Goal: Task Accomplishment & Management: Complete application form

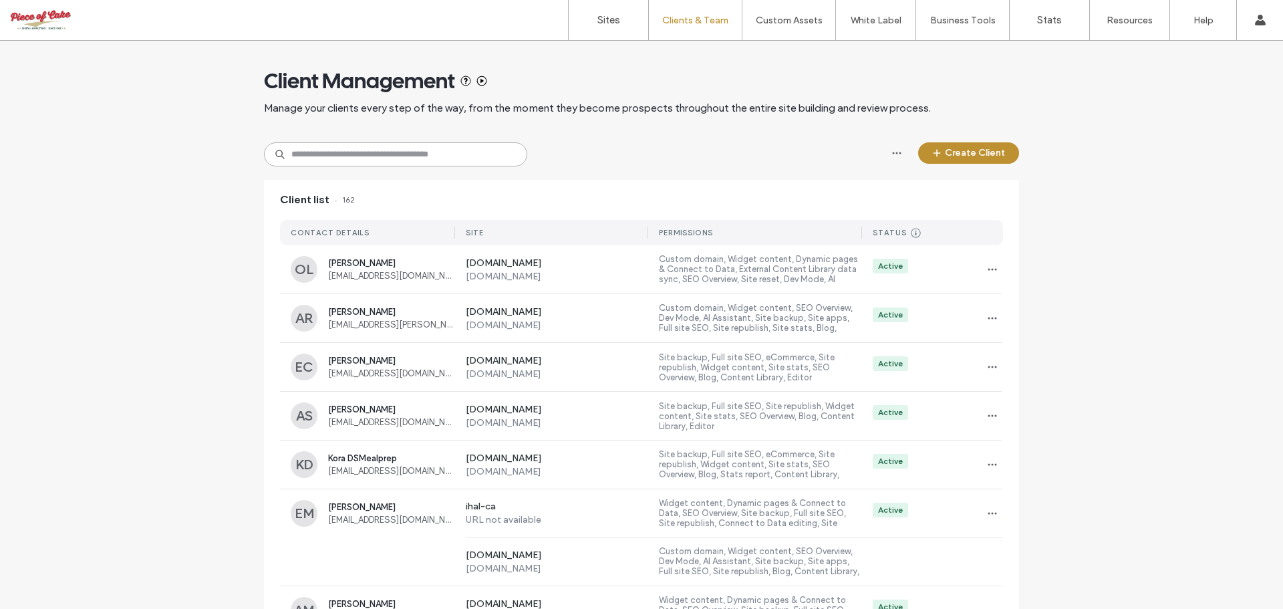
paste input "**********"
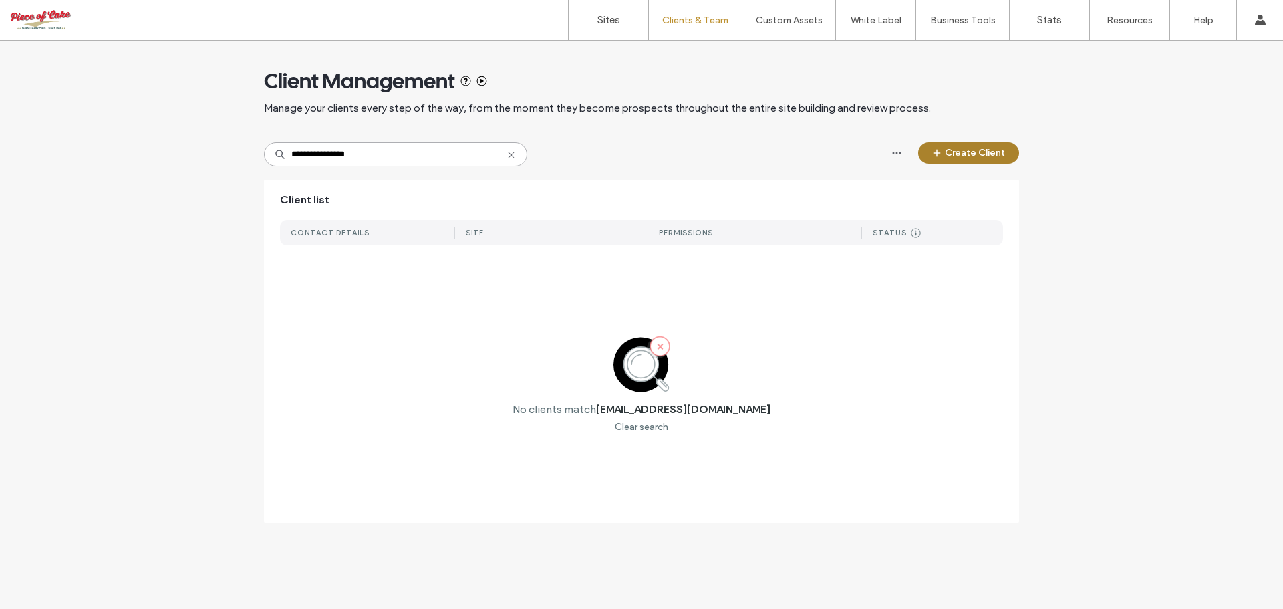
type input "**********"
click at [990, 146] on button "Create Client" at bounding box center [968, 152] width 101 height 21
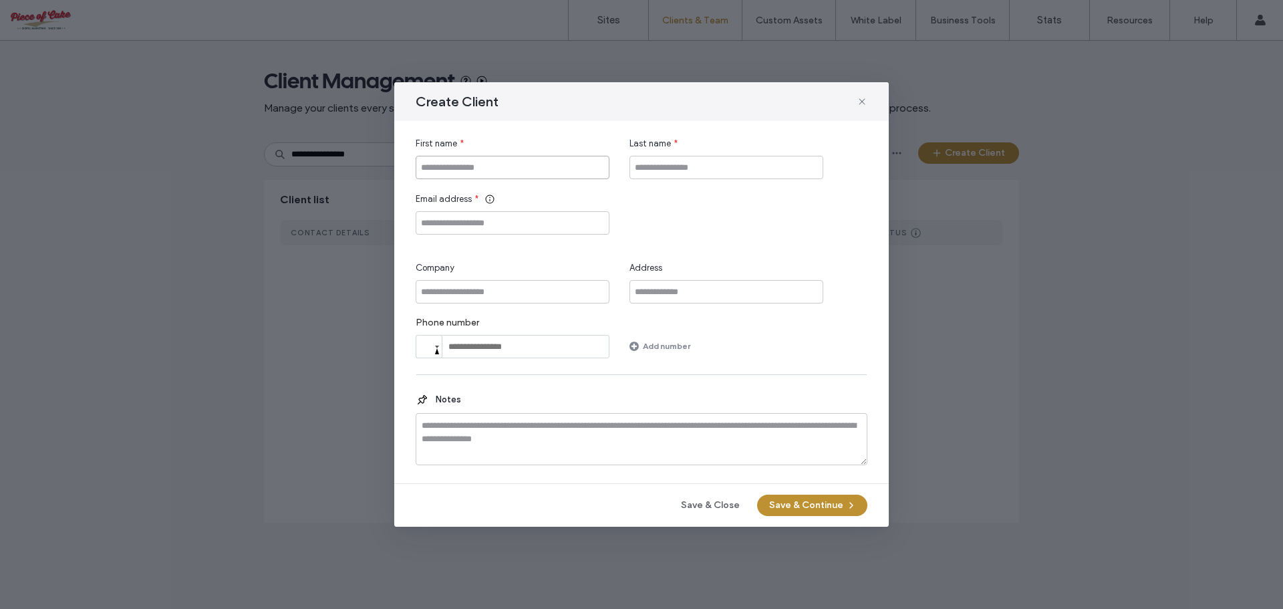
click at [510, 164] on input "First name" at bounding box center [513, 167] width 194 height 23
click at [509, 164] on input "First name" at bounding box center [513, 167] width 194 height 23
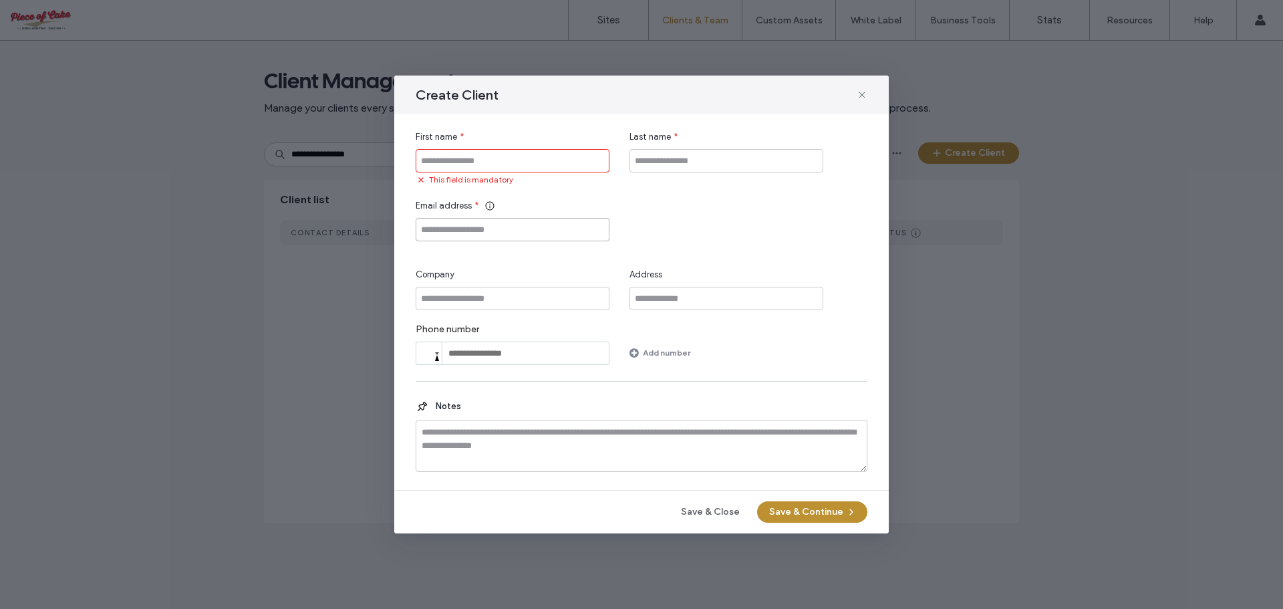
paste input "**********"
type input "**********"
click at [478, 169] on input "First name" at bounding box center [513, 160] width 194 height 23
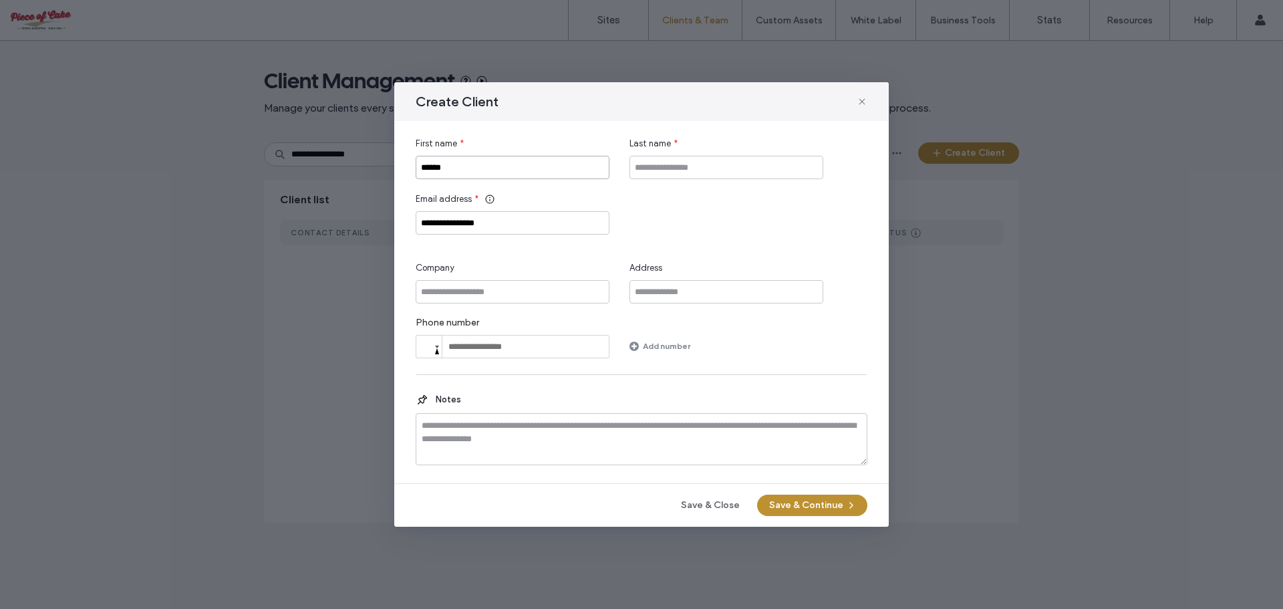
type input "******"
click at [713, 165] on input "Last name" at bounding box center [726, 167] width 194 height 23
paste input "*********"
type input "*********"
click at [468, 287] on input "Company" at bounding box center [513, 291] width 194 height 23
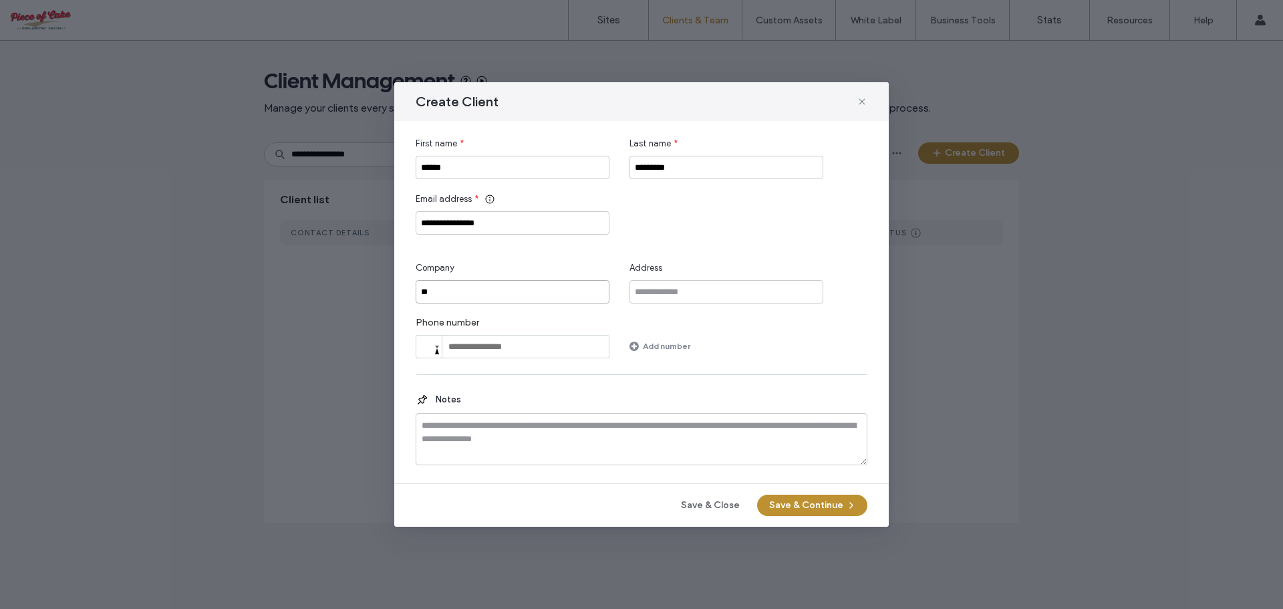
type input "*"
click at [590, 418] on textarea at bounding box center [642, 439] width 452 height 52
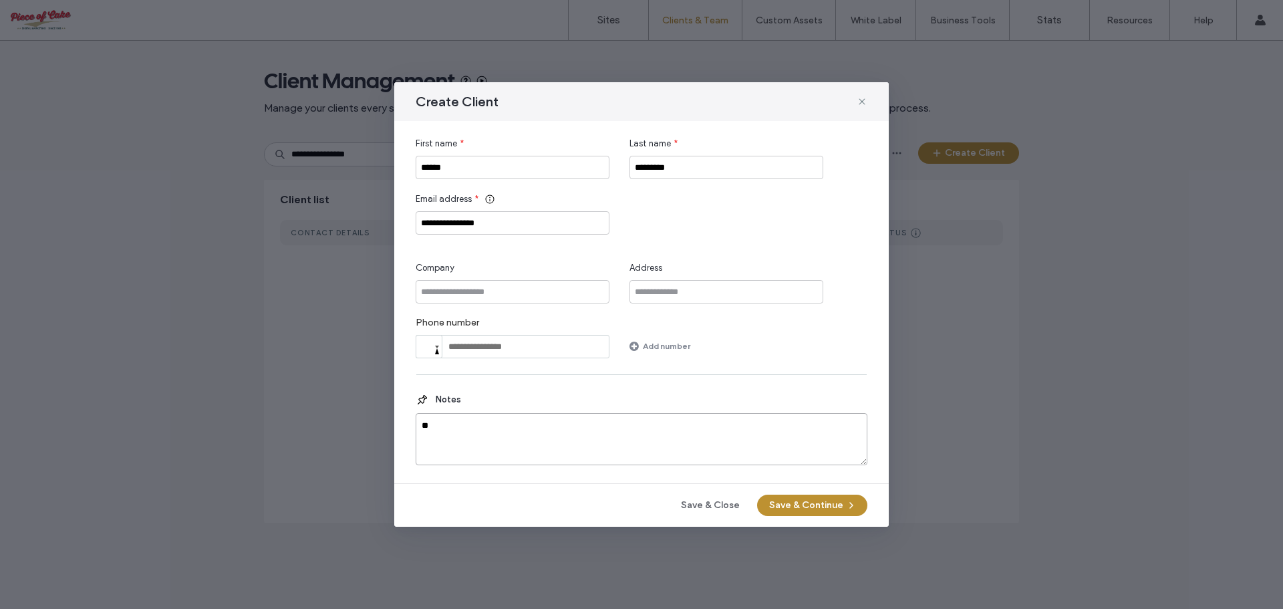
type textarea "*"
type textarea "**********"
click at [512, 287] on input "Company" at bounding box center [513, 291] width 194 height 23
type input "********"
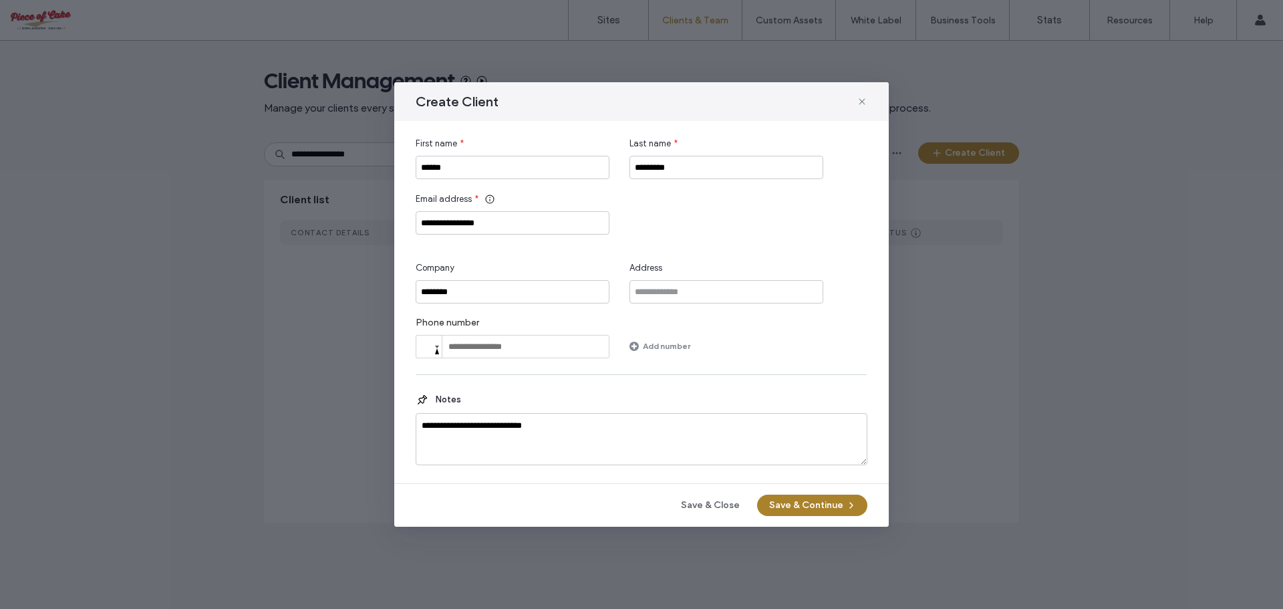
click at [814, 505] on button "Save & Continue" at bounding box center [812, 504] width 110 height 21
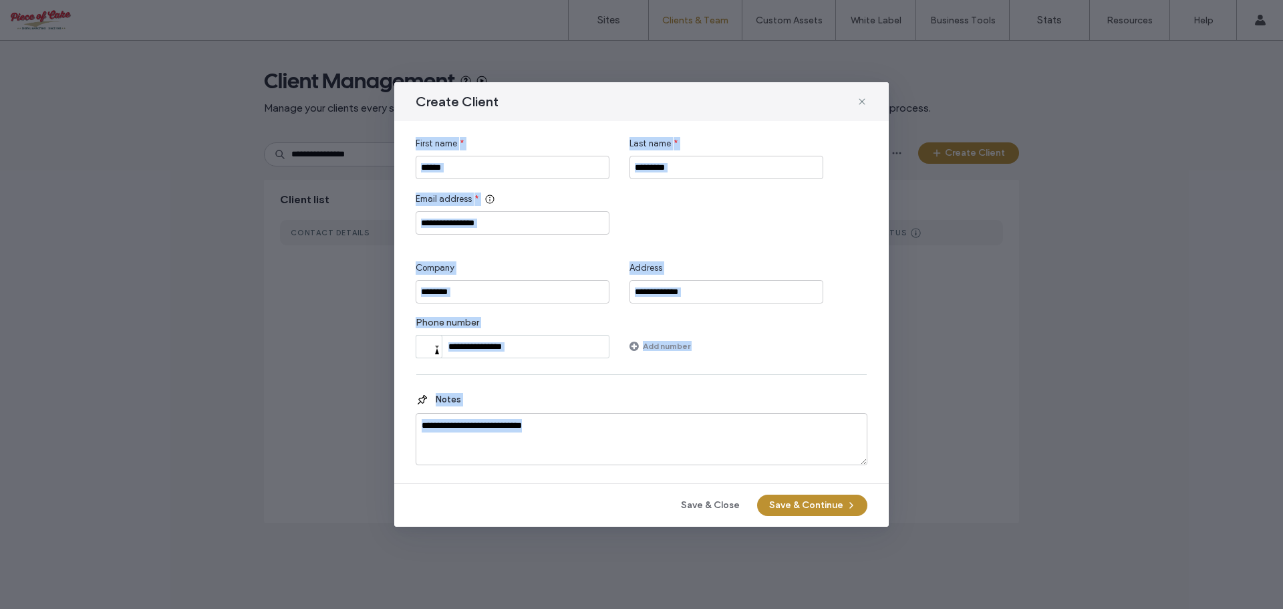
click at [814, 505] on div "Save & Close Save & Continue" at bounding box center [642, 504] width 452 height 21
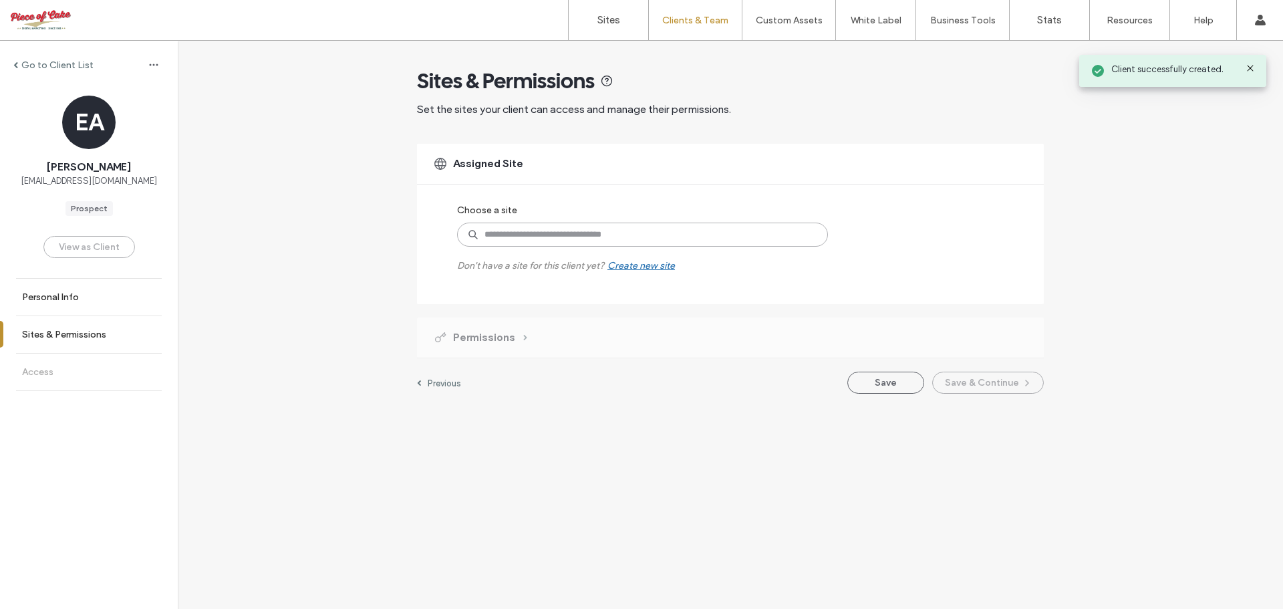
click at [549, 230] on input at bounding box center [642, 234] width 371 height 24
type input "*****"
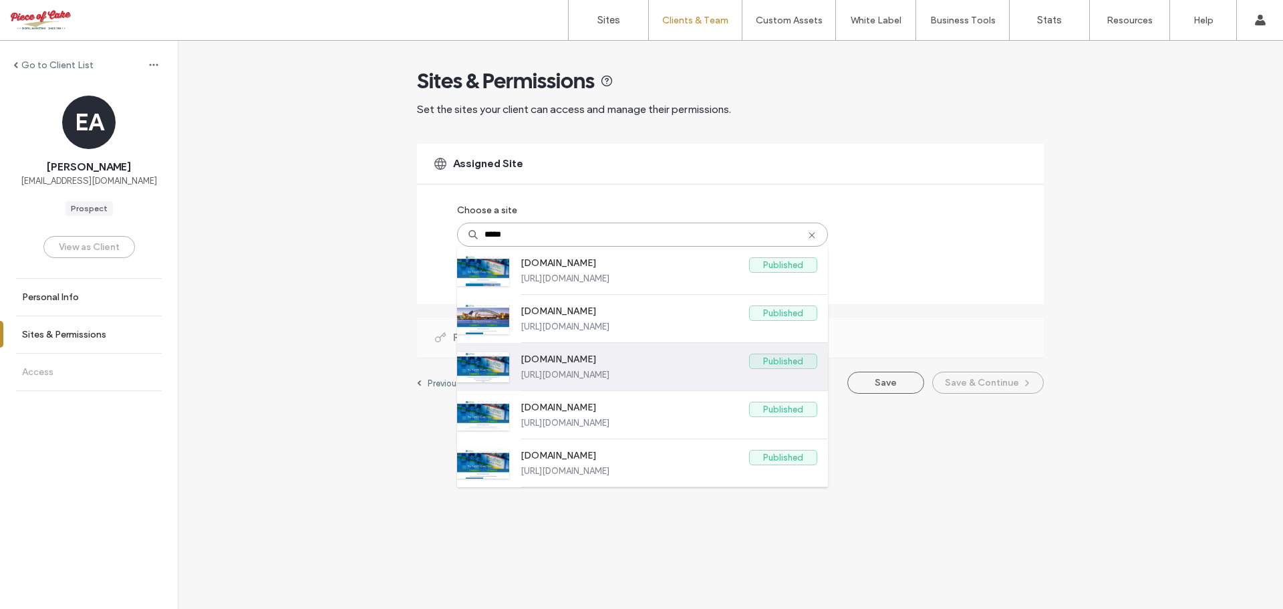
click at [632, 365] on label "www.staffmax.ca" at bounding box center [634, 361] width 228 height 16
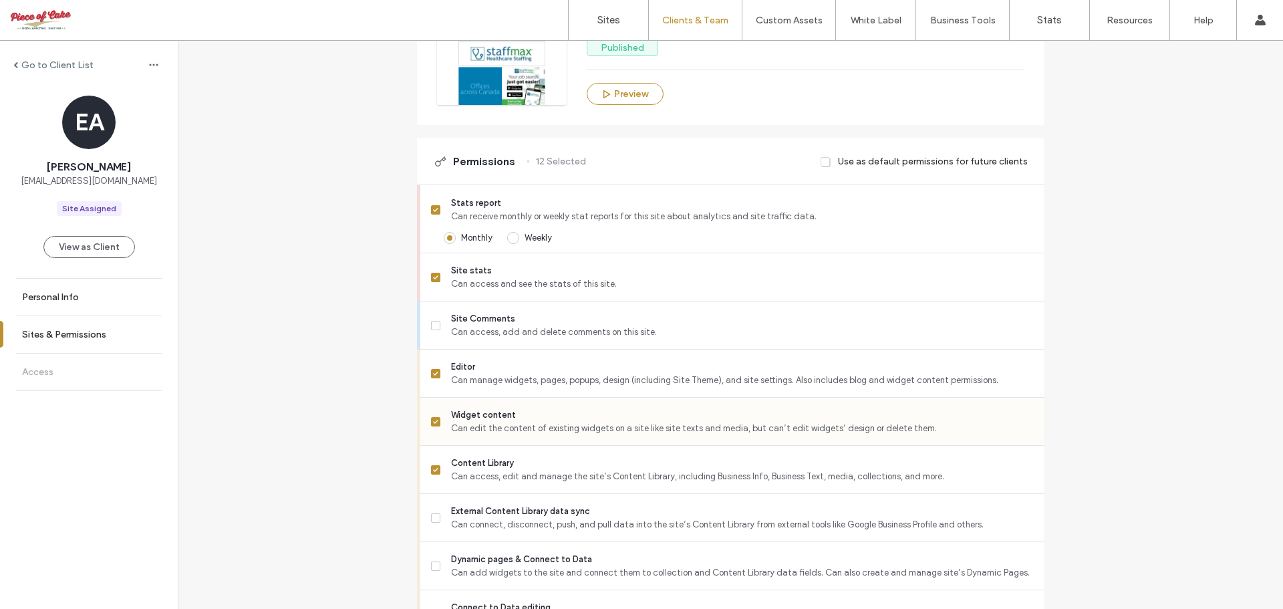
scroll to position [267, 0]
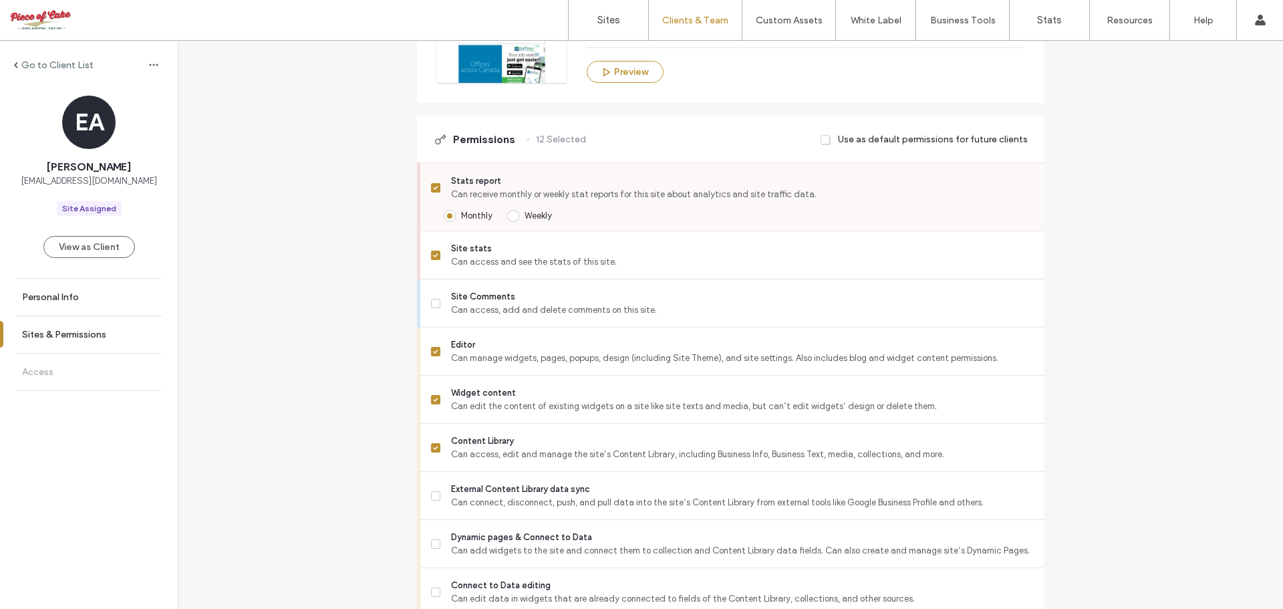
click at [433, 188] on icon at bounding box center [435, 188] width 5 height 4
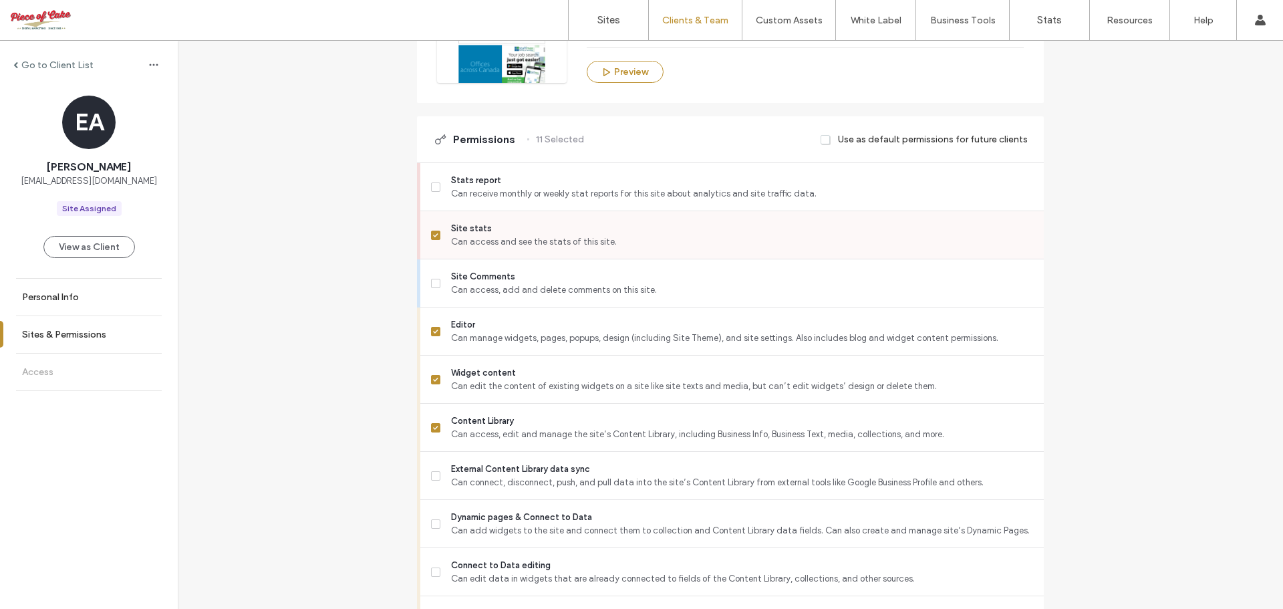
click at [433, 235] on icon at bounding box center [435, 235] width 5 height 4
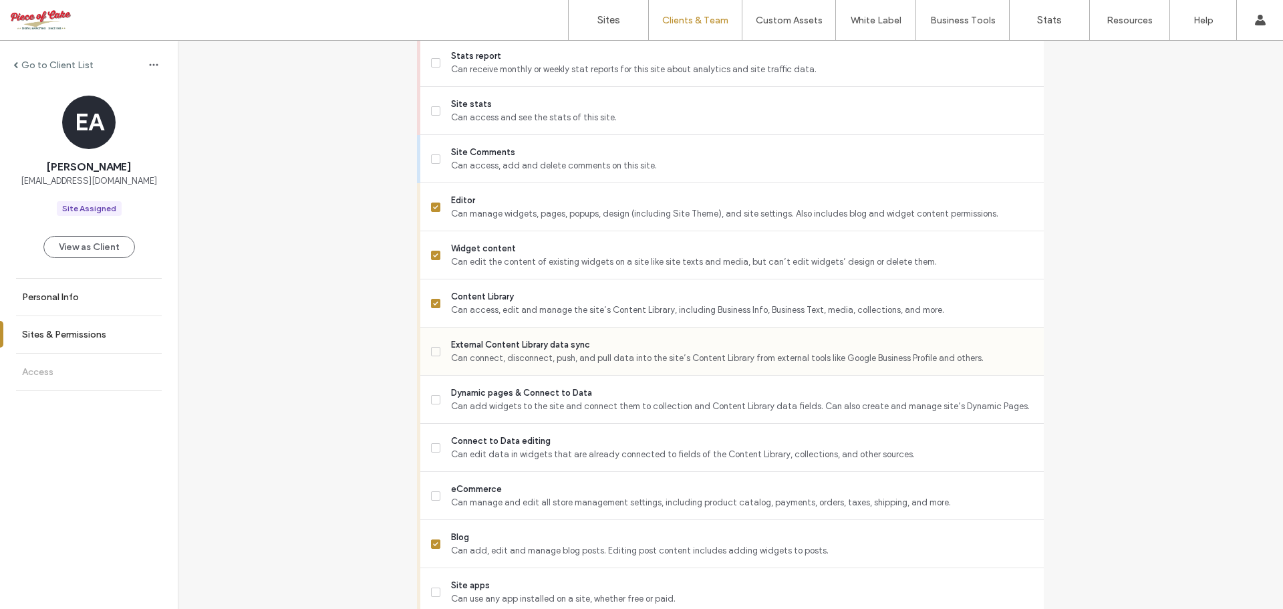
scroll to position [401, 0]
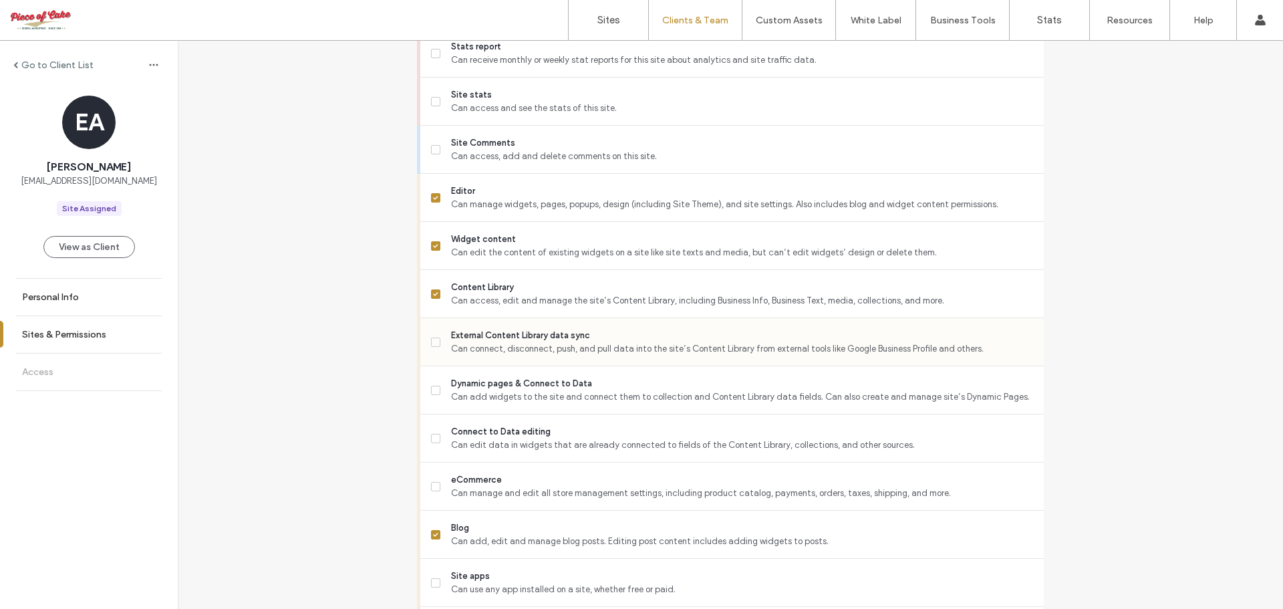
click at [433, 343] on icon at bounding box center [435, 342] width 5 height 4
click at [431, 393] on span at bounding box center [435, 389] width 9 height 9
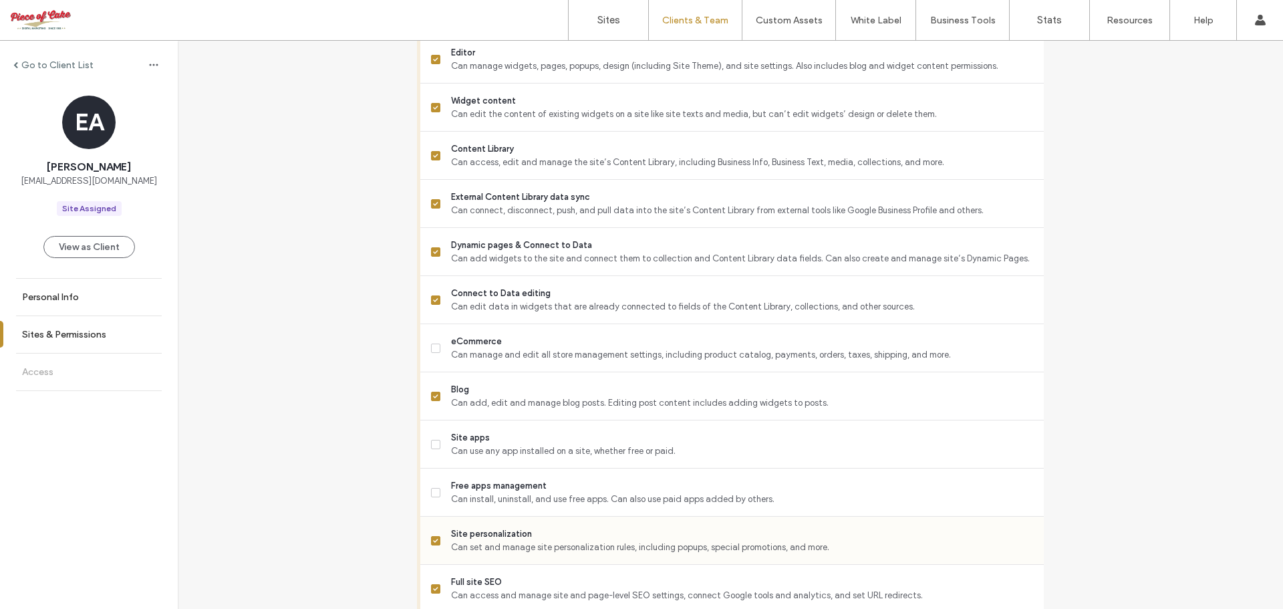
scroll to position [601, 0]
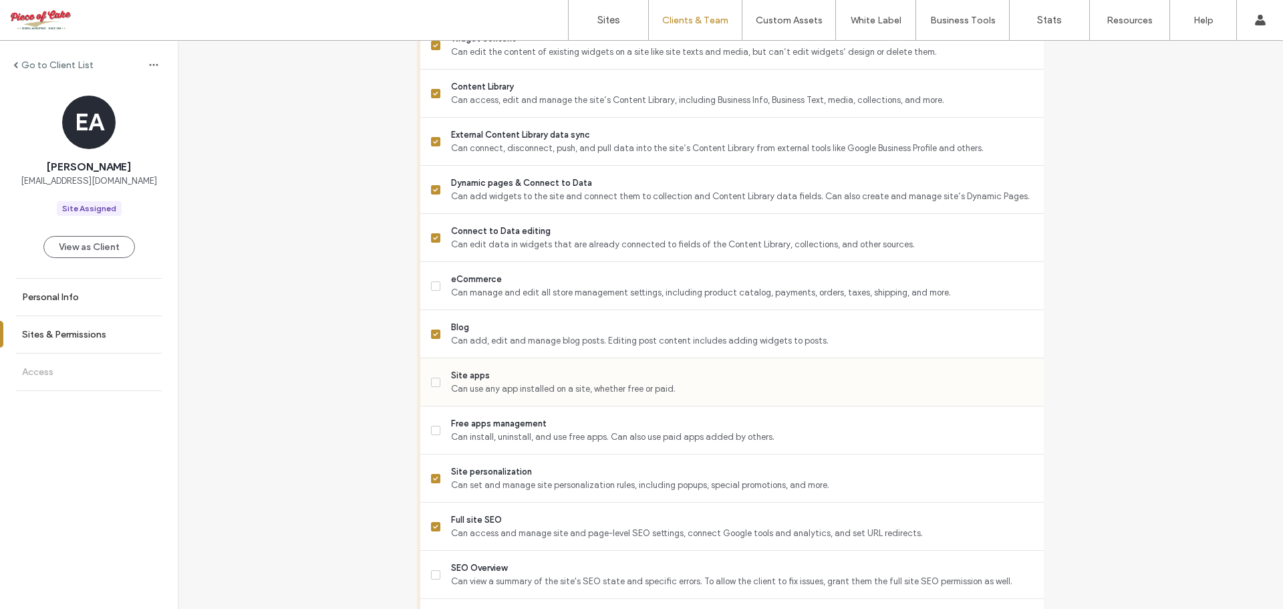
click at [433, 381] on icon at bounding box center [435, 382] width 5 height 4
click at [433, 430] on icon at bounding box center [435, 430] width 5 height 4
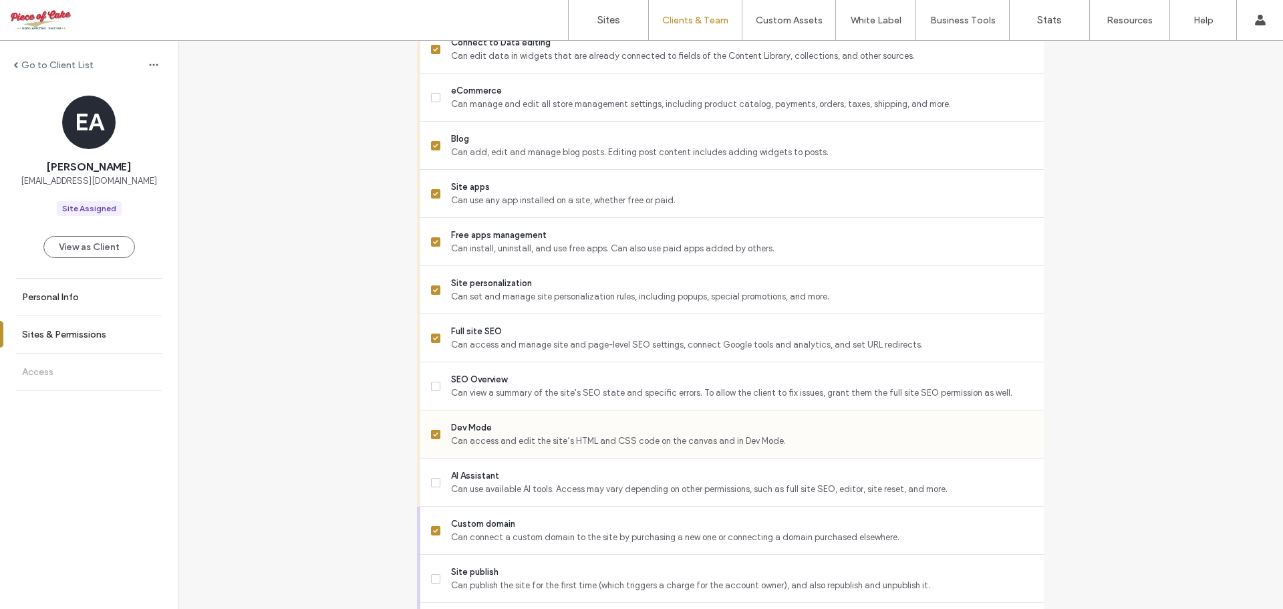
scroll to position [802, 0]
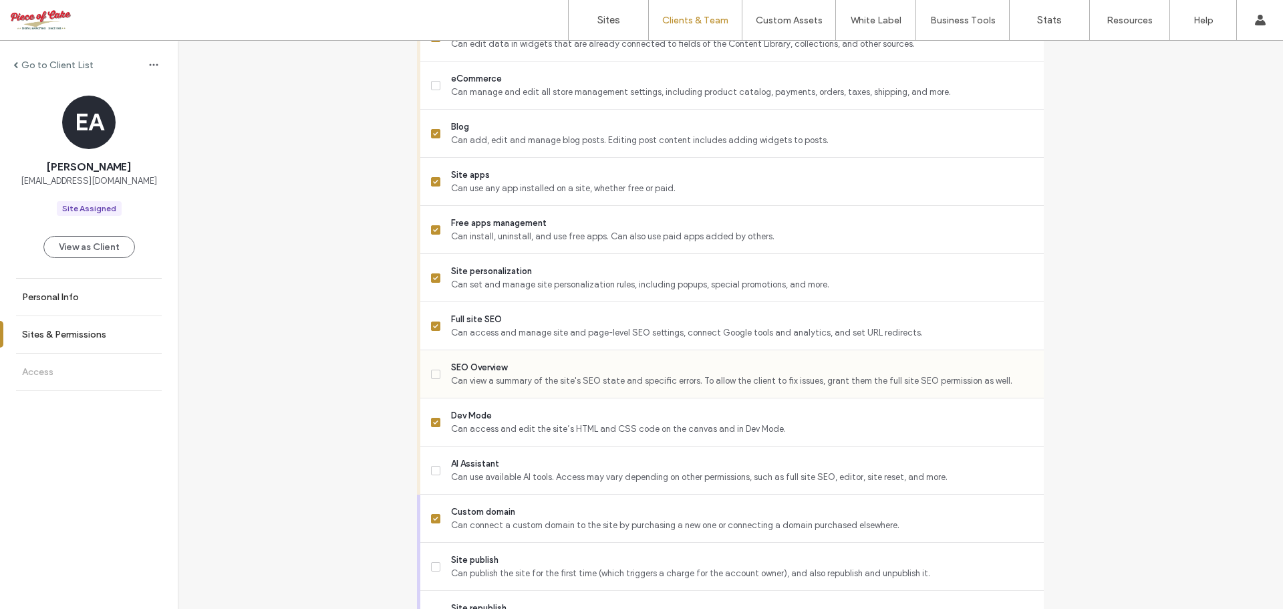
click at [434, 372] on span at bounding box center [435, 373] width 9 height 9
click at [433, 470] on icon at bounding box center [435, 470] width 5 height 4
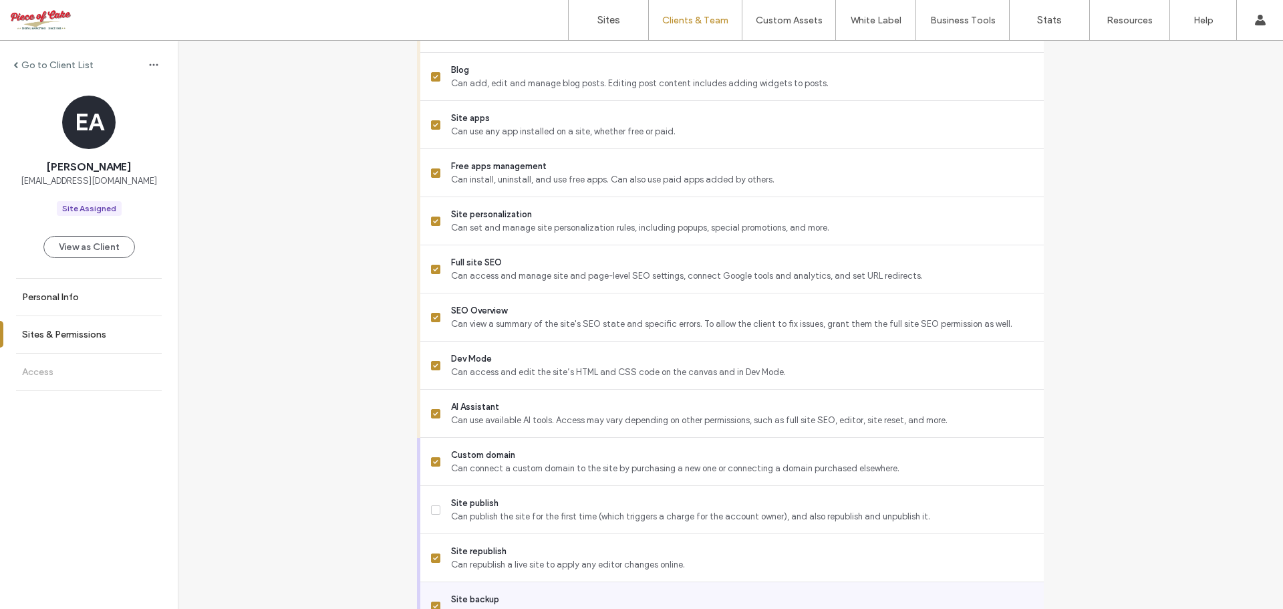
scroll to position [977, 0]
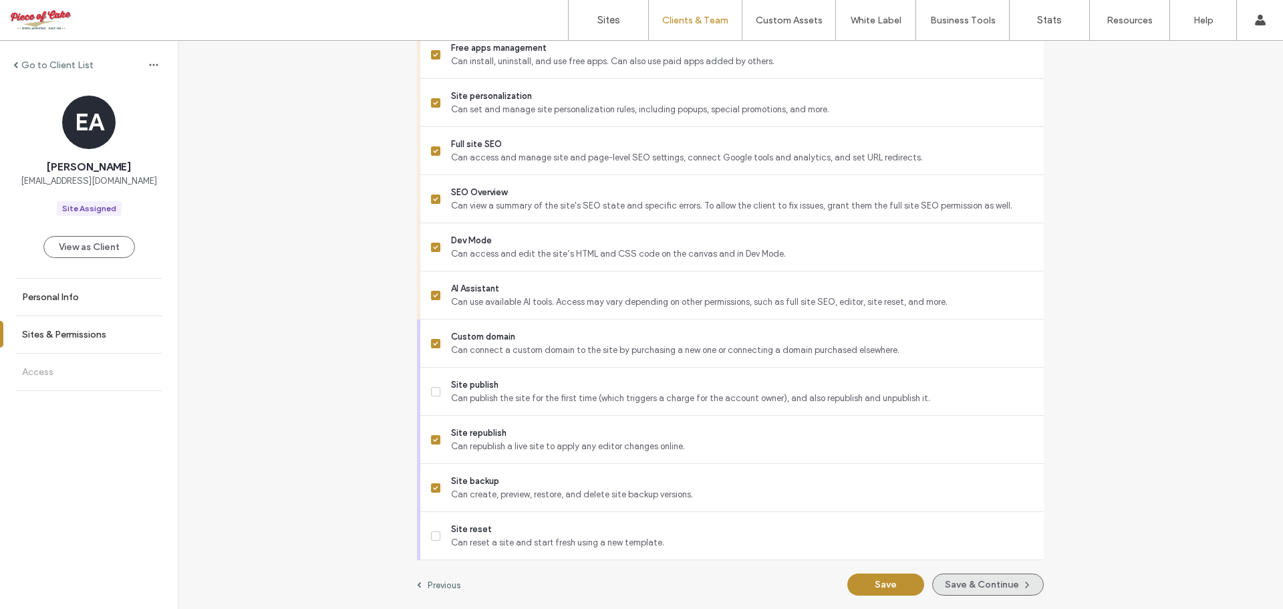
click at [1009, 585] on button "Save & Continue" at bounding box center [988, 584] width 112 height 22
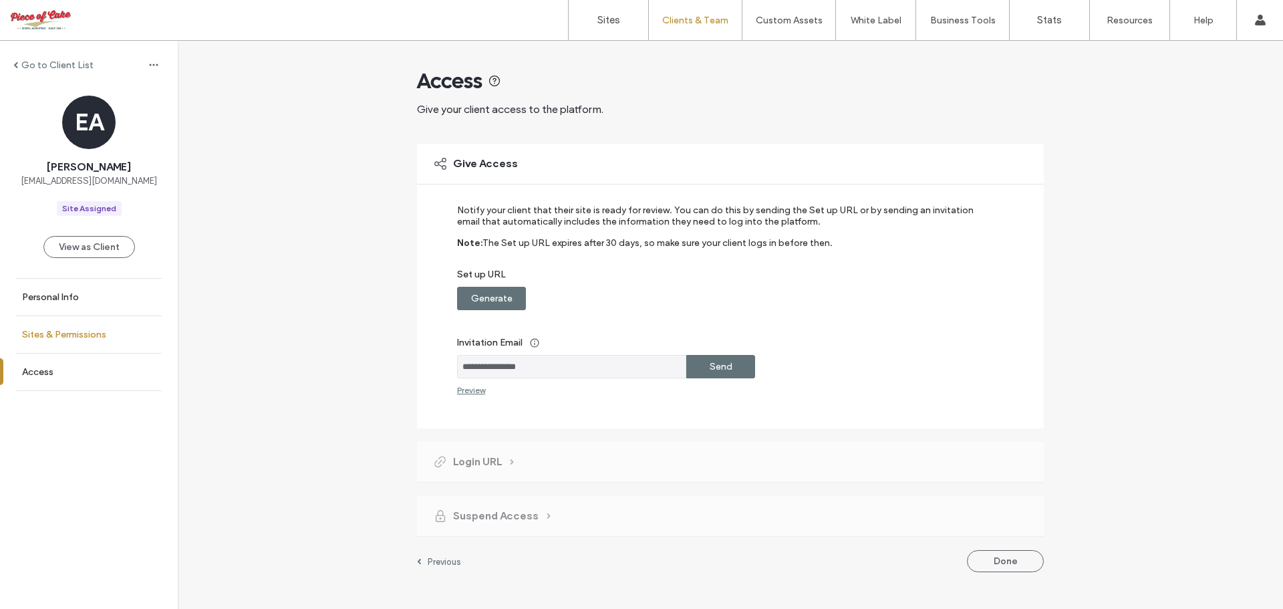
click at [65, 335] on label "Sites & Permissions" at bounding box center [64, 334] width 84 height 11
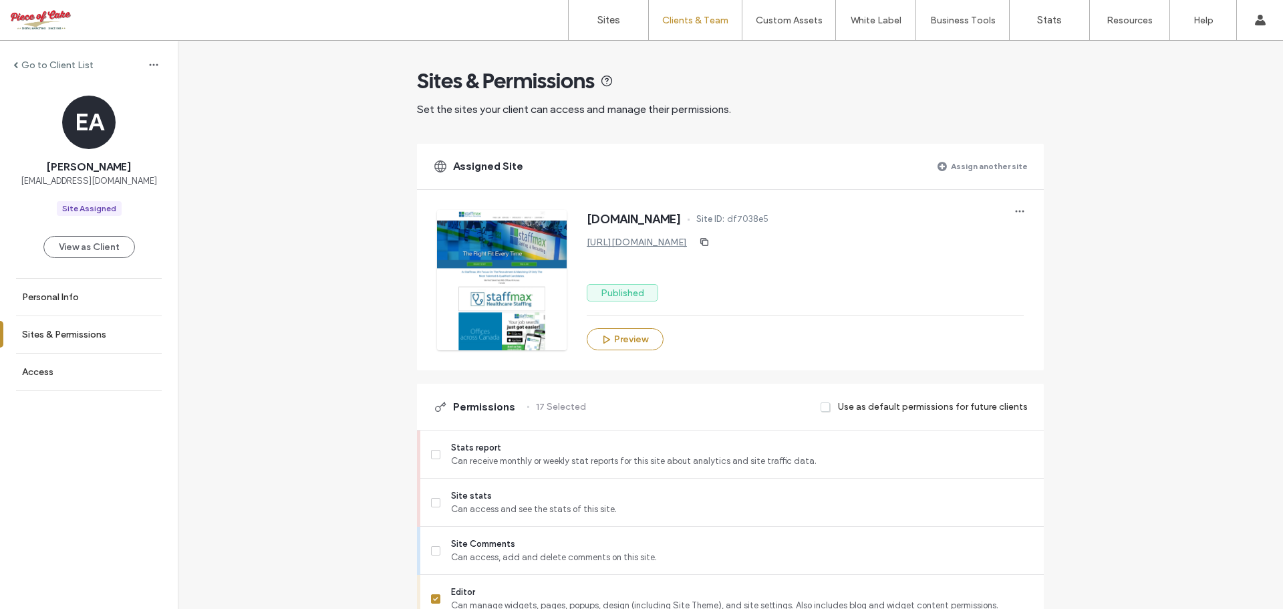
click at [980, 170] on label "Assign another site" at bounding box center [989, 165] width 77 height 23
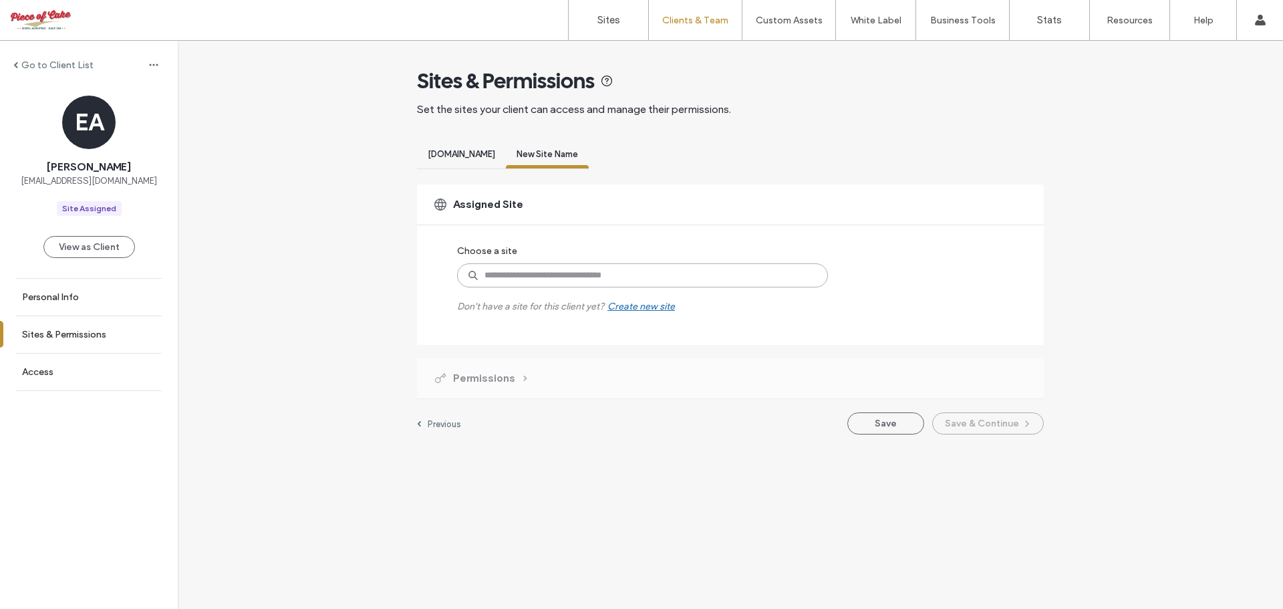
click at [544, 279] on input at bounding box center [642, 275] width 371 height 24
type input "**"
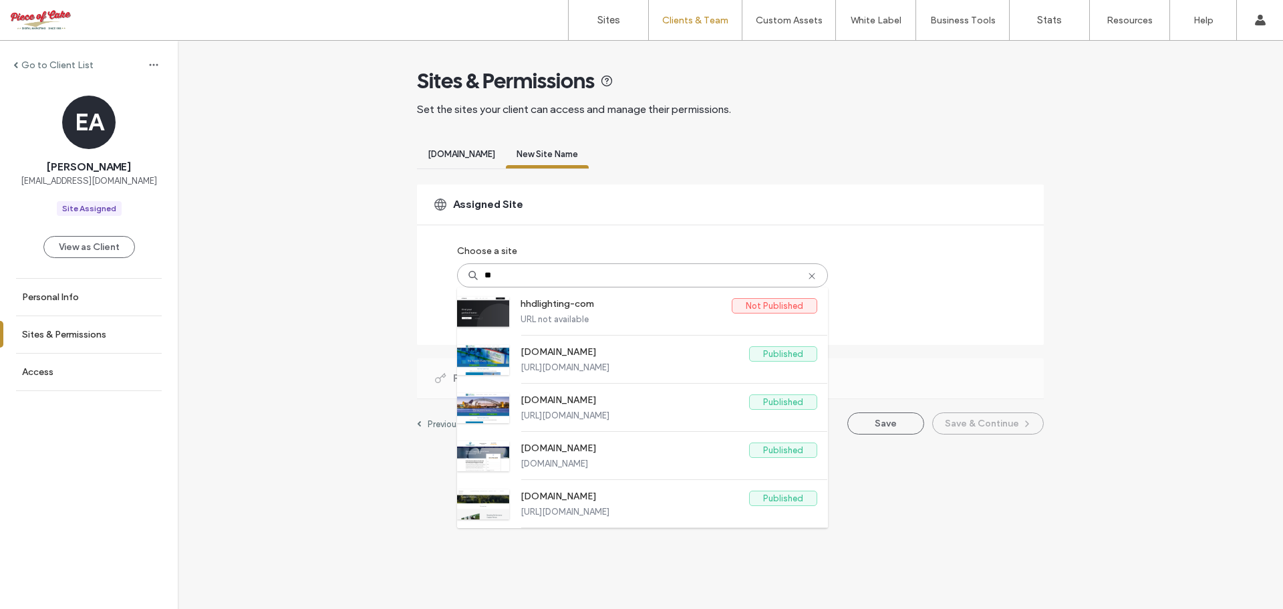
click at [491, 274] on input "**" at bounding box center [642, 275] width 371 height 24
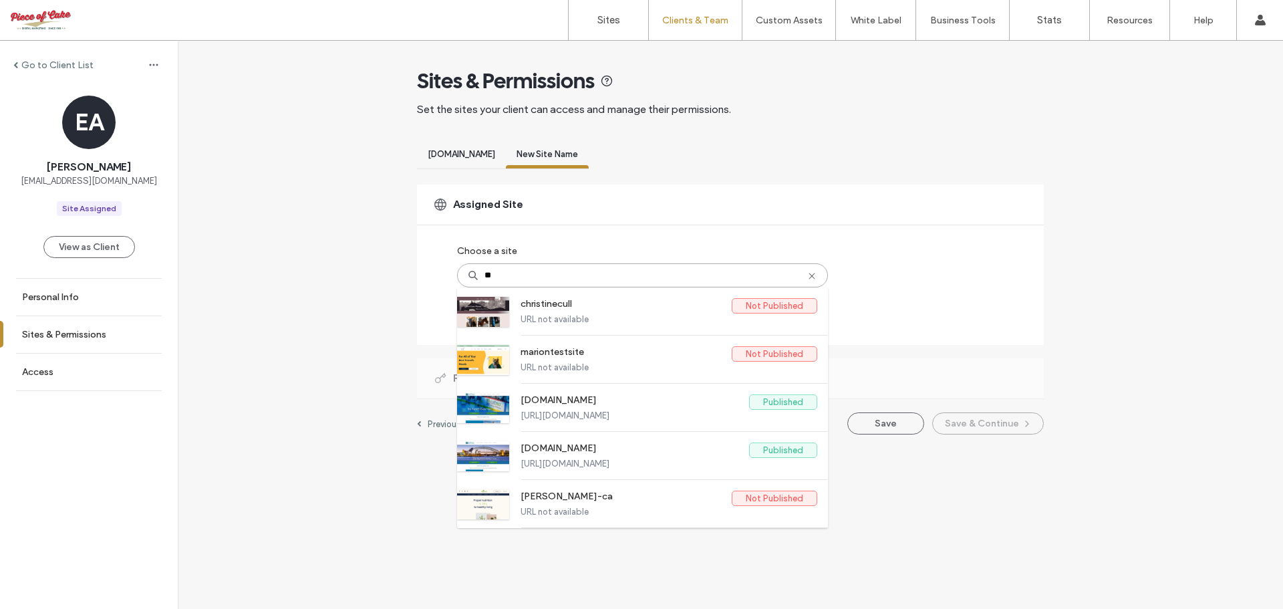
click at [494, 274] on input "**" at bounding box center [642, 275] width 371 height 24
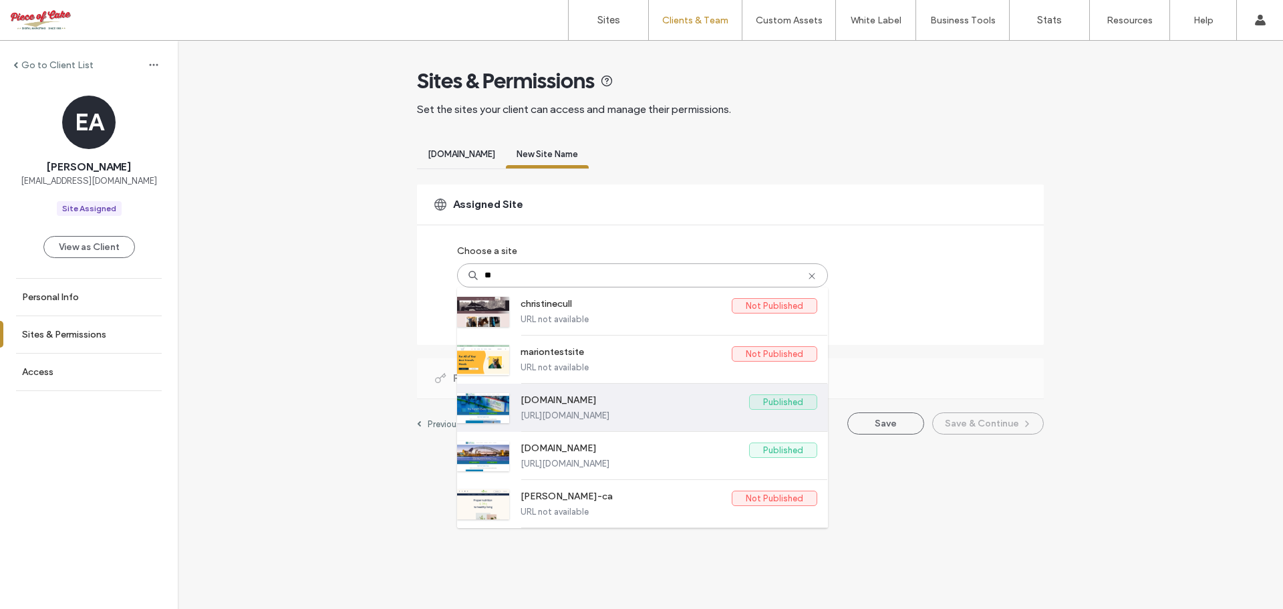
click at [671, 405] on label "staffmax.co.uk" at bounding box center [634, 402] width 228 height 16
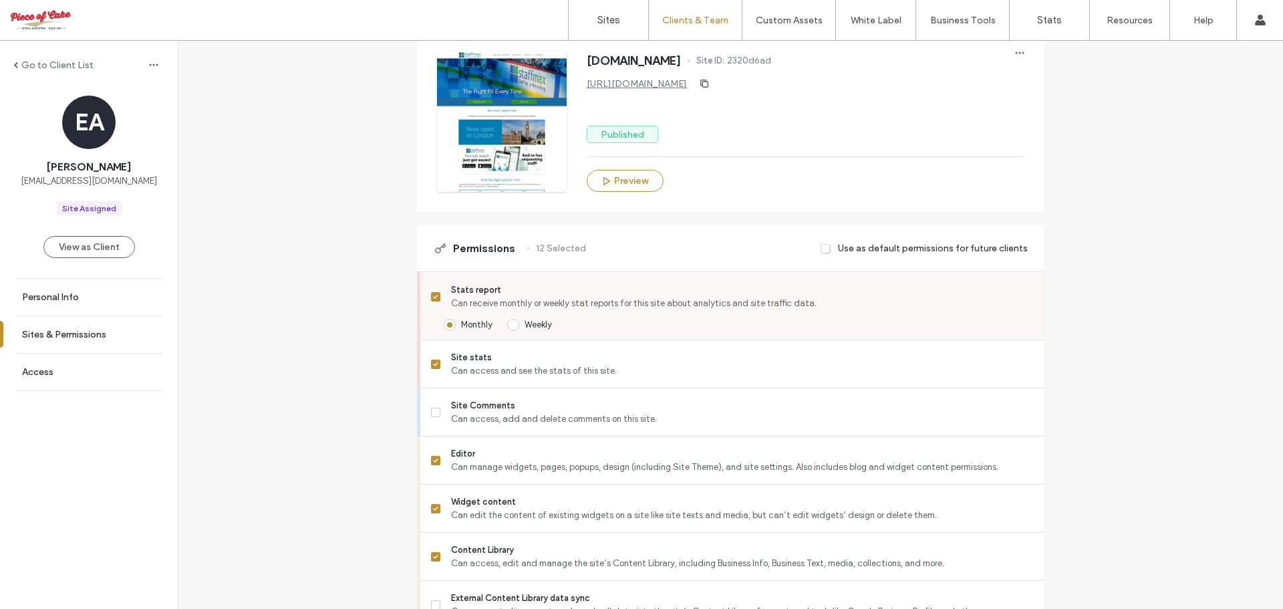
scroll to position [200, 0]
click at [433, 296] on icon at bounding box center [435, 295] width 5 height 4
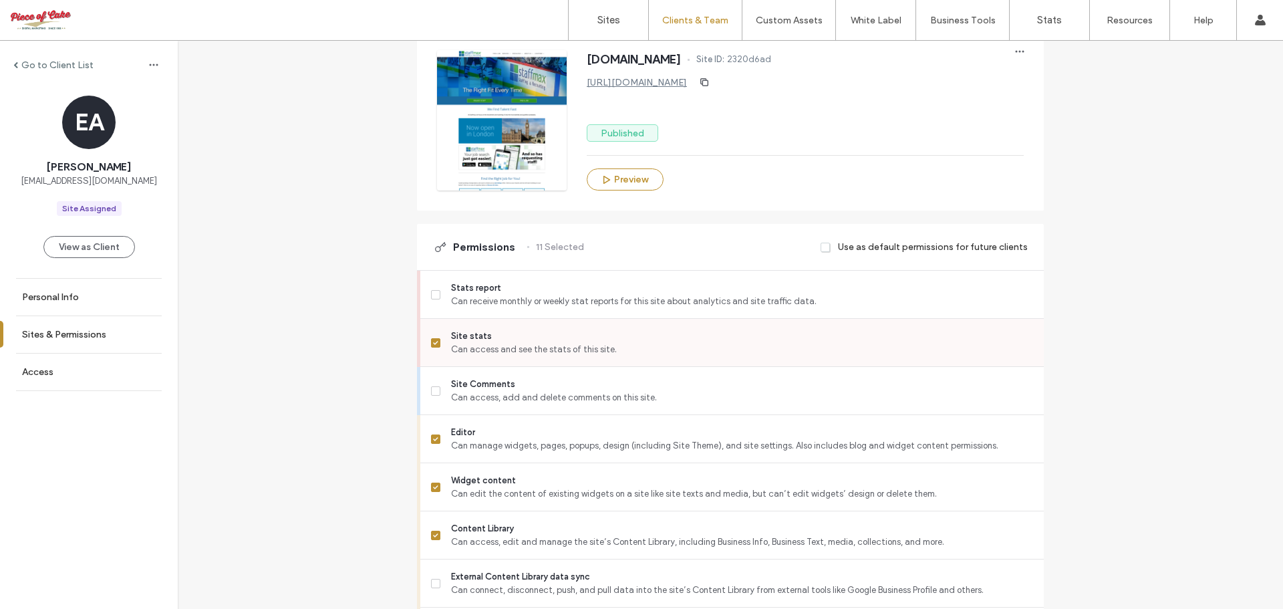
click at [433, 341] on icon at bounding box center [435, 343] width 5 height 4
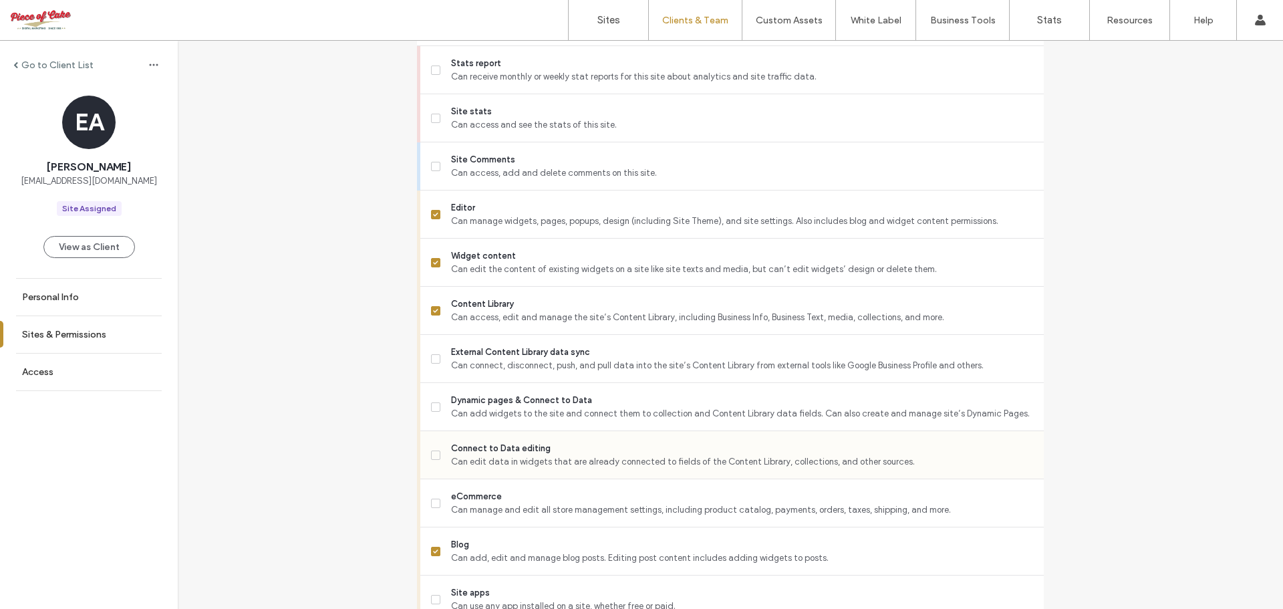
scroll to position [468, 0]
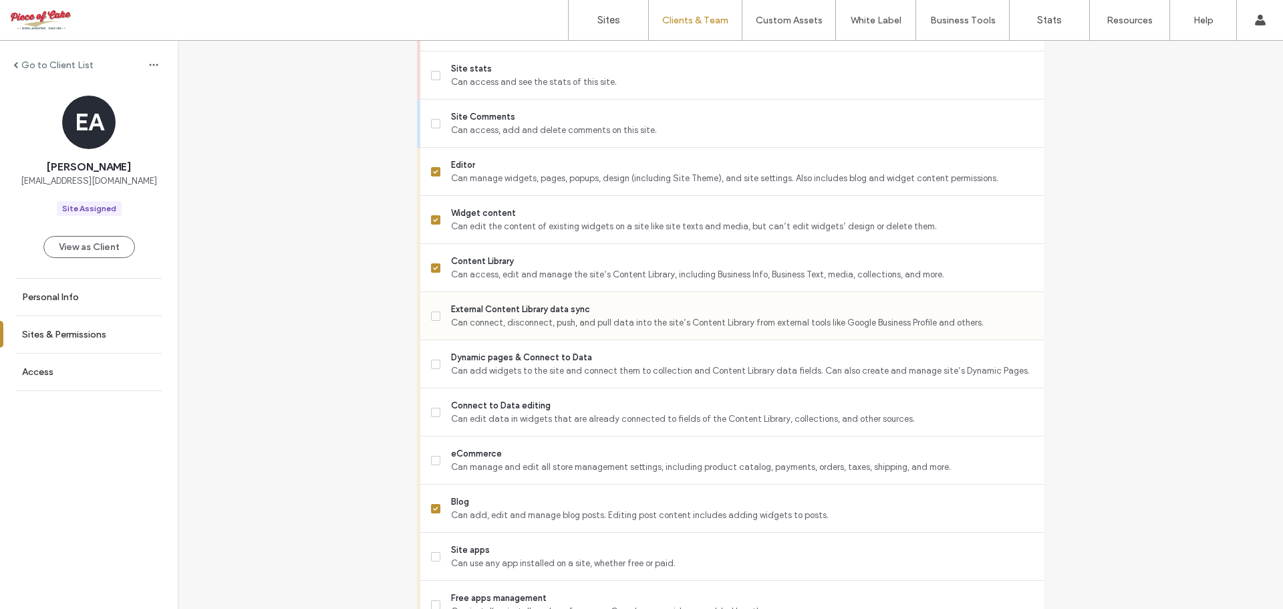
click at [433, 316] on icon at bounding box center [435, 316] width 5 height 4
click at [434, 364] on span at bounding box center [435, 363] width 9 height 9
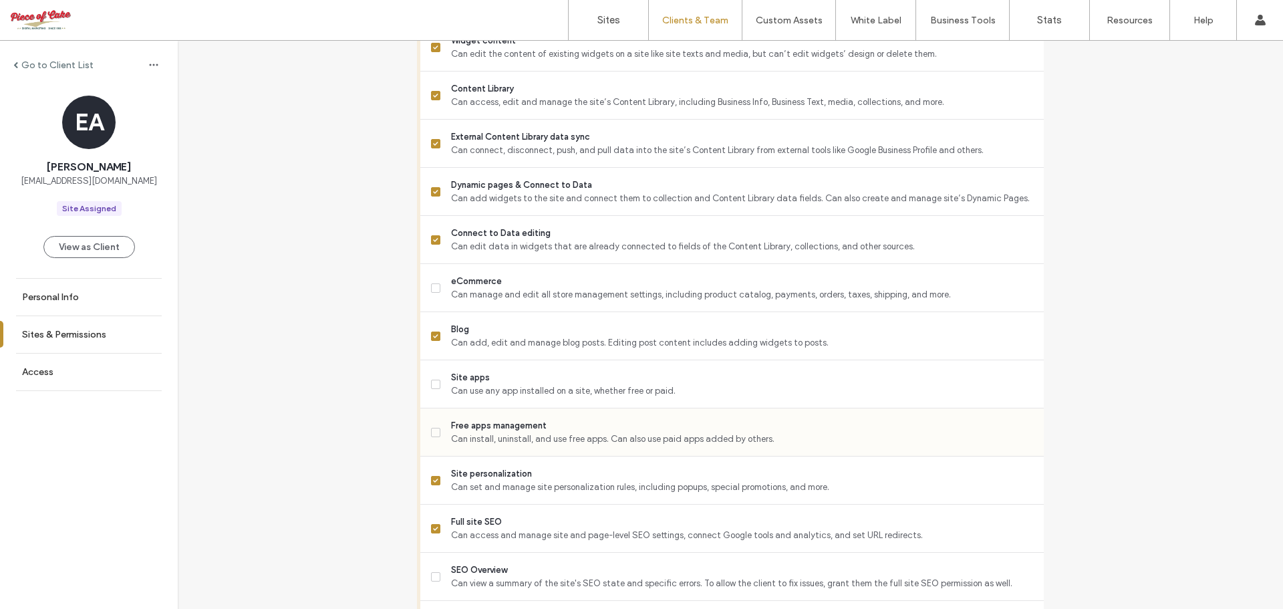
scroll to position [668, 0]
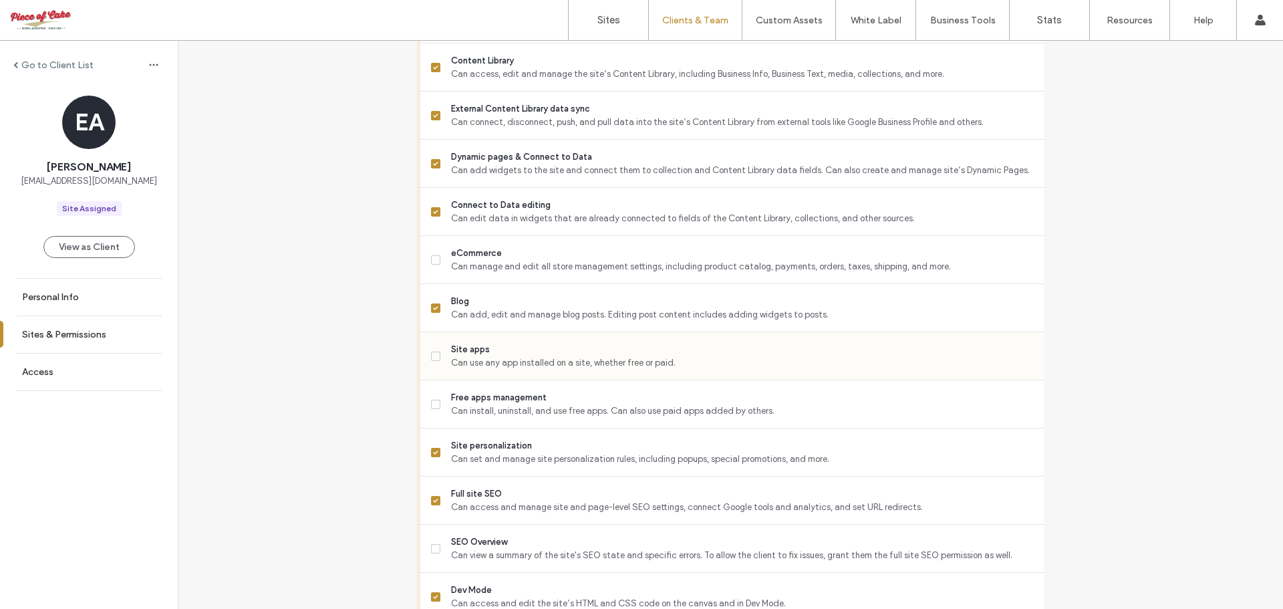
click at [433, 357] on icon at bounding box center [435, 356] width 5 height 4
drag, startPoint x: 429, startPoint y: 406, endPoint x: 432, endPoint y: 448, distance: 42.2
click at [431, 406] on span at bounding box center [435, 404] width 9 height 9
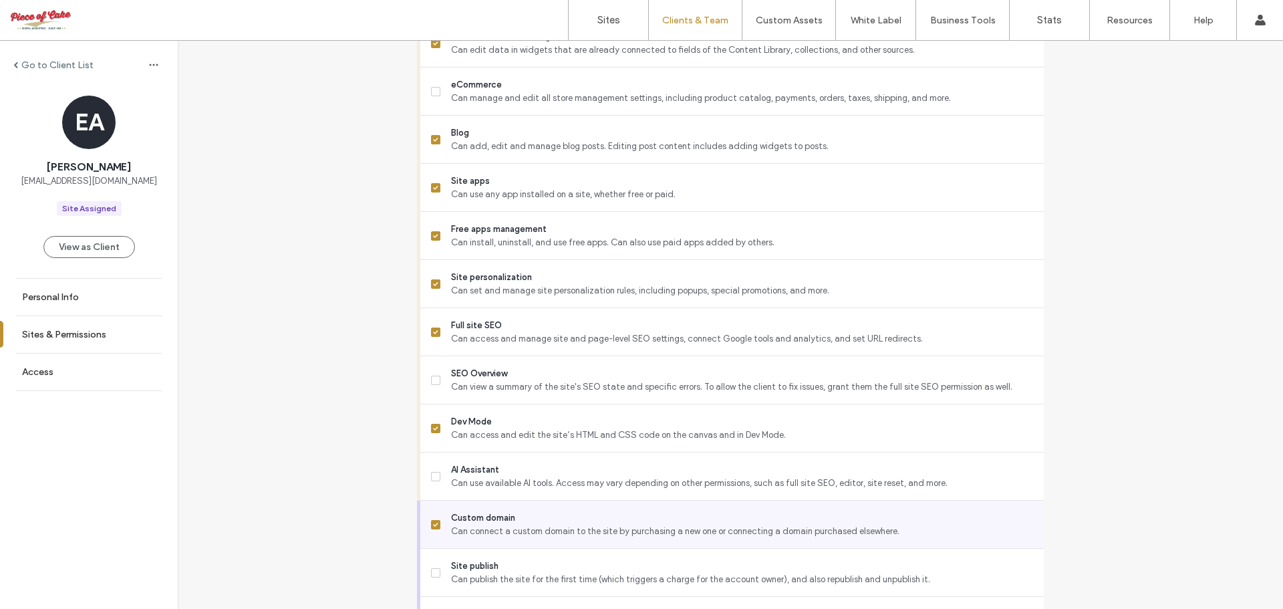
scroll to position [935, 0]
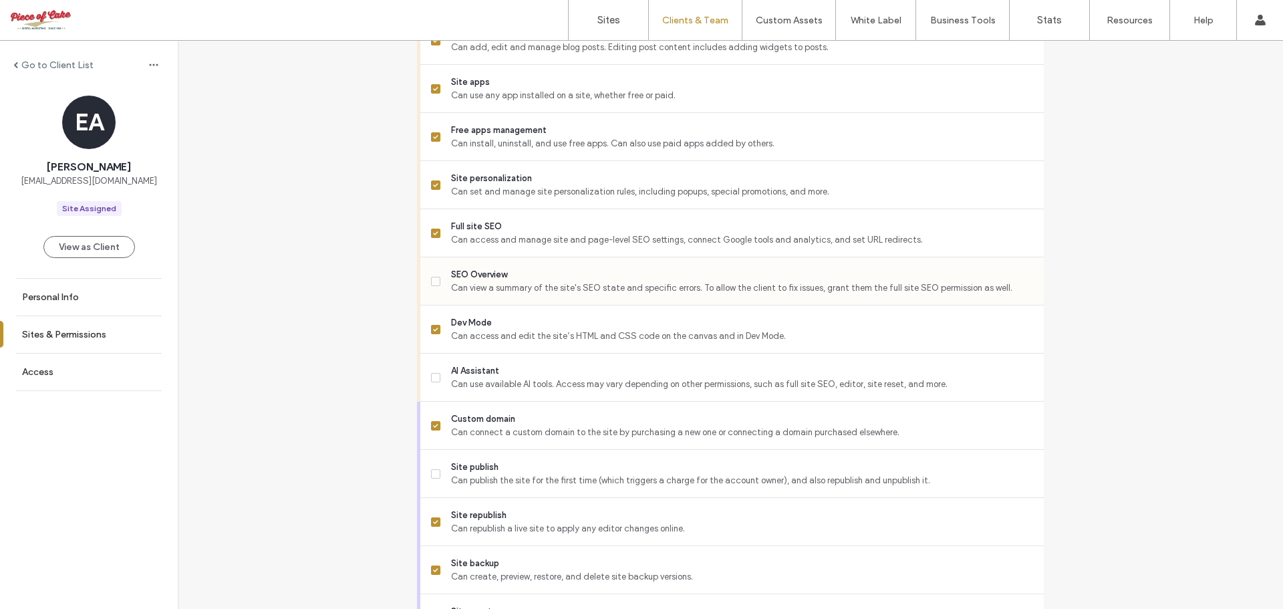
click at [431, 277] on span at bounding box center [435, 281] width 9 height 9
click at [433, 377] on icon at bounding box center [435, 377] width 5 height 4
click at [431, 477] on span at bounding box center [435, 473] width 9 height 9
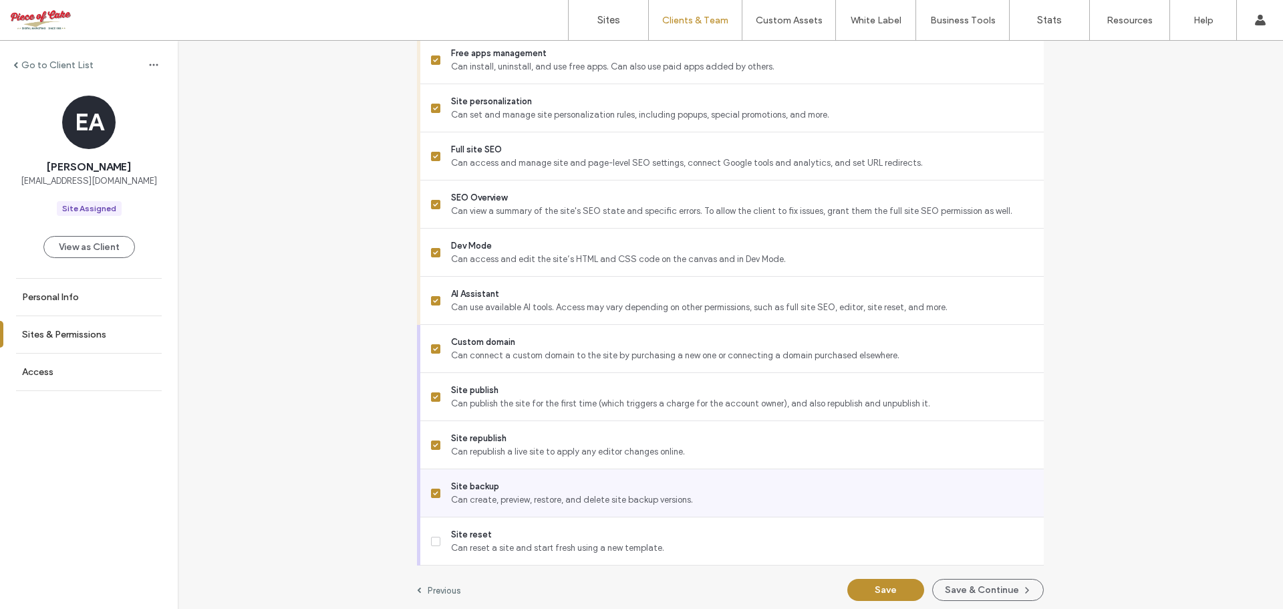
scroll to position [1018, 0]
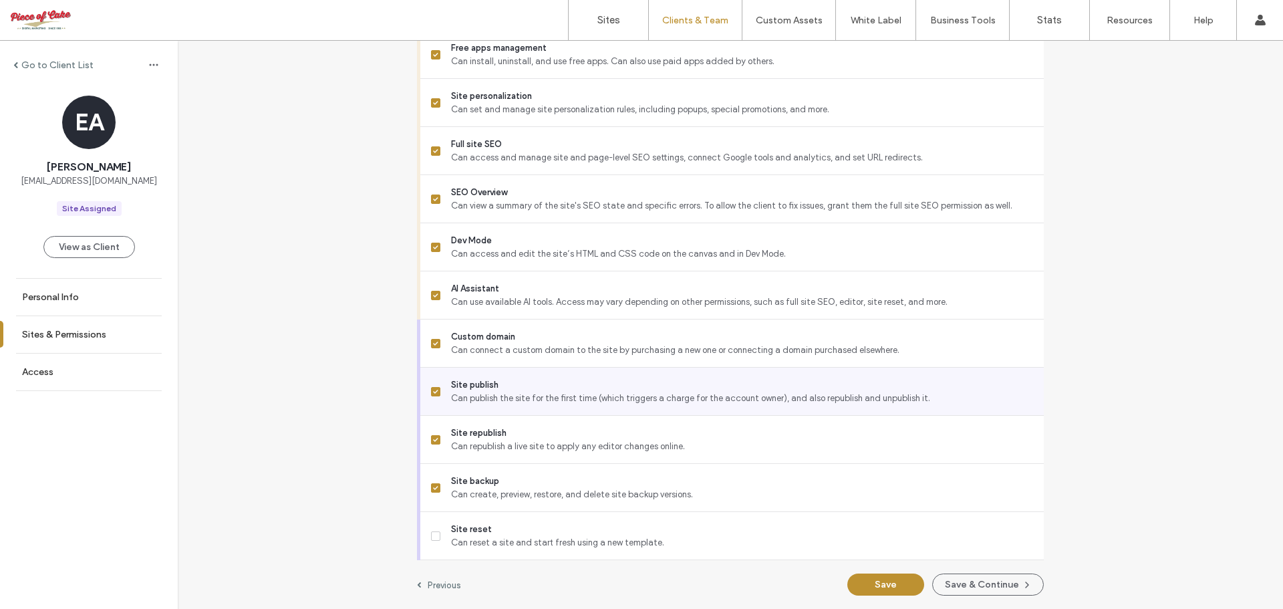
click at [433, 392] on icon at bounding box center [435, 392] width 5 height 4
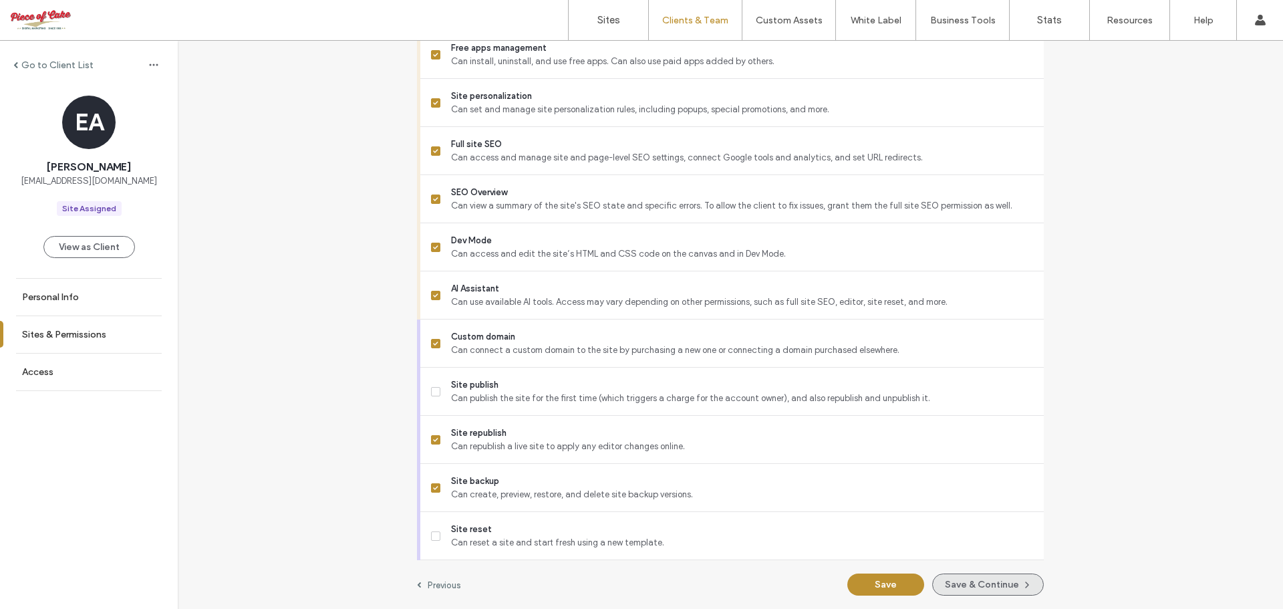
click at [987, 581] on button "Save & Continue" at bounding box center [988, 584] width 112 height 22
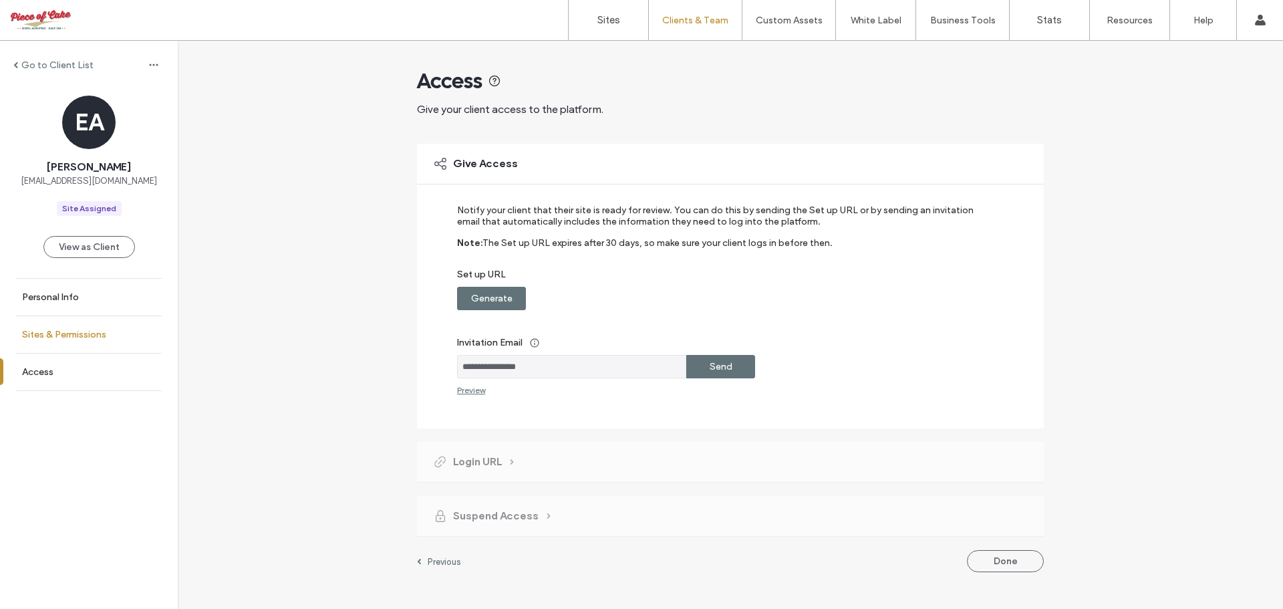
click at [45, 340] on link "Sites & Permissions" at bounding box center [89, 334] width 178 height 37
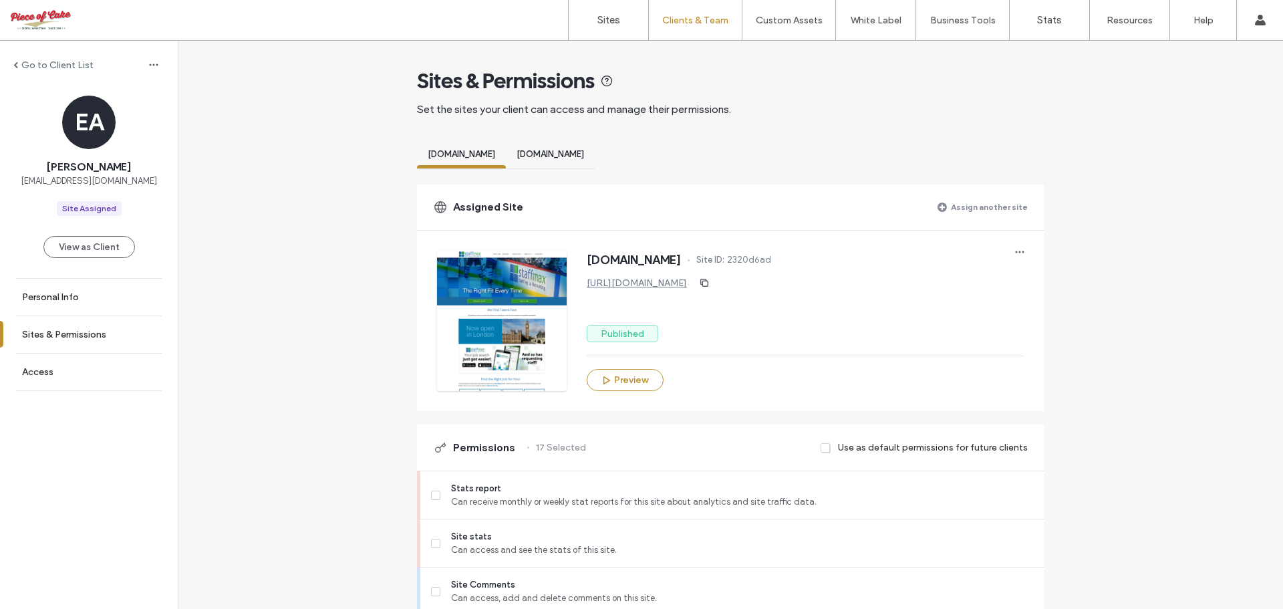
click at [967, 206] on label "Assign another site" at bounding box center [989, 206] width 77 height 23
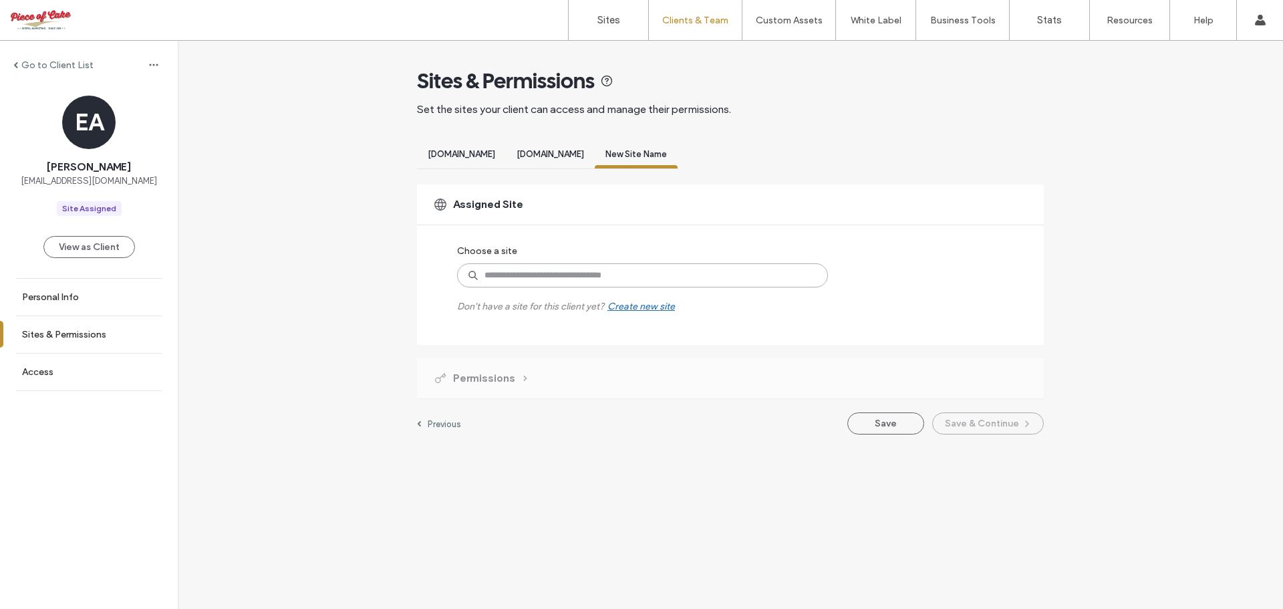
click at [503, 279] on input at bounding box center [642, 275] width 371 height 24
type input "*****"
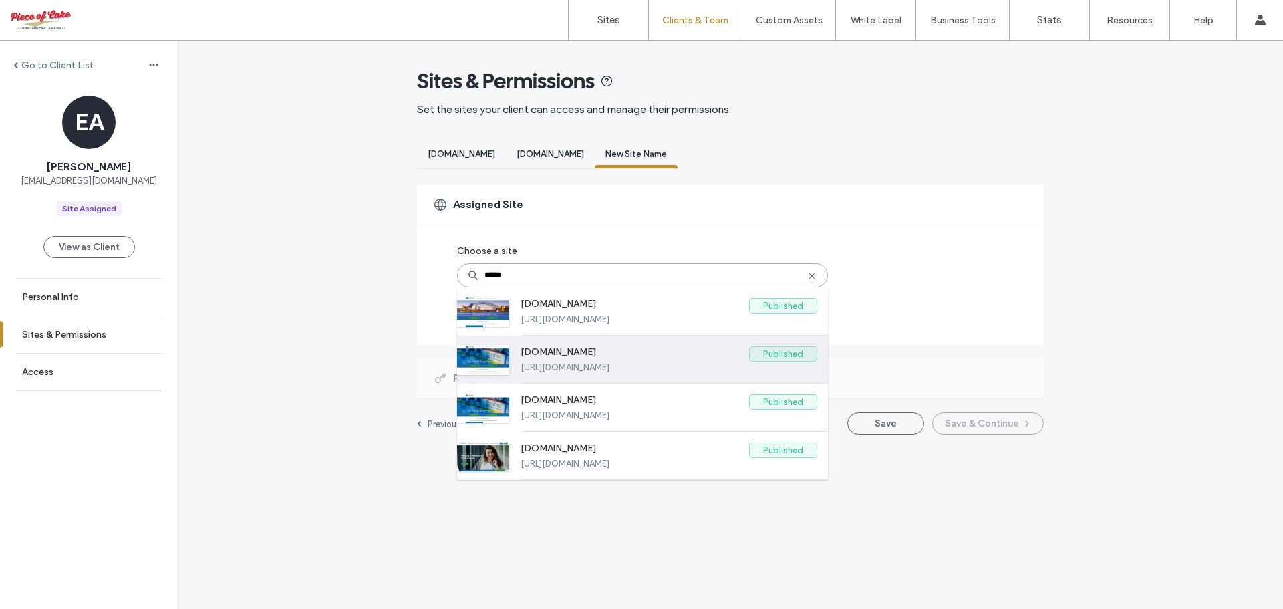
click at [655, 355] on label "www.staffmax.com" at bounding box center [634, 354] width 228 height 16
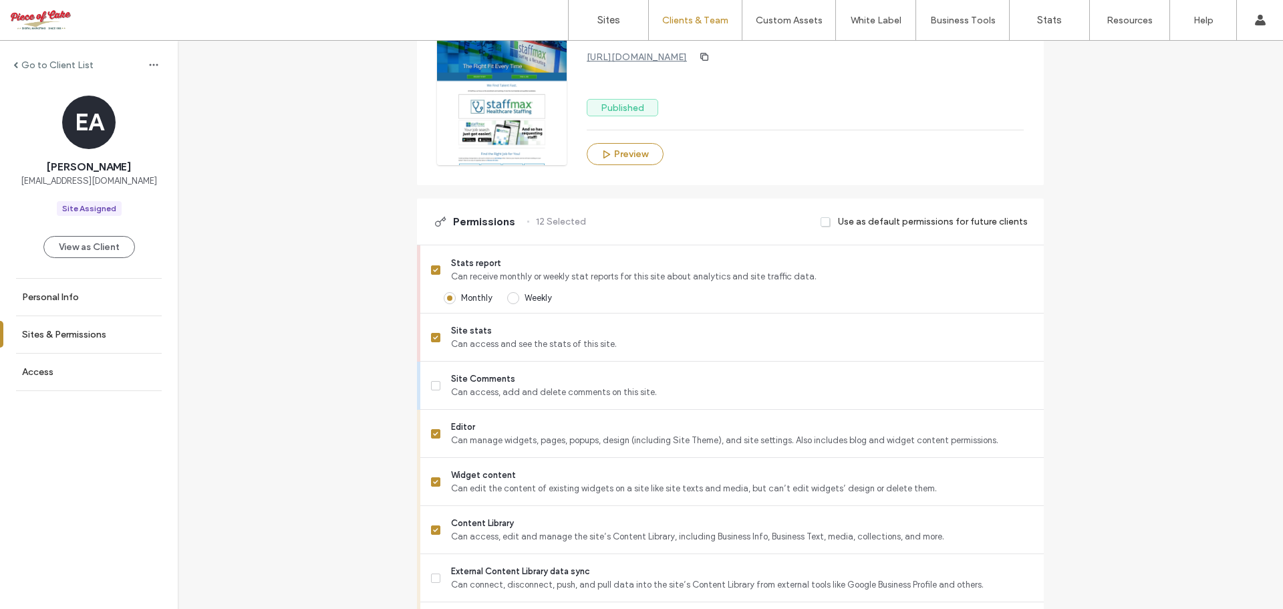
scroll to position [267, 0]
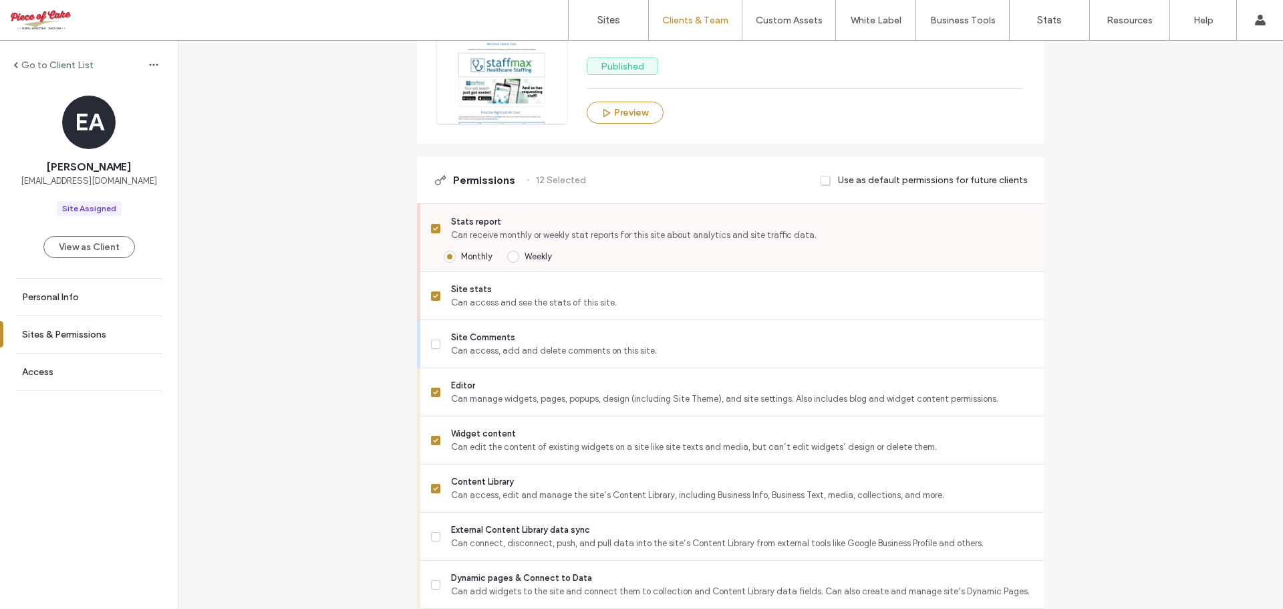
drag, startPoint x: 430, startPoint y: 294, endPoint x: 435, endPoint y: 251, distance: 43.7
click at [433, 294] on icon at bounding box center [435, 296] width 5 height 4
click at [433, 229] on icon at bounding box center [435, 228] width 5 height 4
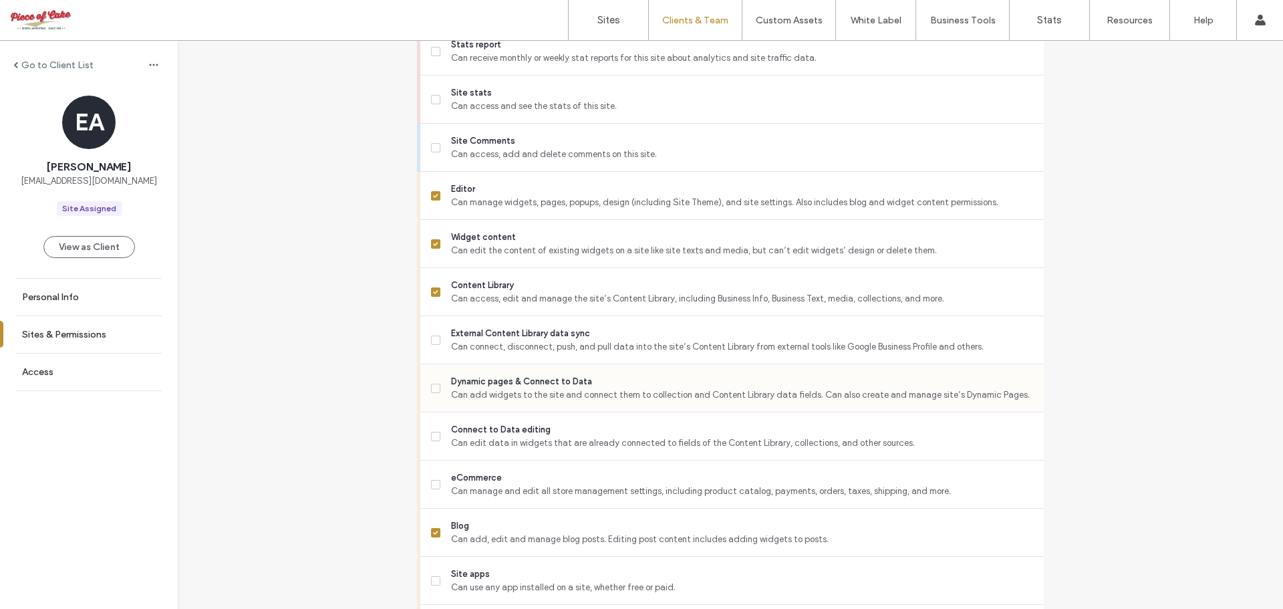
scroll to position [468, 0]
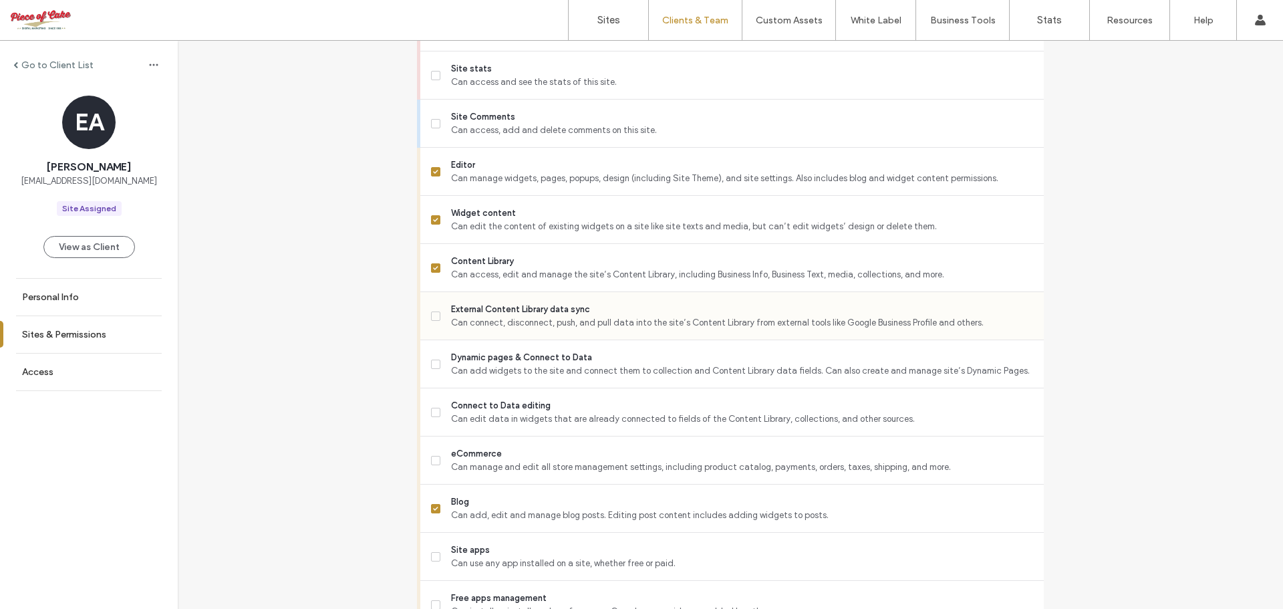
click at [432, 319] on span at bounding box center [435, 315] width 9 height 9
click at [433, 363] on icon at bounding box center [435, 364] width 5 height 4
click at [433, 462] on icon at bounding box center [435, 460] width 5 height 4
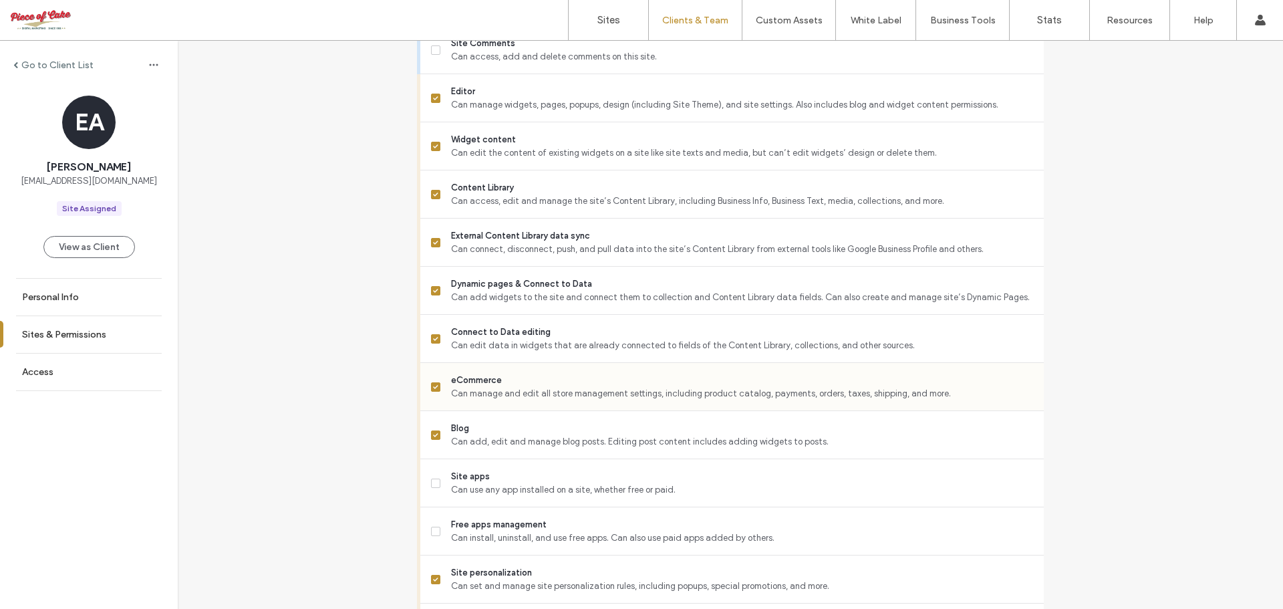
scroll to position [668, 0]
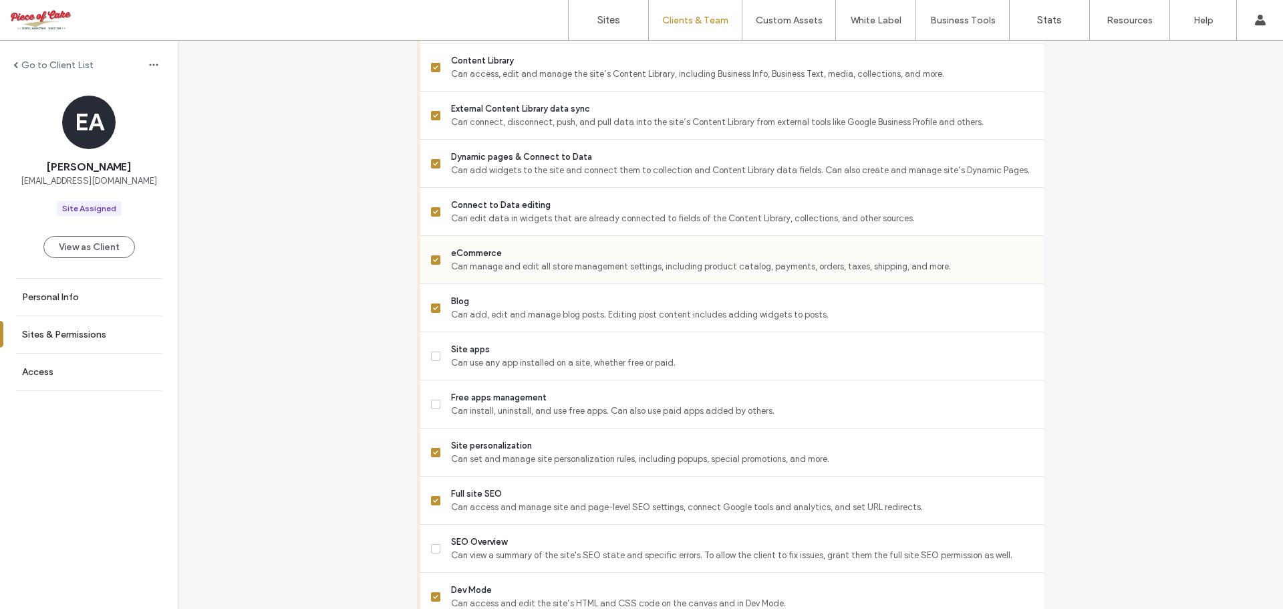
click at [433, 261] on icon at bounding box center [435, 260] width 5 height 4
click at [433, 357] on icon at bounding box center [435, 356] width 5 height 4
click at [433, 404] on icon at bounding box center [435, 404] width 5 height 4
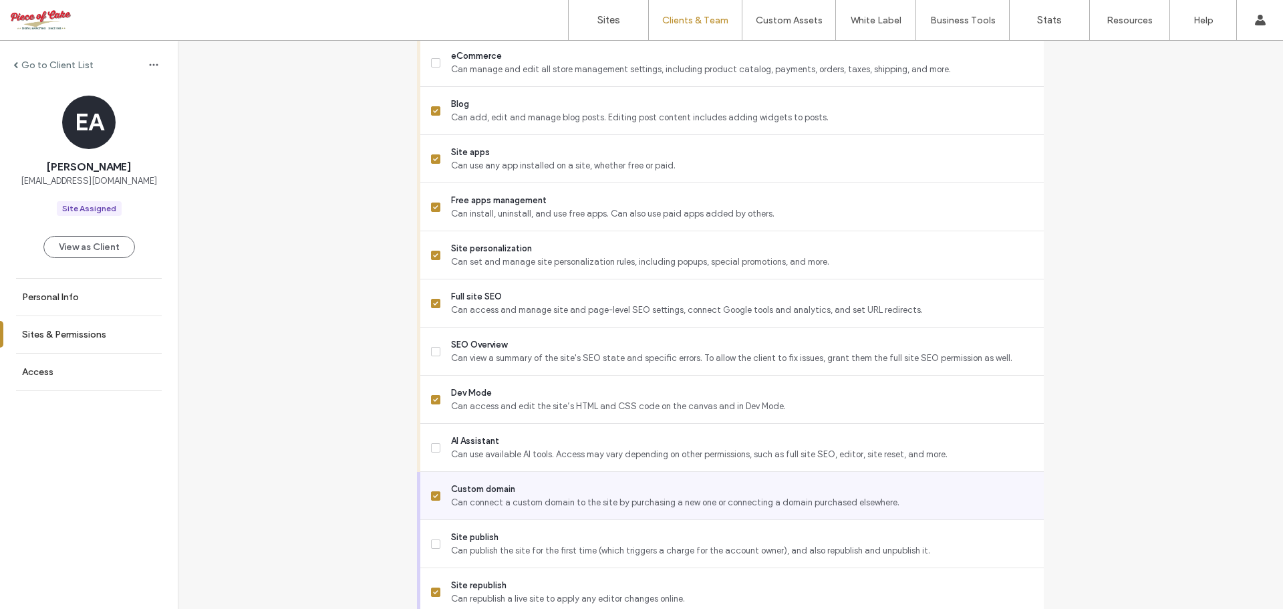
scroll to position [935, 0]
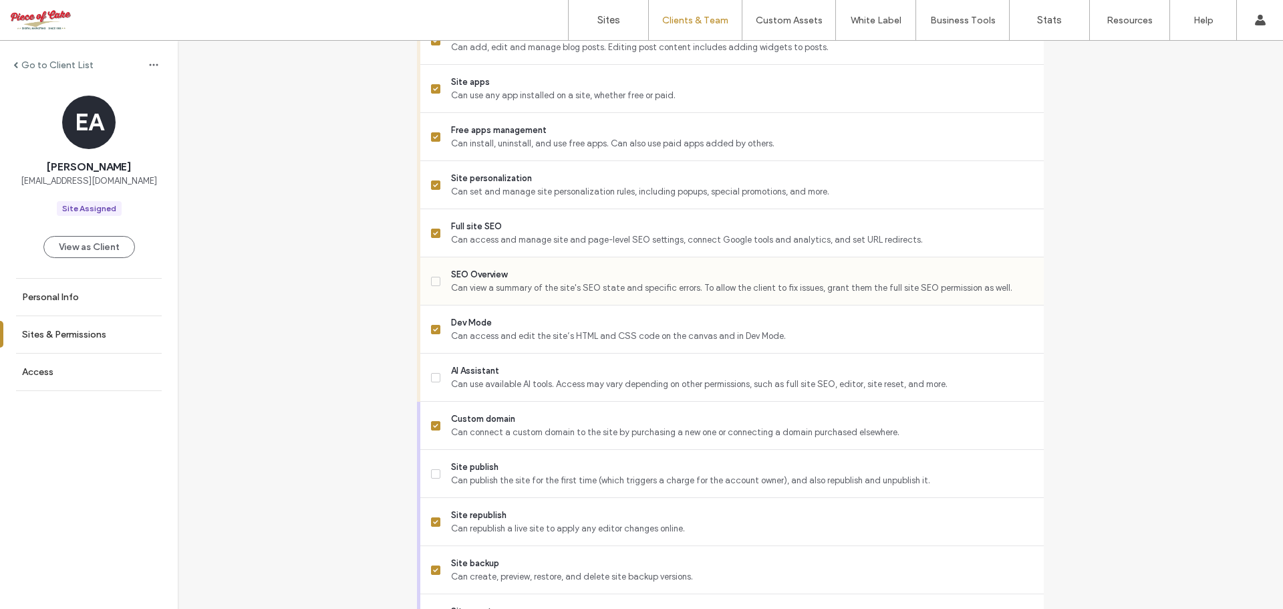
click at [432, 283] on span at bounding box center [435, 281] width 9 height 9
click at [433, 375] on icon at bounding box center [435, 377] width 5 height 4
click at [433, 377] on icon at bounding box center [435, 377] width 5 height 4
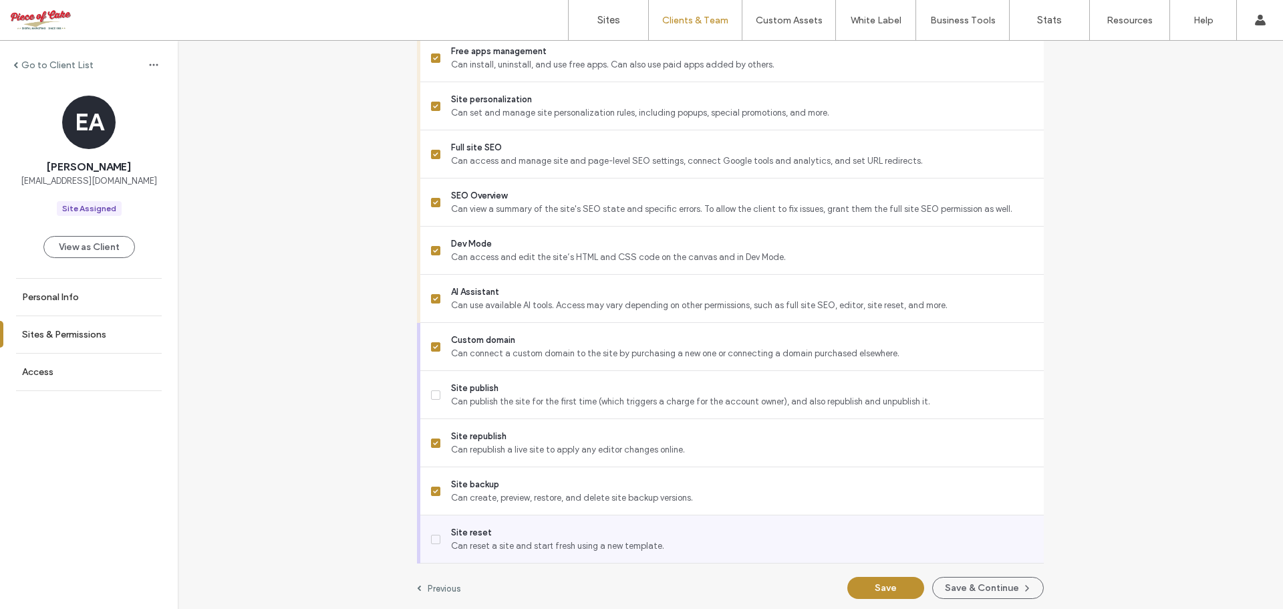
scroll to position [1018, 0]
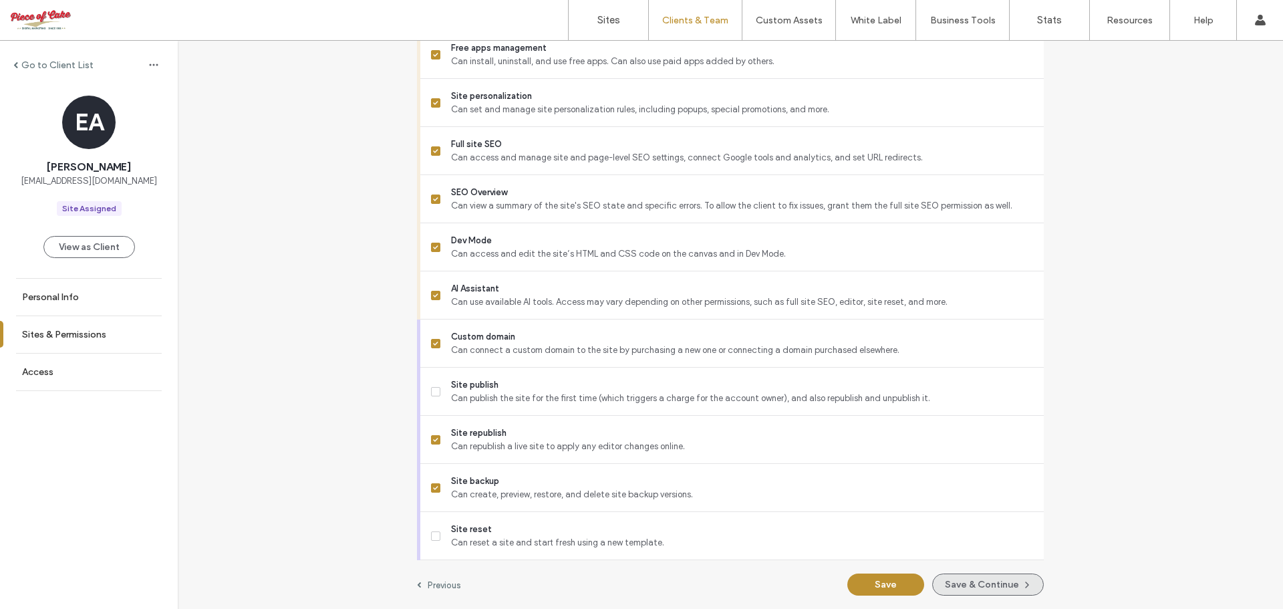
click at [983, 578] on button "Save & Continue" at bounding box center [988, 584] width 112 height 22
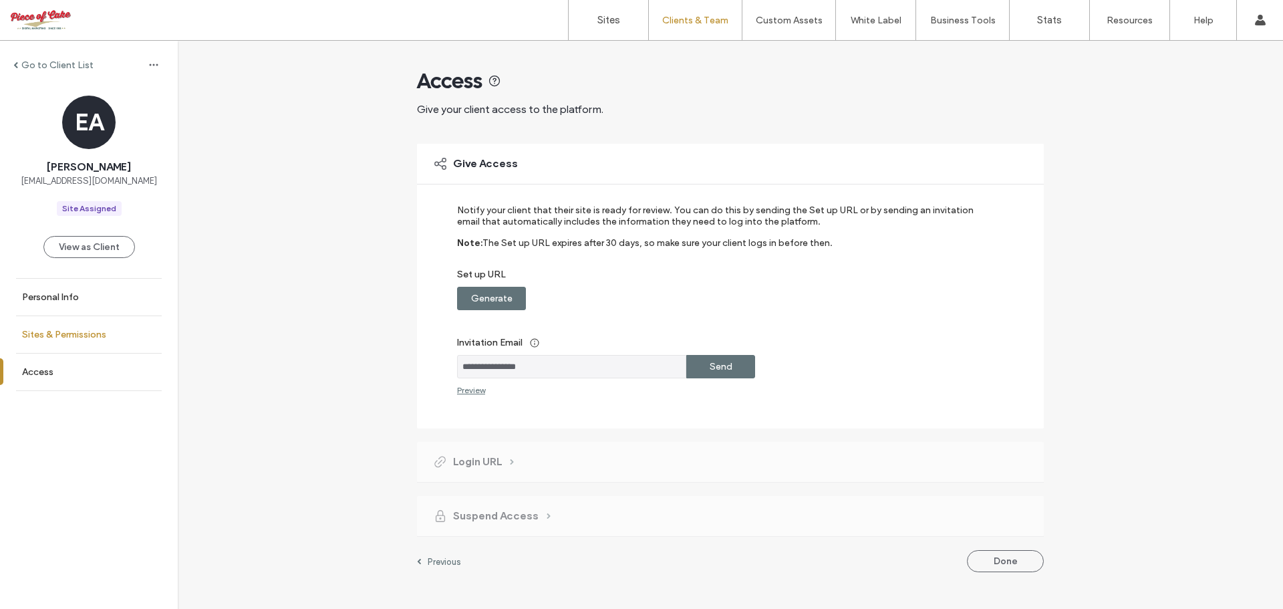
click at [62, 333] on label "Sites & Permissions" at bounding box center [64, 334] width 84 height 11
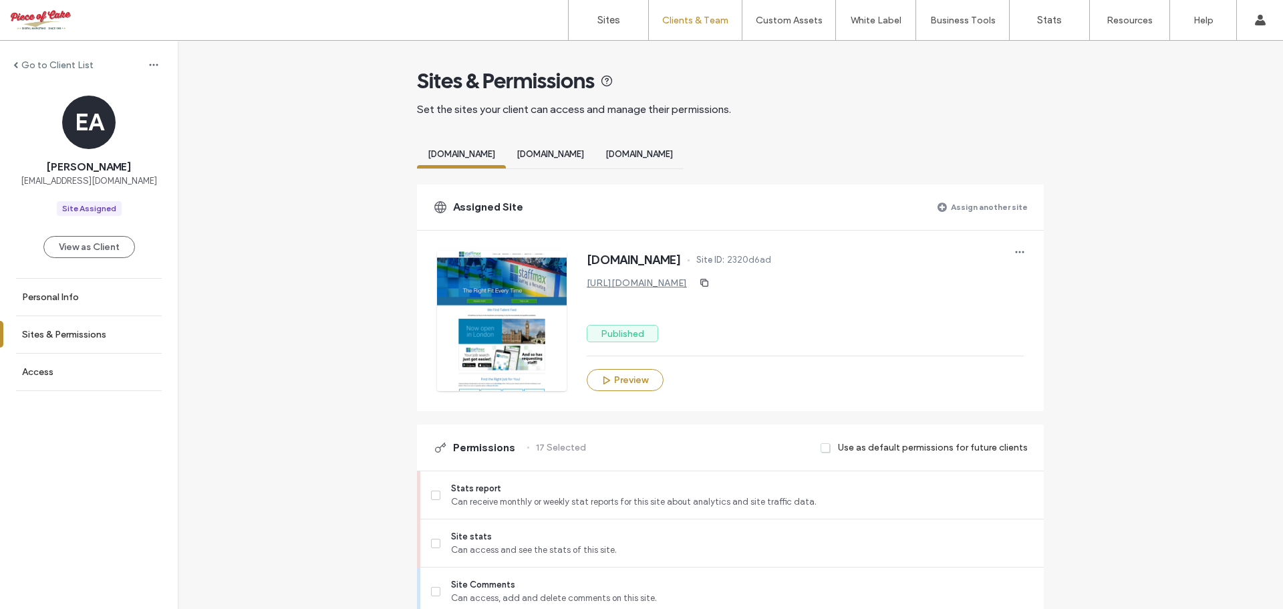
click at [974, 204] on label "Assign another site" at bounding box center [989, 206] width 77 height 23
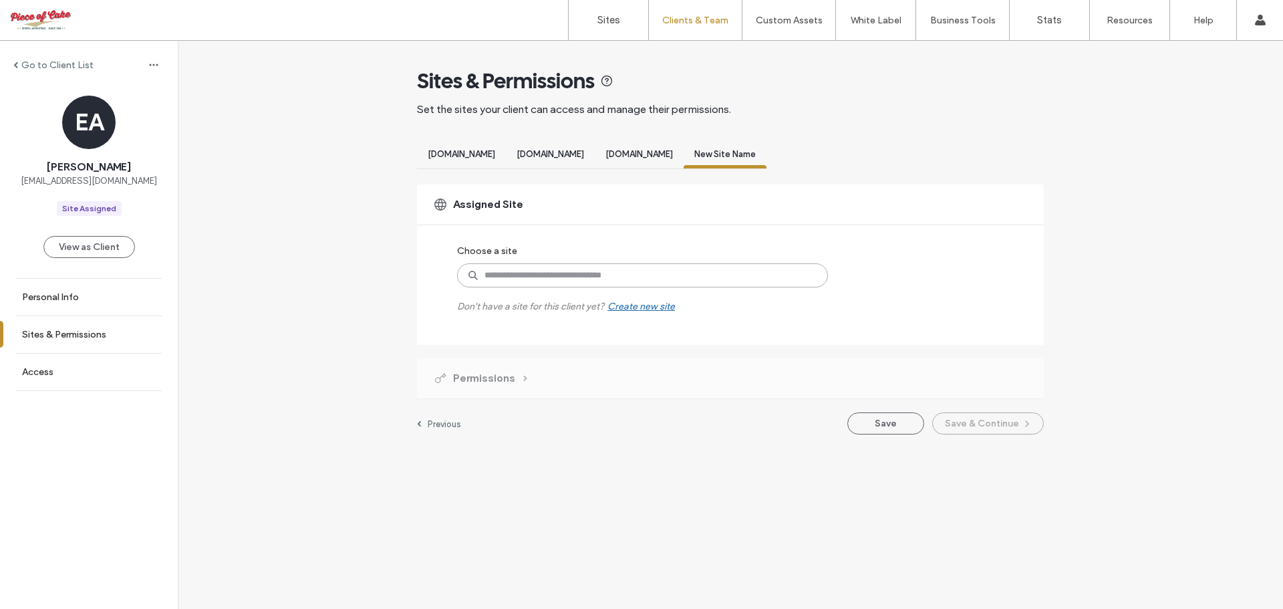
click at [574, 277] on input at bounding box center [642, 275] width 371 height 24
type input "*****"
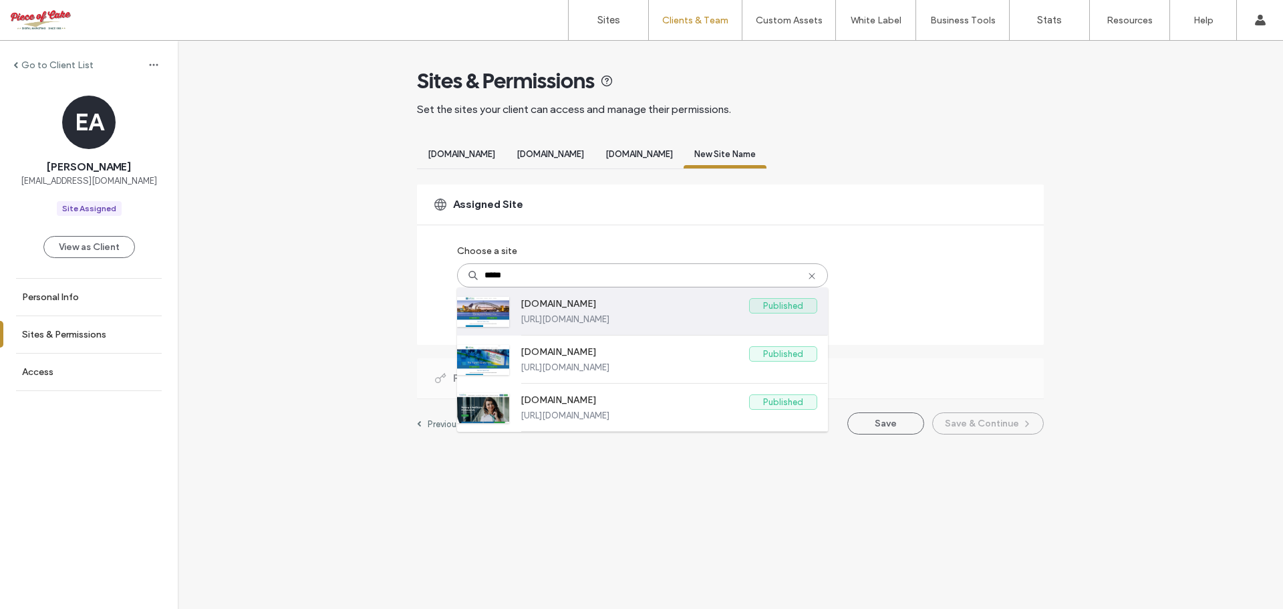
click at [565, 319] on label "https://www.staffmax.com.au" at bounding box center [668, 319] width 297 height 10
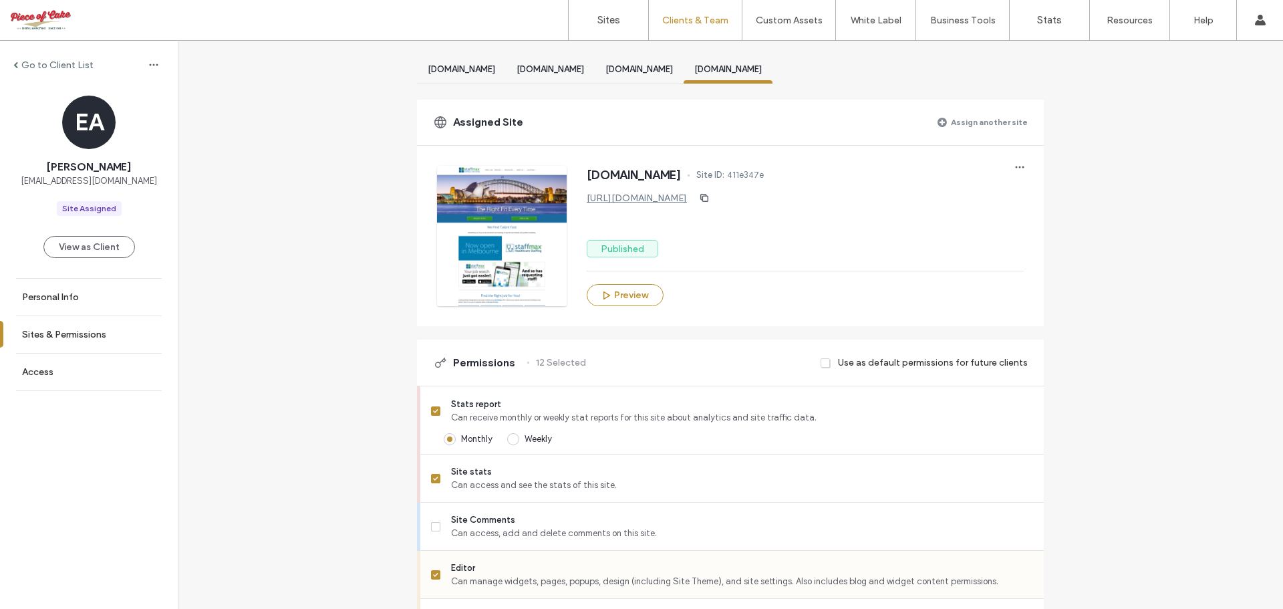
scroll to position [334, 0]
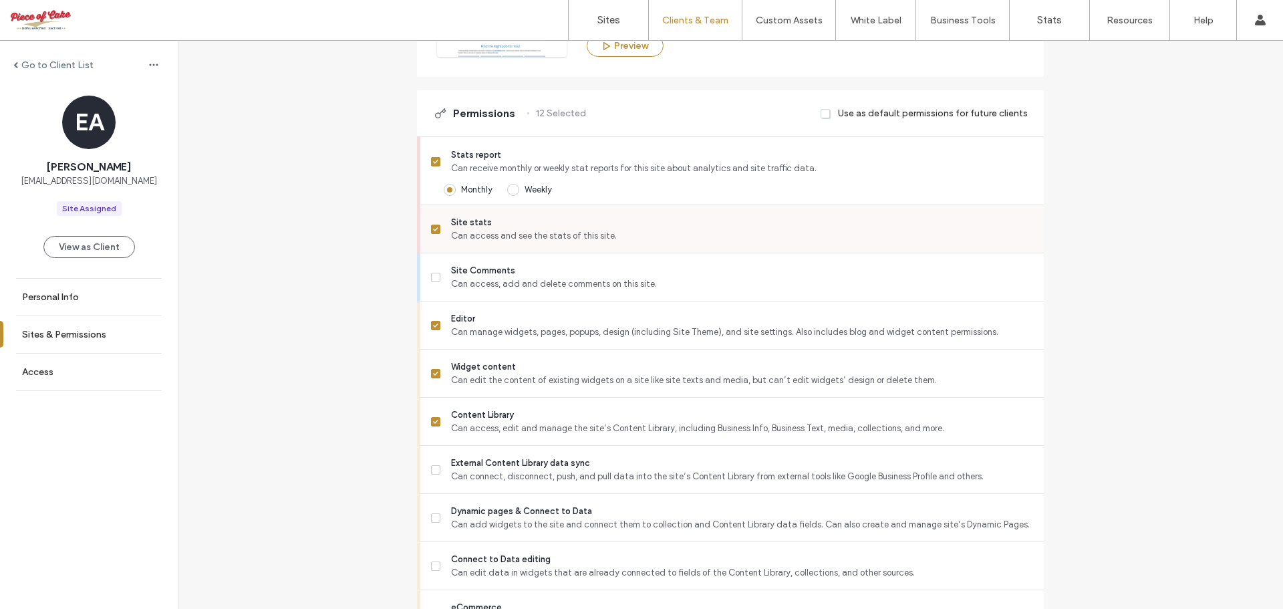
click at [433, 227] on icon at bounding box center [435, 229] width 5 height 4
click at [433, 160] on icon at bounding box center [435, 162] width 5 height 4
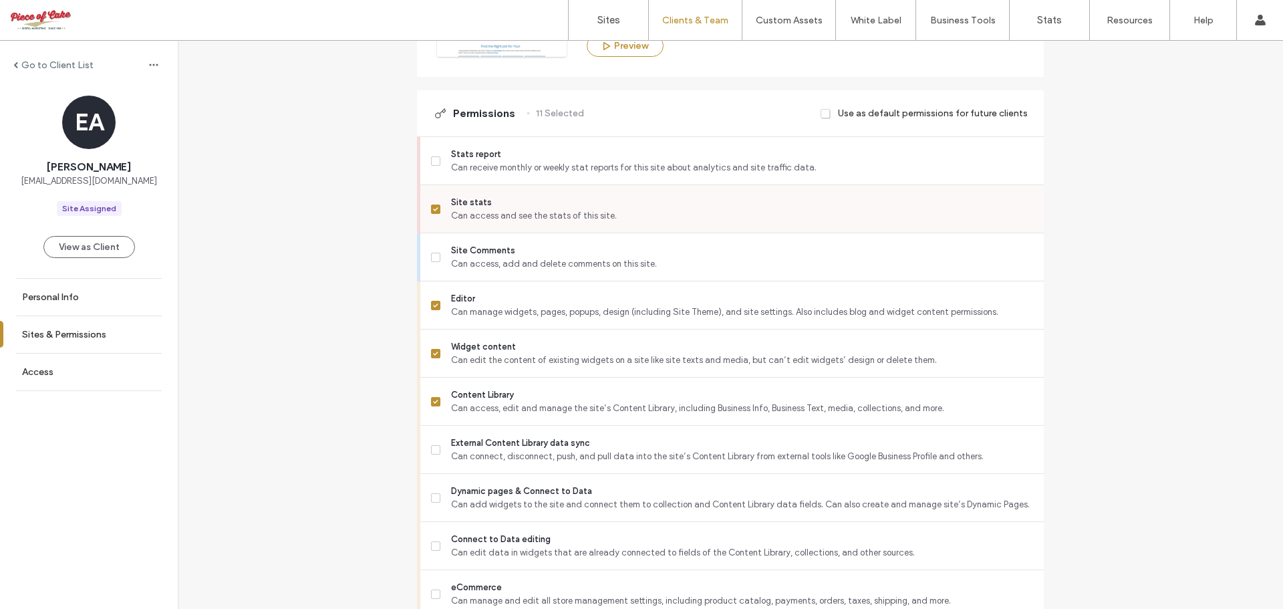
click at [433, 210] on icon at bounding box center [435, 209] width 5 height 4
click at [434, 446] on span at bounding box center [435, 449] width 9 height 9
click at [433, 498] on icon at bounding box center [435, 498] width 5 height 4
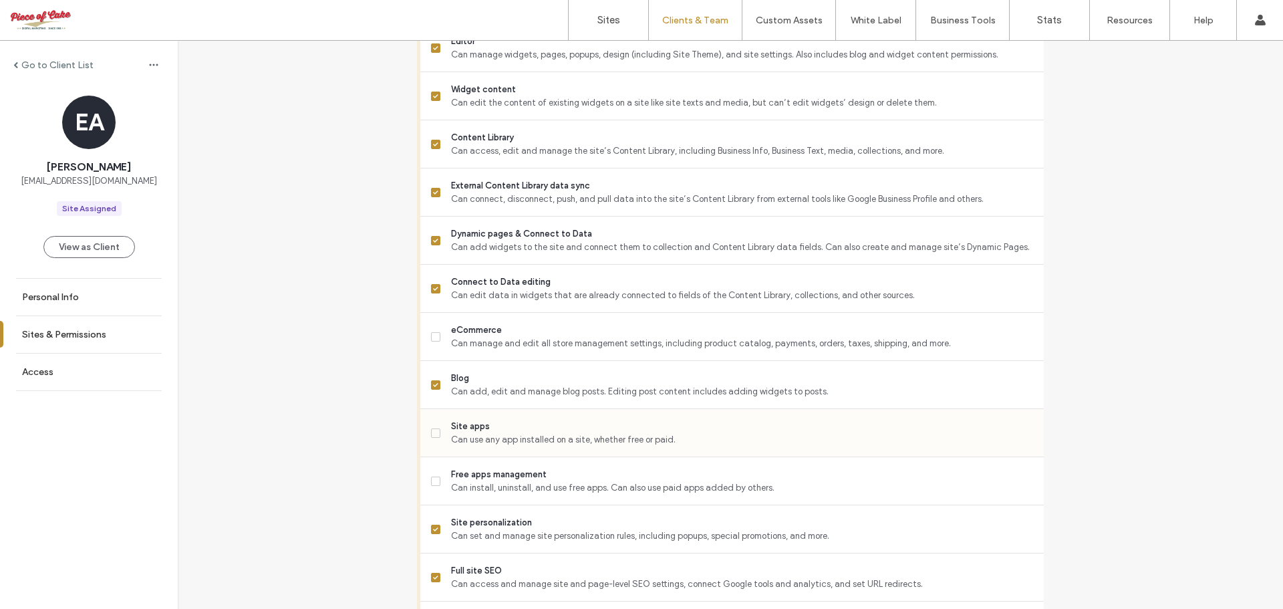
scroll to position [601, 0]
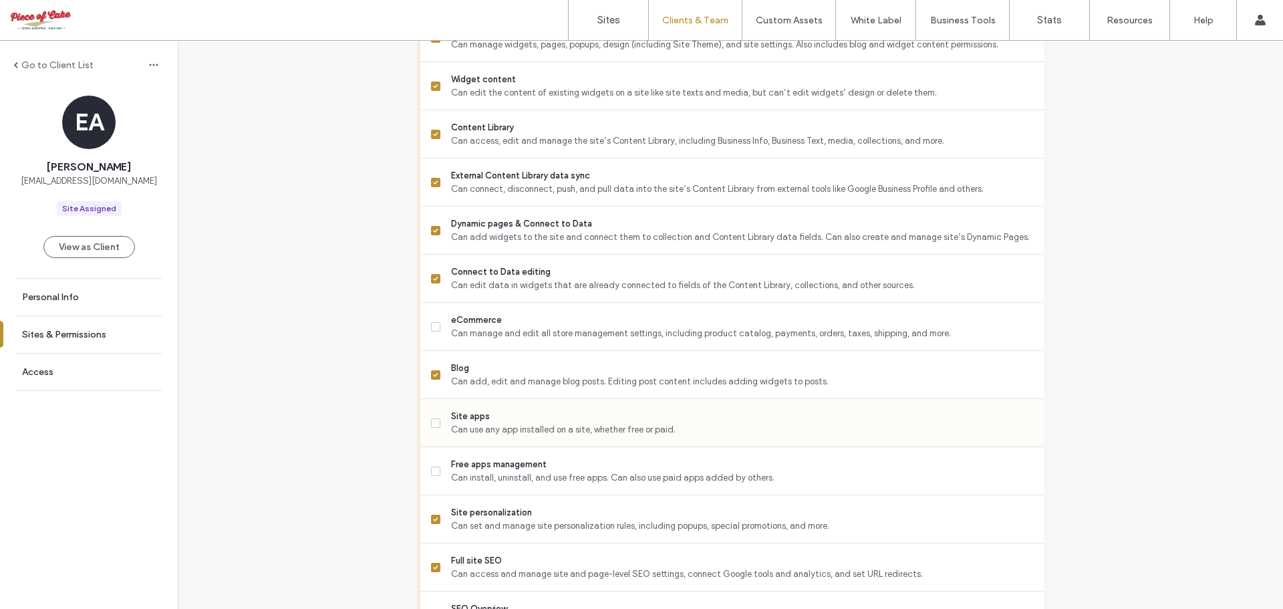
click at [433, 423] on icon at bounding box center [435, 423] width 5 height 4
click at [434, 470] on span at bounding box center [435, 470] width 9 height 9
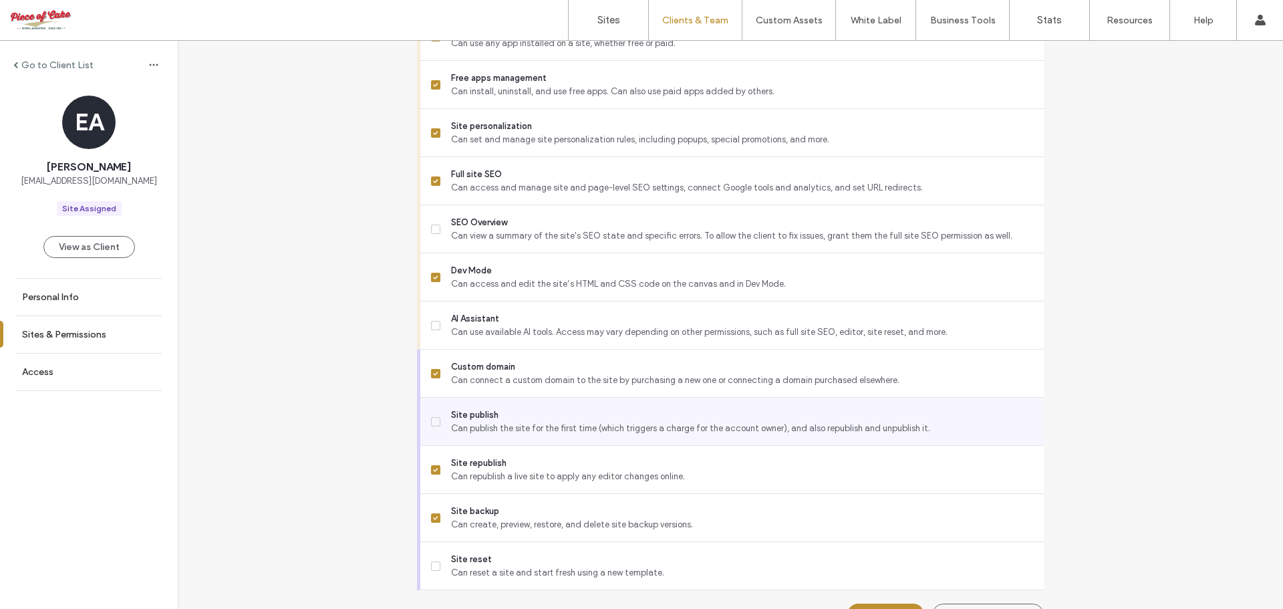
scroll to position [1002, 0]
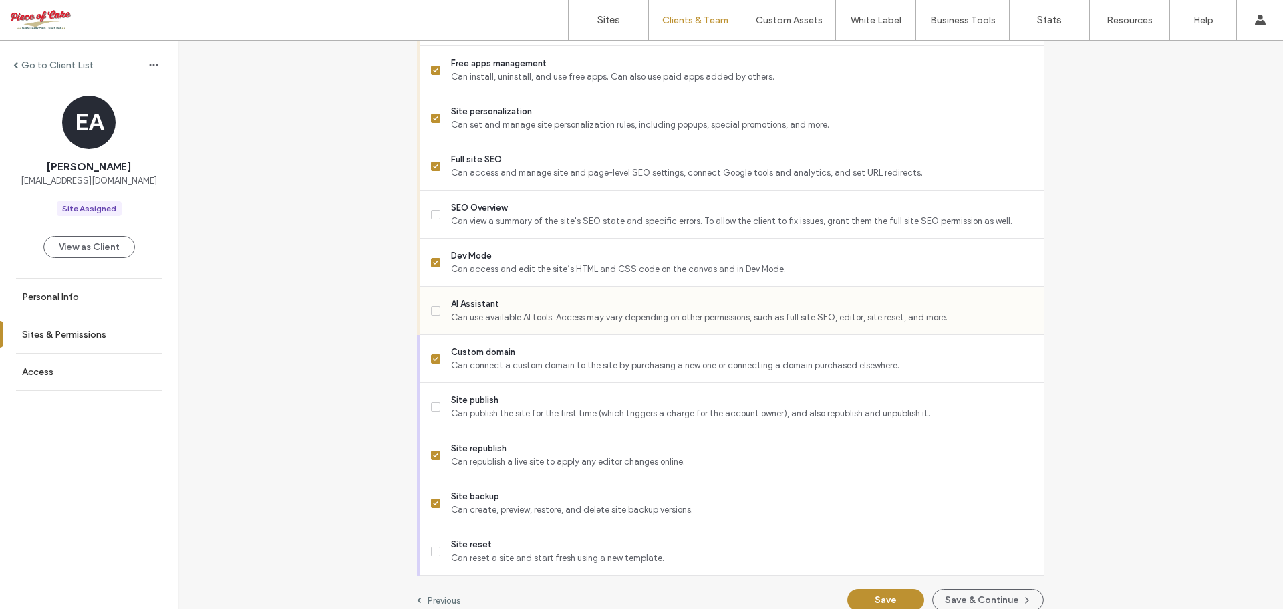
click at [431, 313] on span at bounding box center [435, 310] width 9 height 9
click at [953, 600] on button "Save & Continue" at bounding box center [988, 600] width 112 height 22
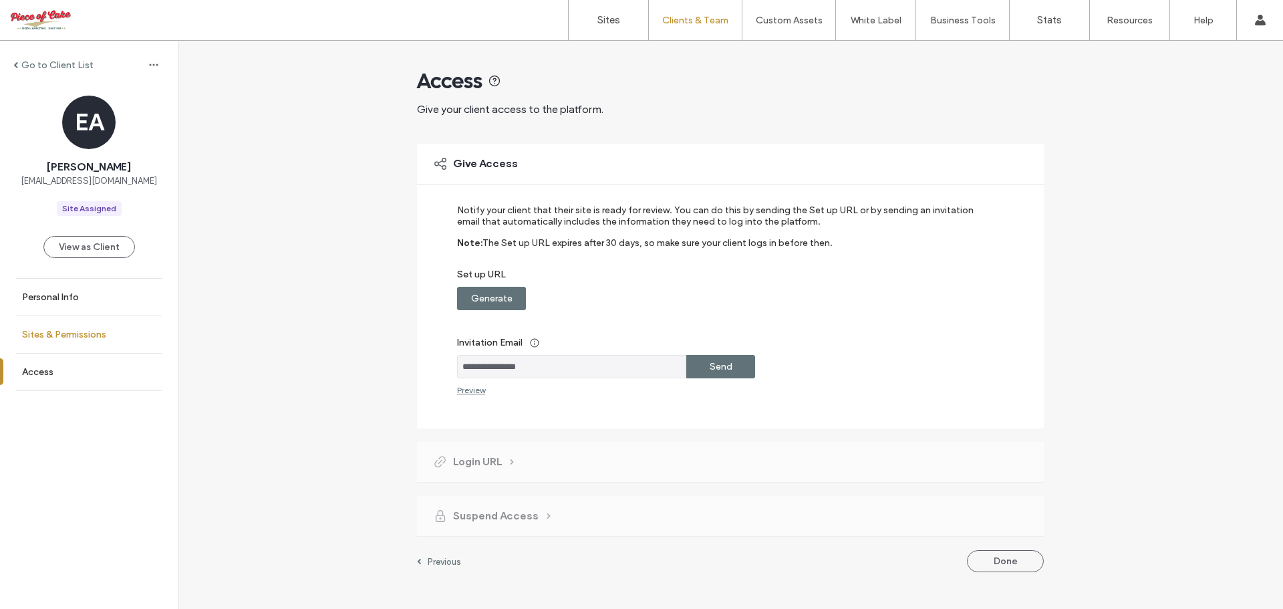
click at [50, 333] on label "Sites & Permissions" at bounding box center [64, 334] width 84 height 11
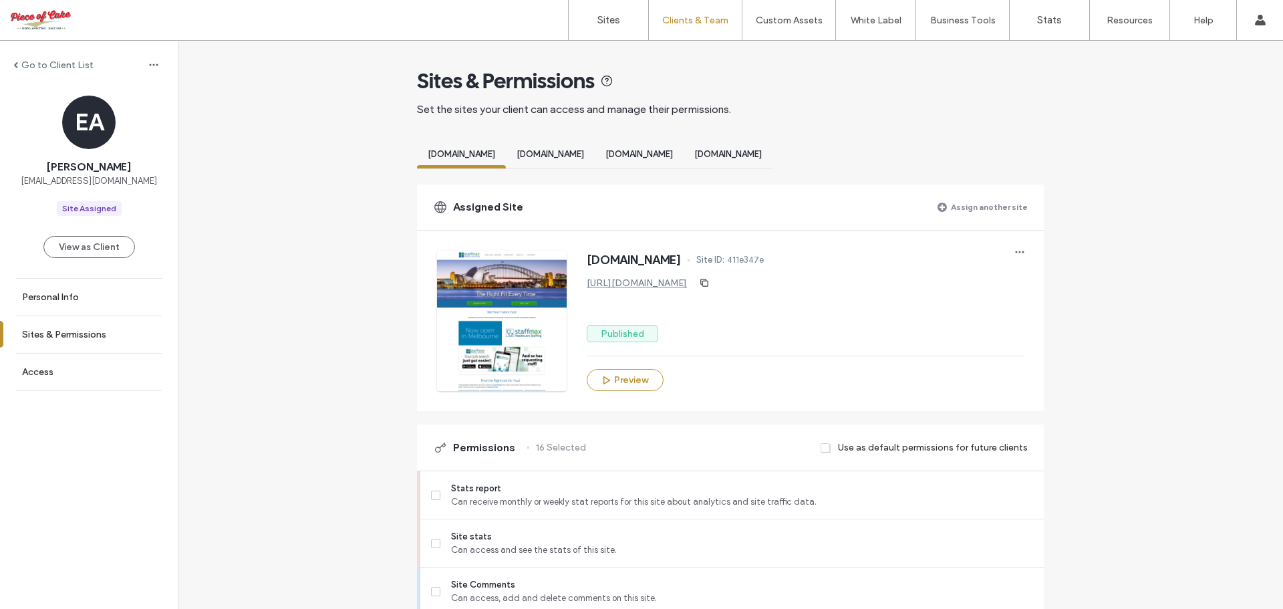
click at [983, 206] on label "Assign another site" at bounding box center [989, 206] width 77 height 23
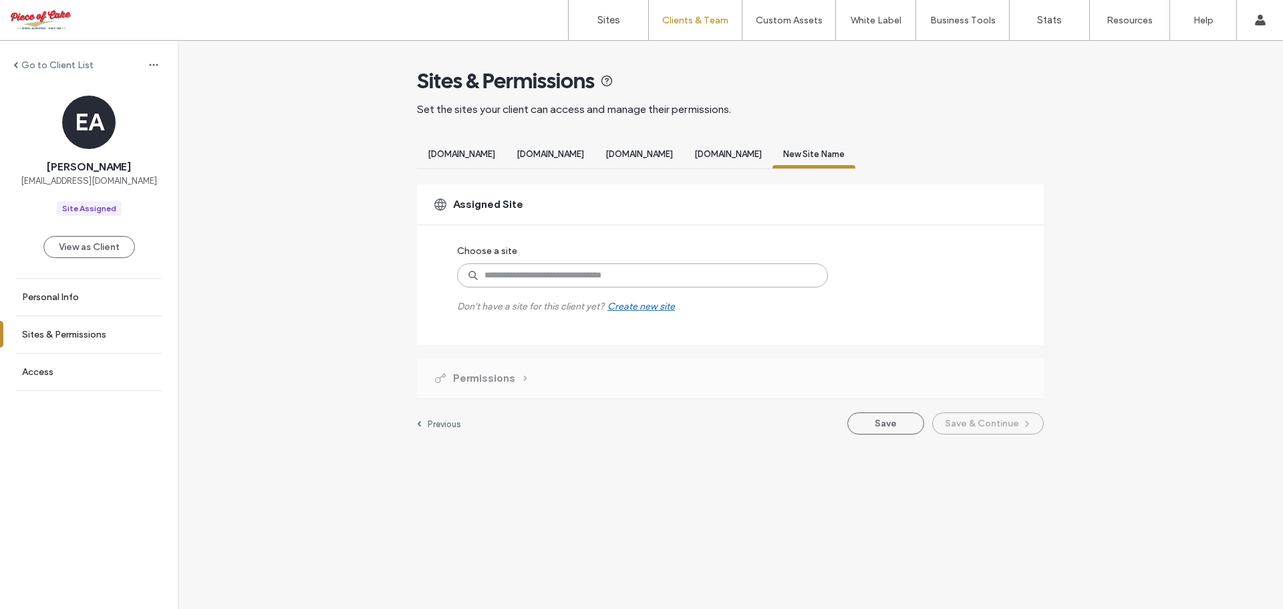
click at [563, 274] on input at bounding box center [642, 275] width 371 height 24
type input "*****"
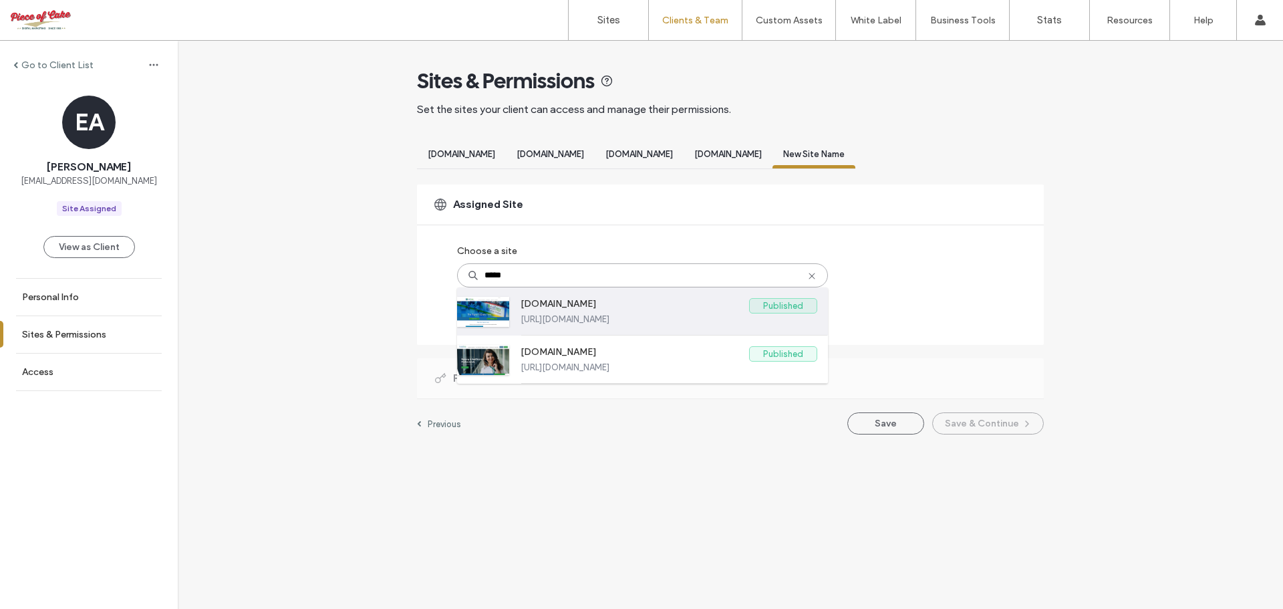
click at [587, 306] on label "www.staffmax.se" at bounding box center [634, 306] width 228 height 16
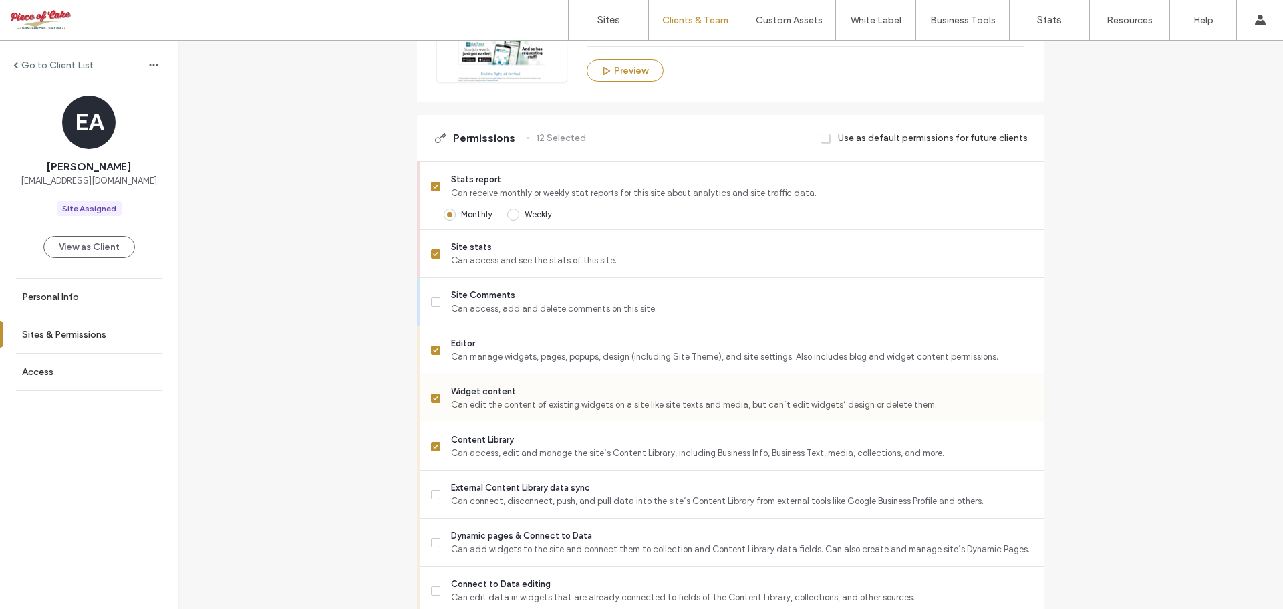
scroll to position [334, 0]
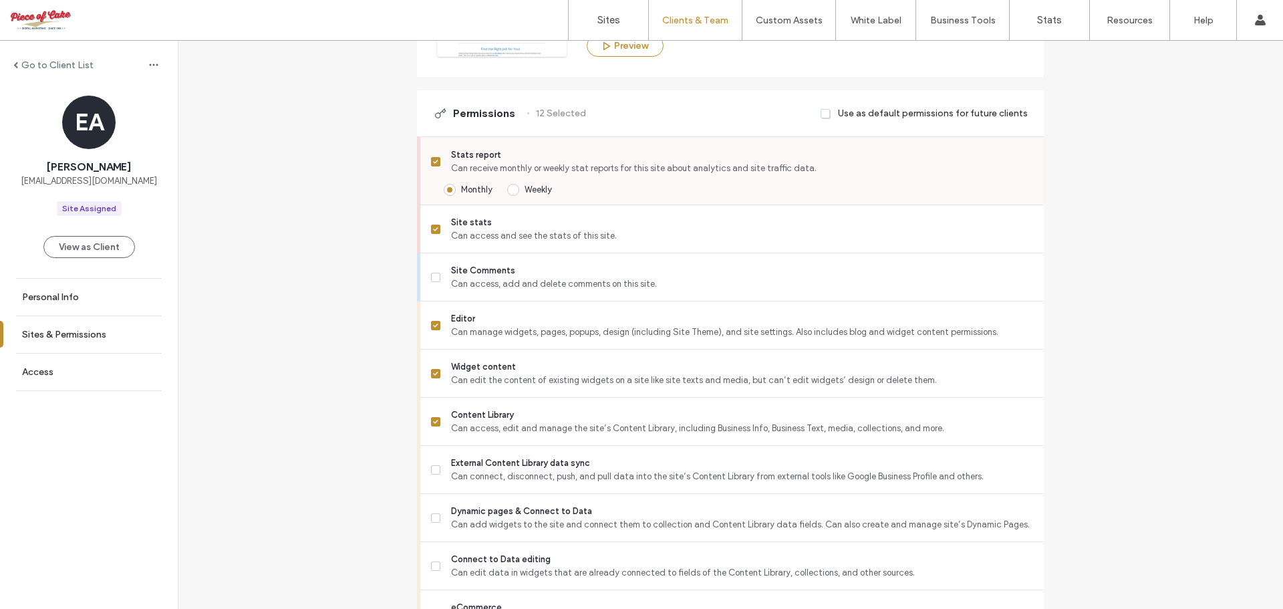
click at [431, 157] on span at bounding box center [435, 161] width 9 height 9
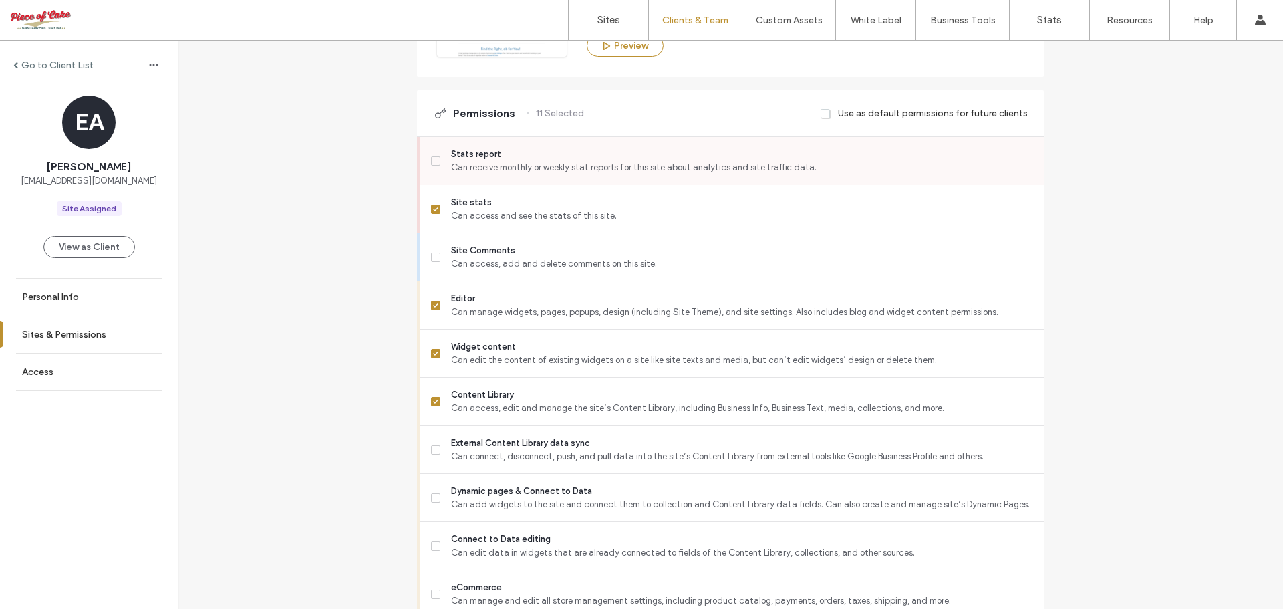
click at [431, 157] on span at bounding box center [435, 160] width 9 height 9
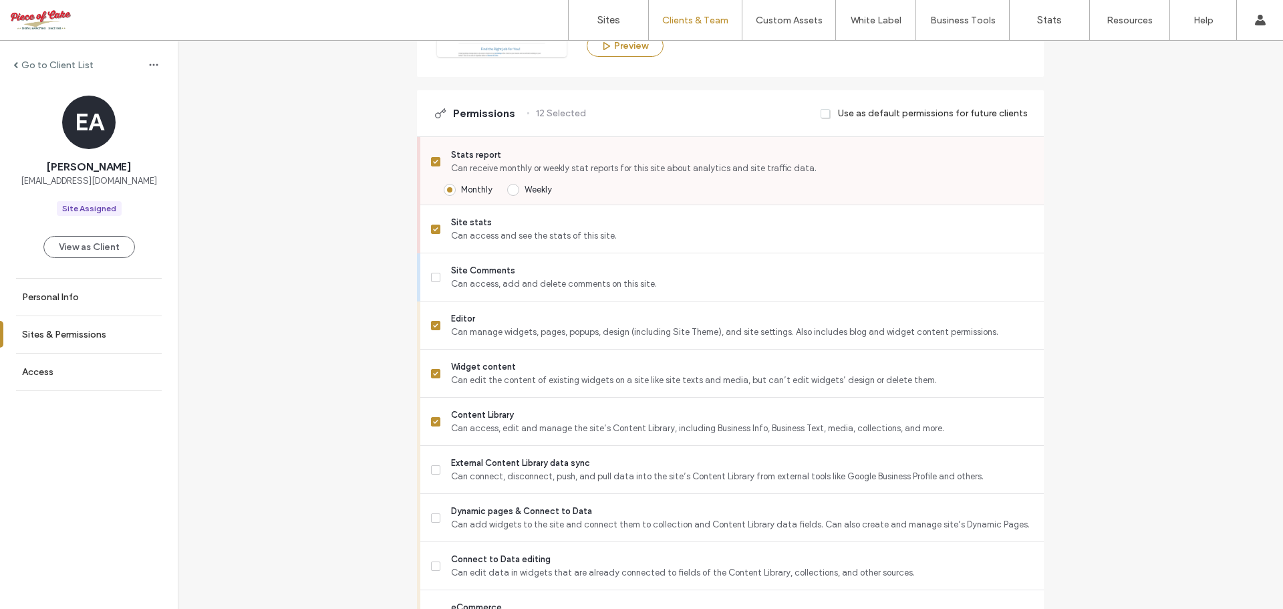
click at [431, 159] on span at bounding box center [435, 161] width 9 height 9
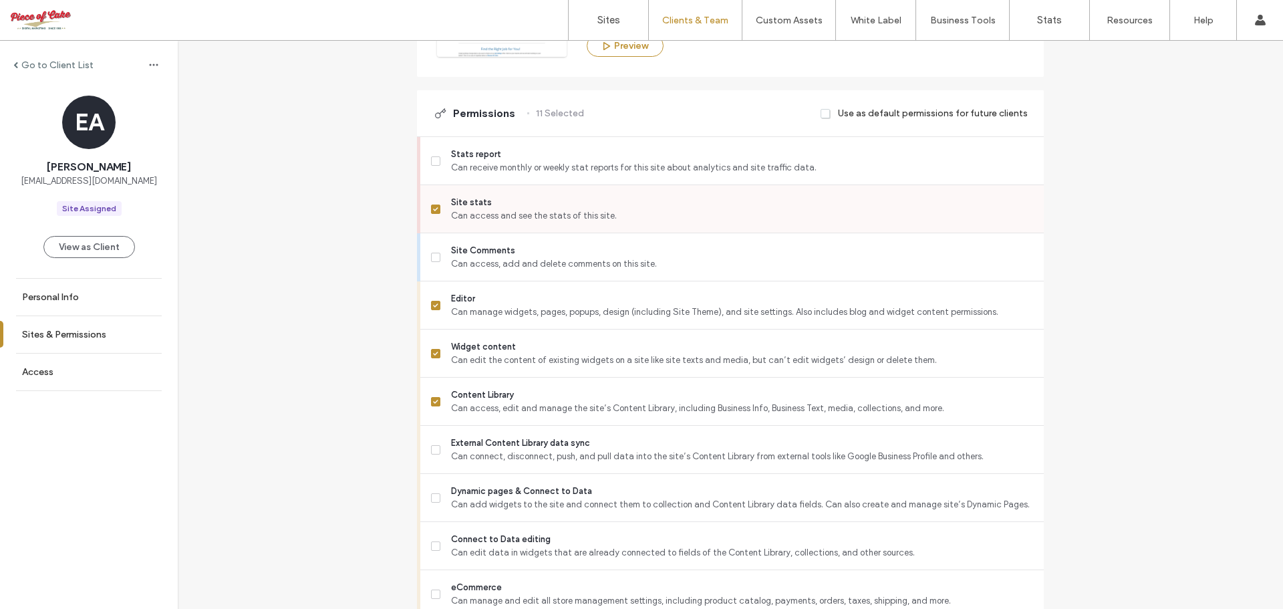
click at [433, 209] on icon at bounding box center [435, 209] width 5 height 4
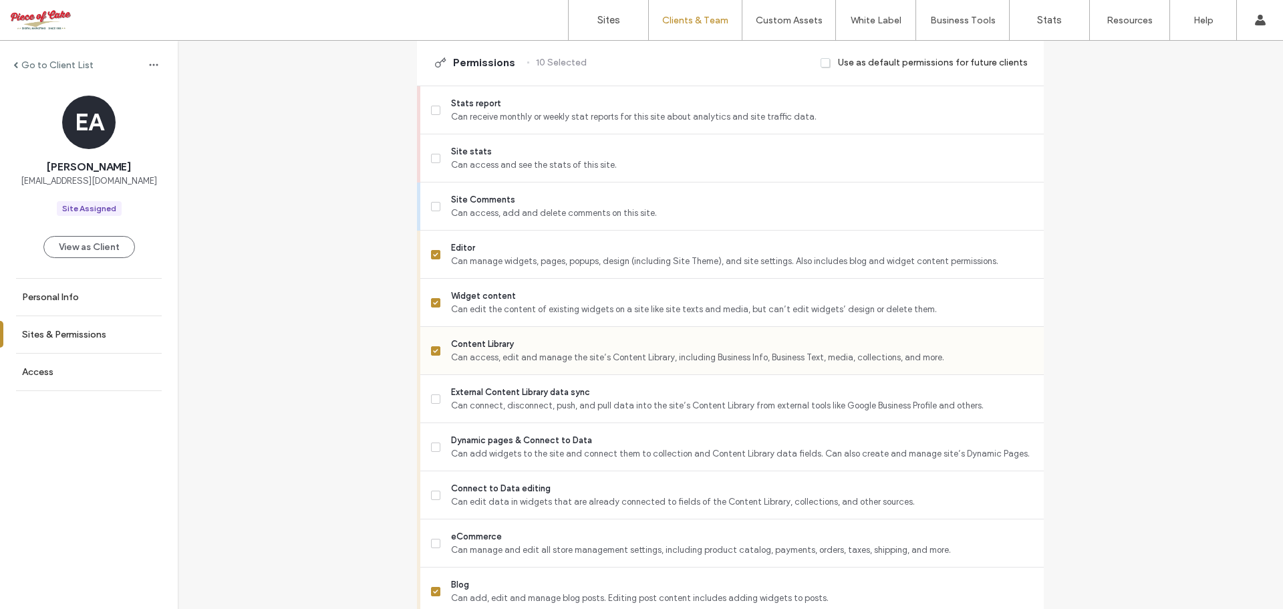
scroll to position [534, 0]
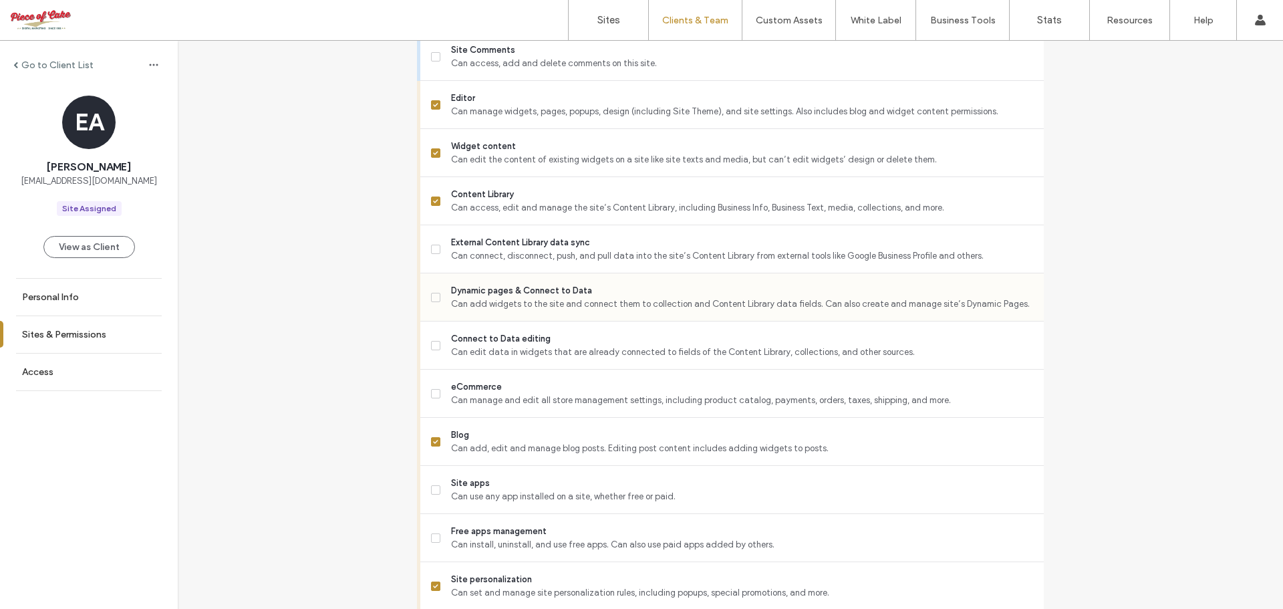
click at [431, 300] on span at bounding box center [435, 297] width 9 height 9
click at [433, 249] on icon at bounding box center [435, 249] width 5 height 4
click at [434, 493] on span at bounding box center [435, 489] width 9 height 9
click at [432, 540] on span at bounding box center [435, 537] width 9 height 9
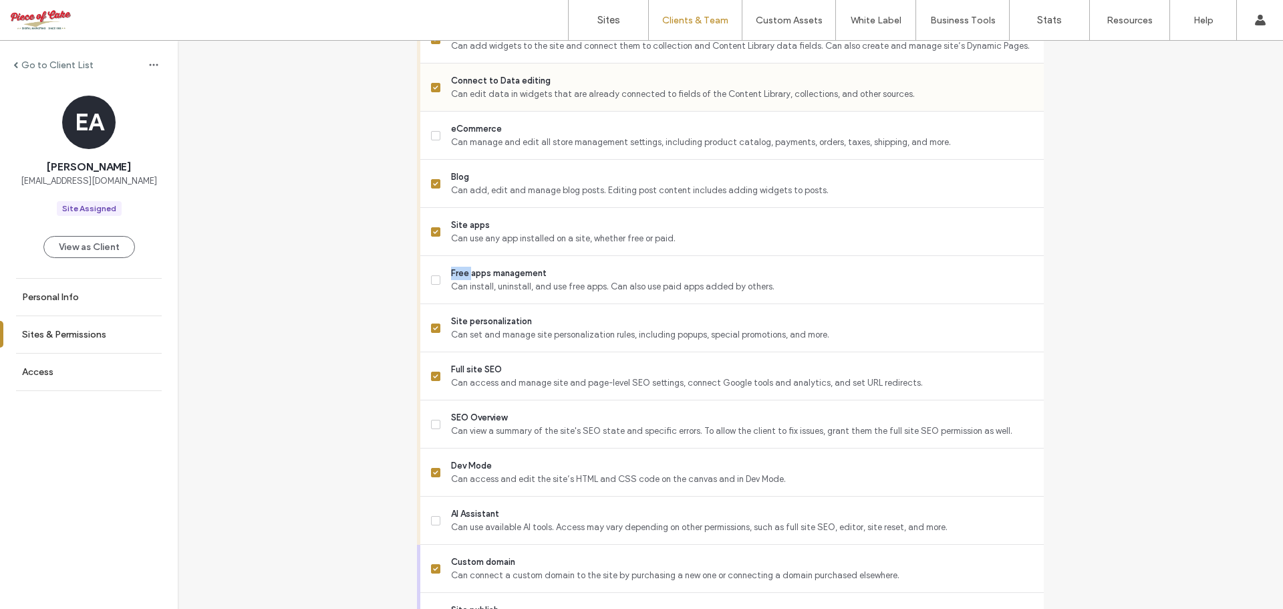
scroll to position [802, 0]
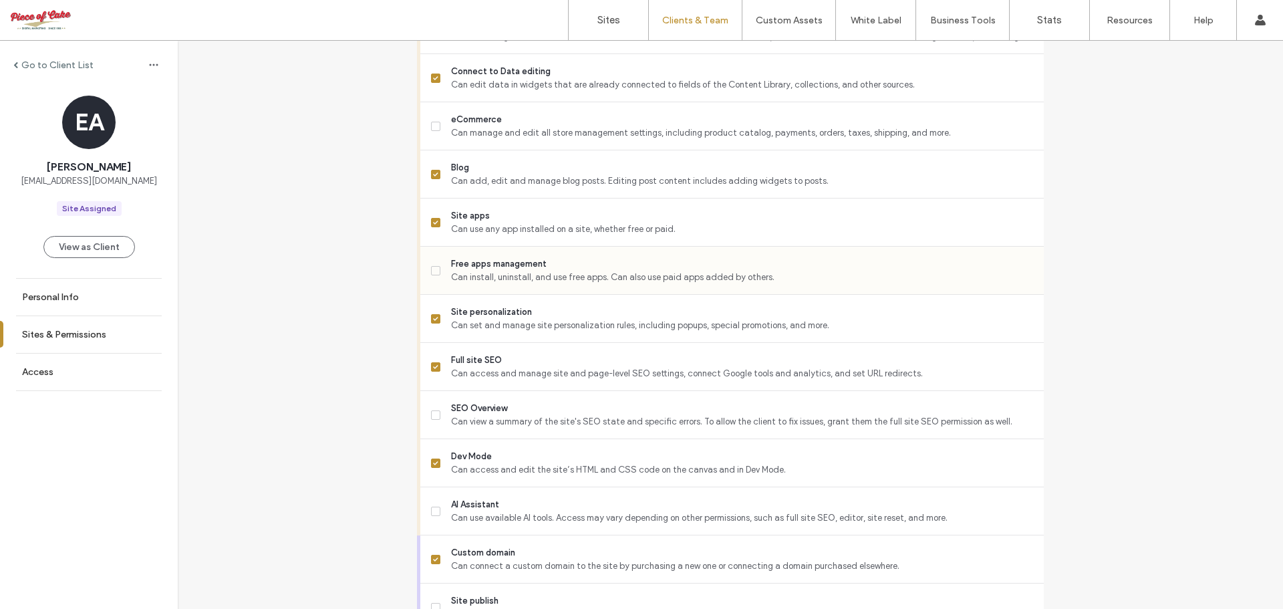
click at [431, 273] on span at bounding box center [435, 270] width 9 height 9
click at [431, 420] on label "SEO Overview Can view a summary of the site's SEO state and specific errors. To…" at bounding box center [732, 415] width 602 height 27
click at [432, 515] on span at bounding box center [435, 510] width 9 height 9
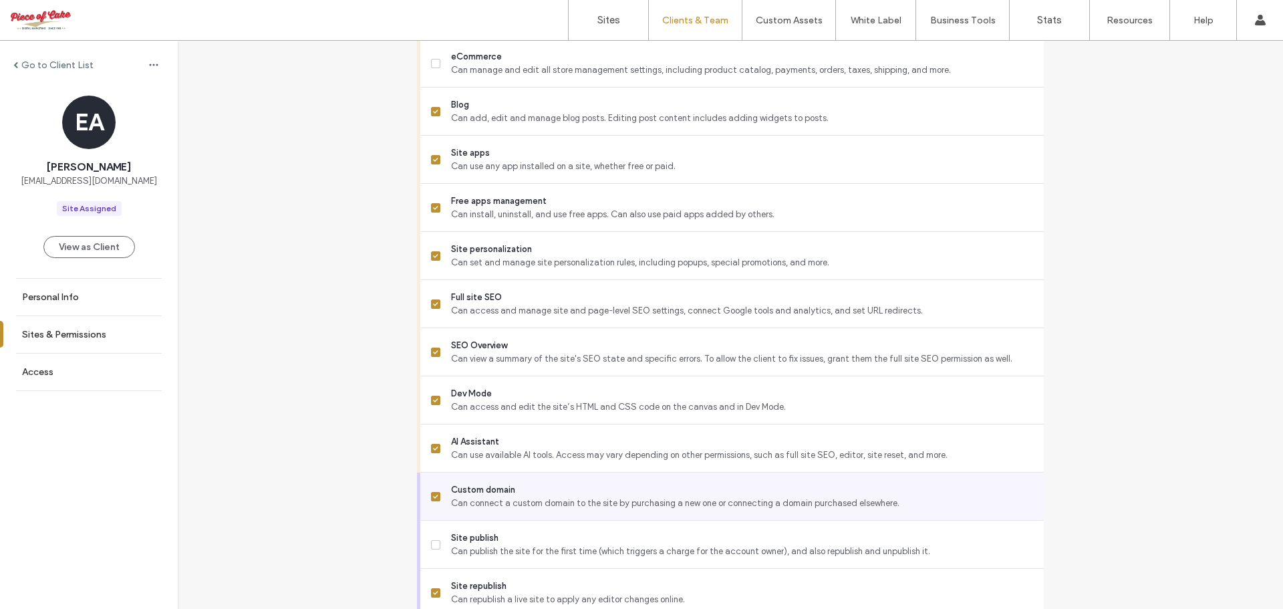
scroll to position [1018, 0]
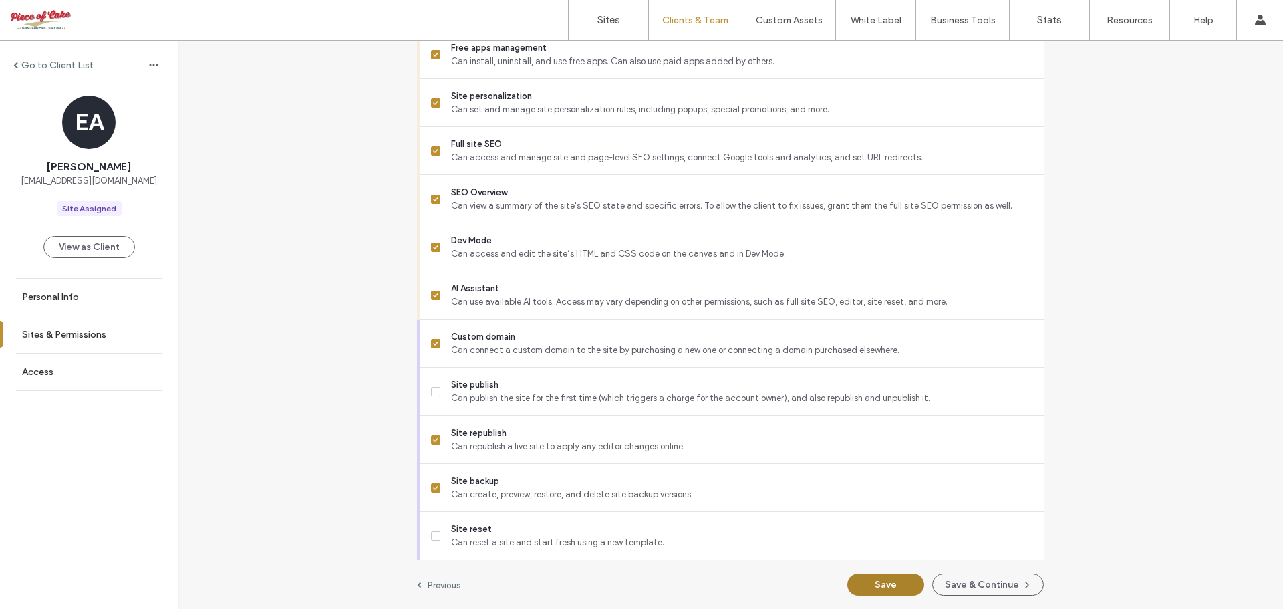
click at [887, 583] on button "Save" at bounding box center [885, 584] width 77 height 22
click at [981, 584] on button "Save & Continue" at bounding box center [988, 584] width 112 height 22
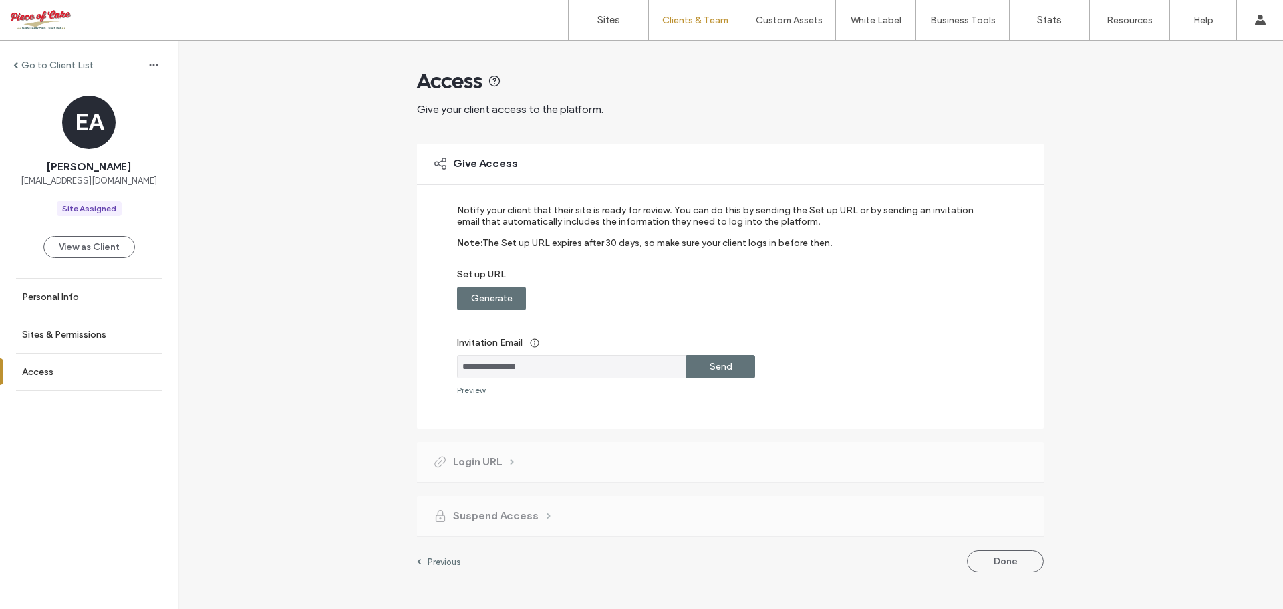
click at [488, 302] on label "Generate" at bounding box center [491, 298] width 41 height 25
click at [733, 373] on div "Send" at bounding box center [720, 366] width 69 height 23
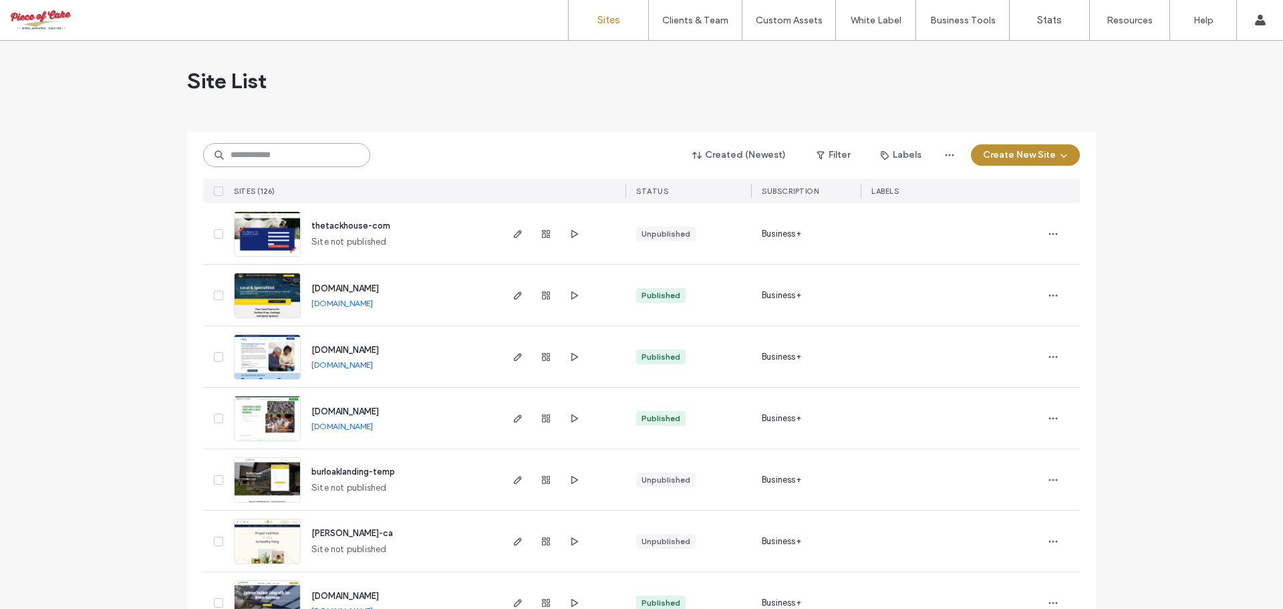
click at [317, 152] on input at bounding box center [286, 155] width 167 height 24
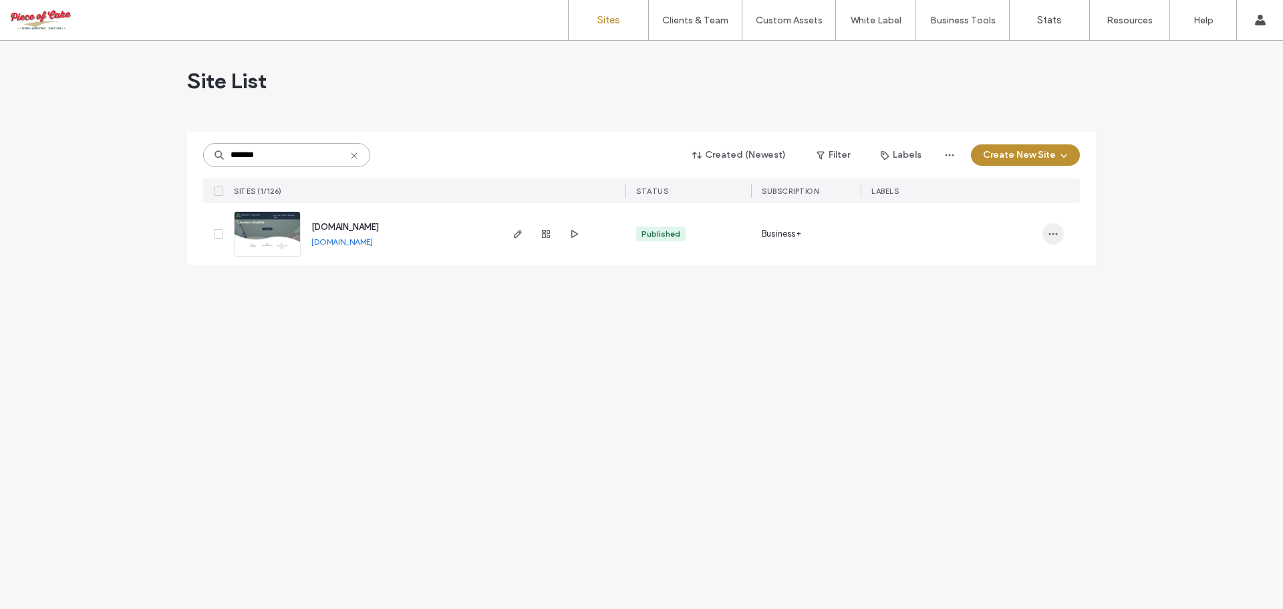
type input "*******"
click at [1047, 236] on span "button" at bounding box center [1052, 233] width 21 height 21
click at [991, 267] on span "Duplicate Site" at bounding box center [997, 268] width 57 height 13
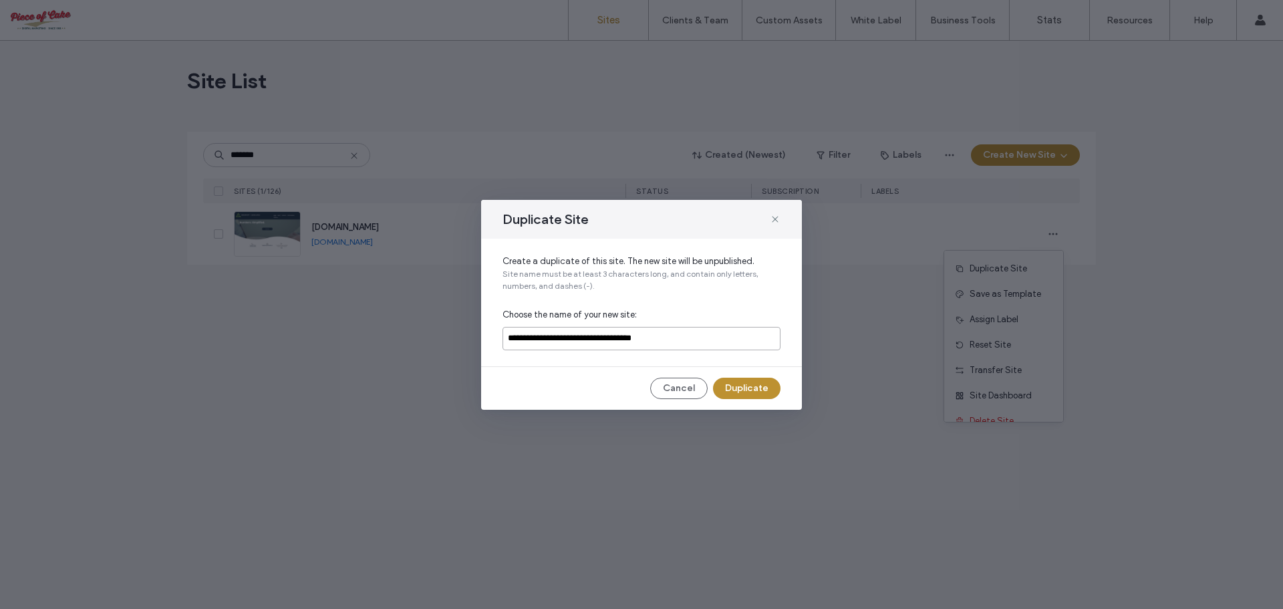
drag, startPoint x: 584, startPoint y: 341, endPoint x: 595, endPoint y: 337, distance: 12.3
click at [584, 341] on input "**********" at bounding box center [641, 338] width 278 height 23
drag, startPoint x: 629, startPoint y: 339, endPoint x: 710, endPoint y: 343, distance: 80.9
click at [710, 343] on input "**********" at bounding box center [641, 338] width 278 height 23
type input "**********"
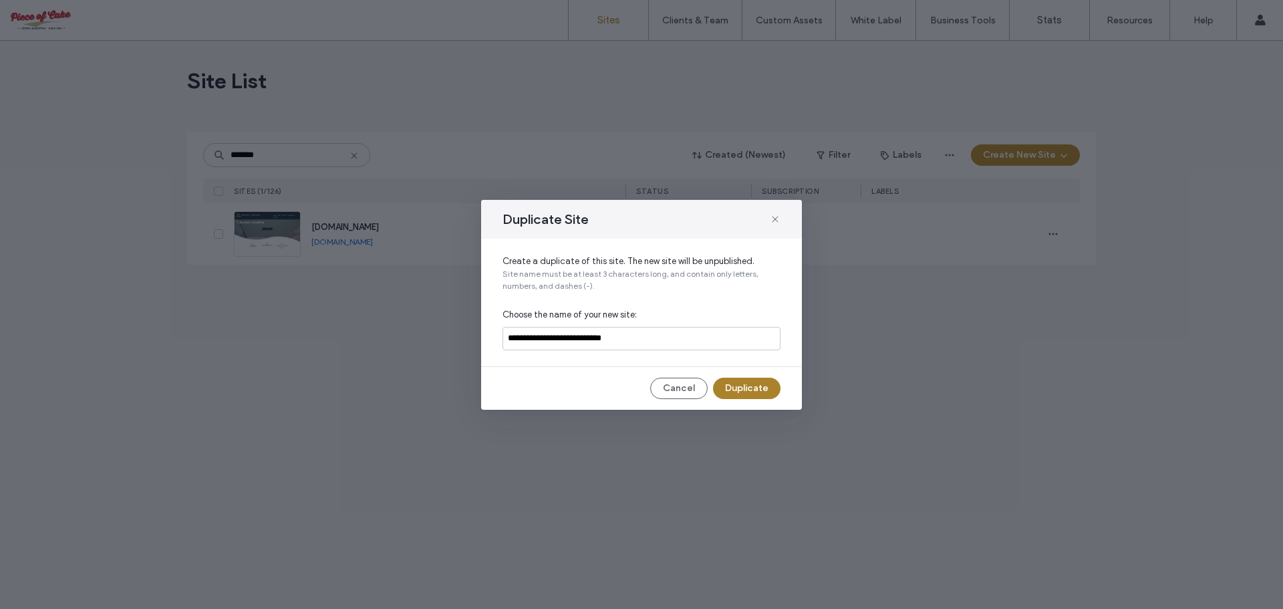
click at [746, 384] on button "Duplicate" at bounding box center [746, 387] width 67 height 21
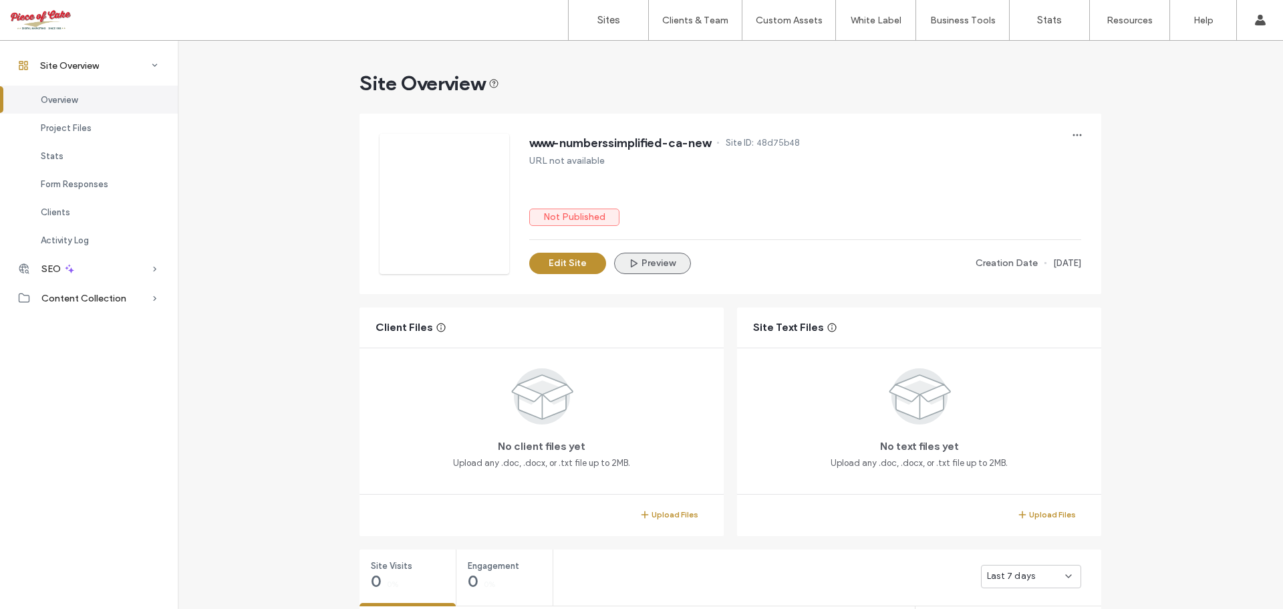
click at [661, 269] on button "Preview" at bounding box center [652, 263] width 77 height 21
click at [682, 53] on label "Client Management" at bounding box center [698, 54] width 78 height 10
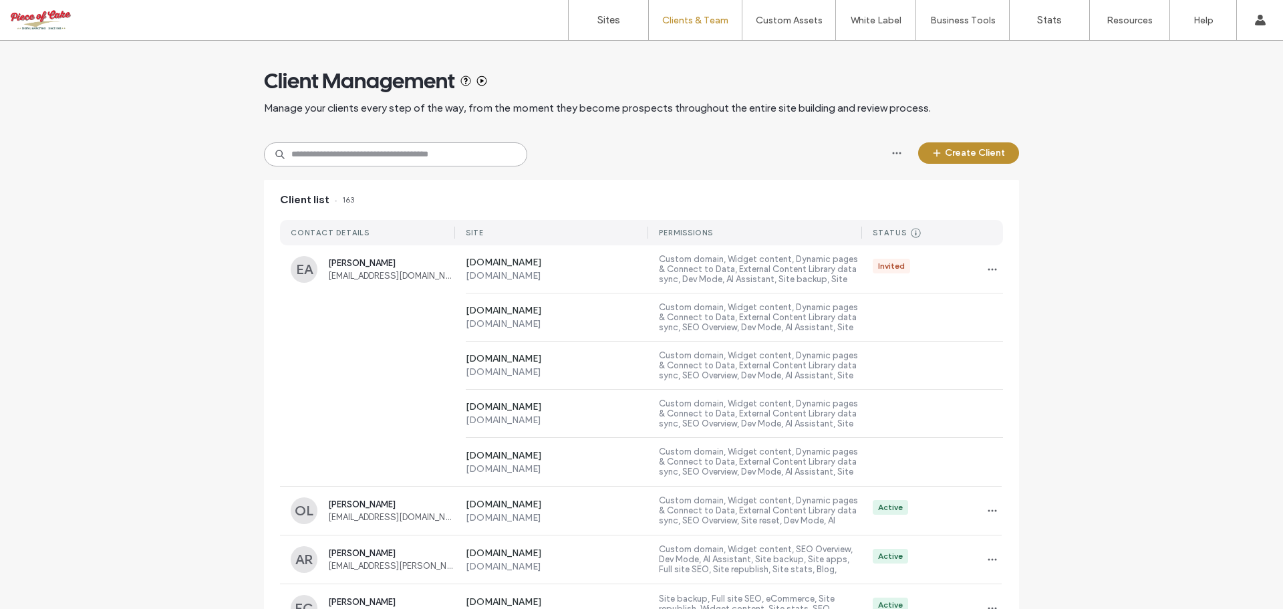
click at [314, 158] on input at bounding box center [395, 154] width 263 height 24
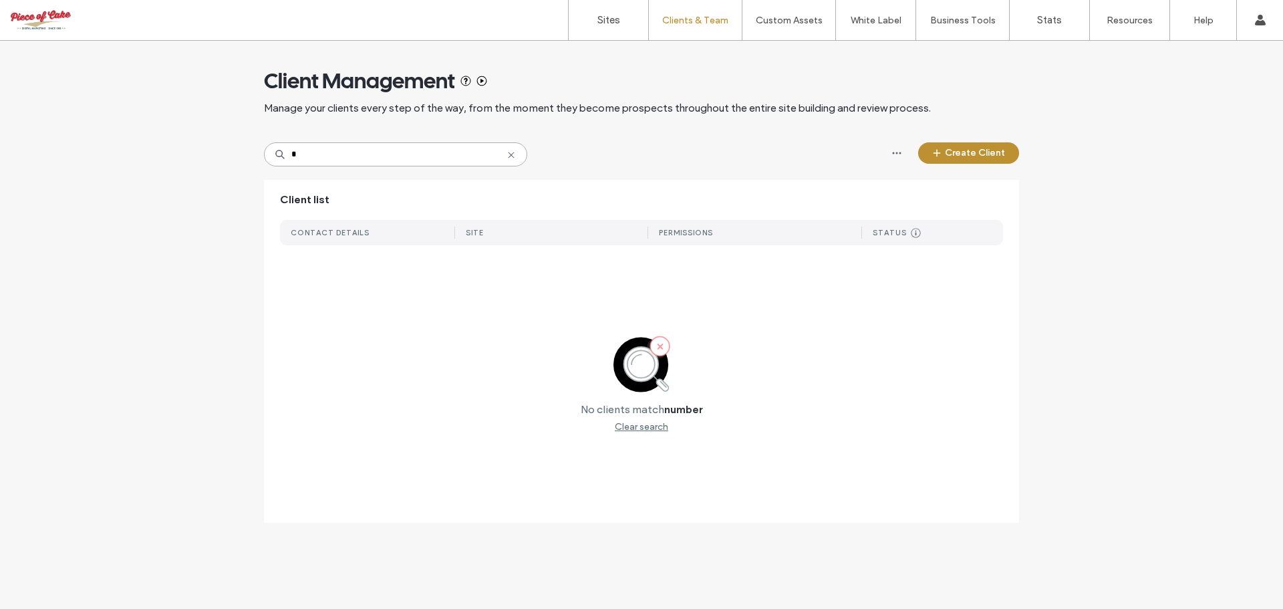
type input "*"
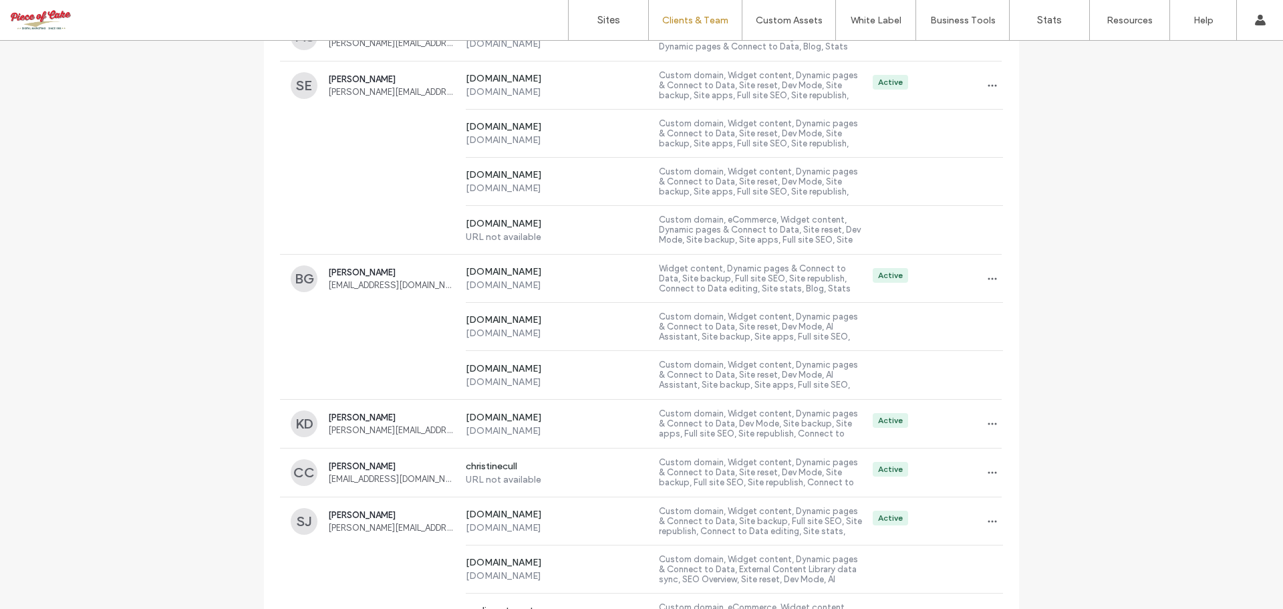
scroll to position [8727, 0]
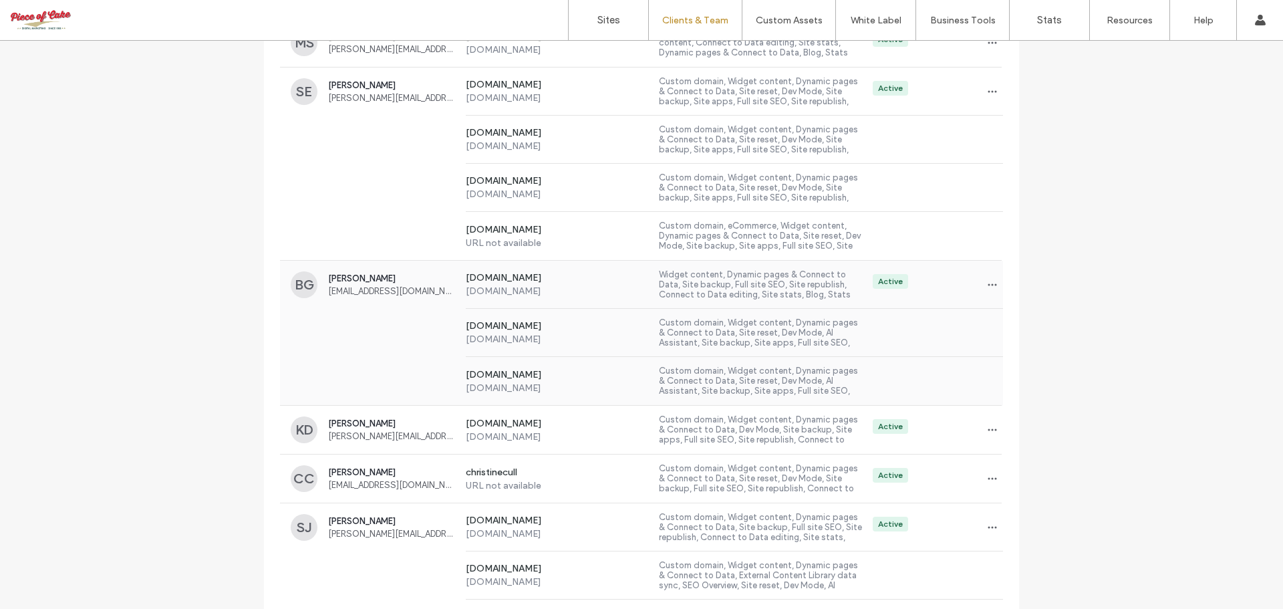
click at [371, 277] on span "Biljana Gudek" at bounding box center [391, 278] width 127 height 10
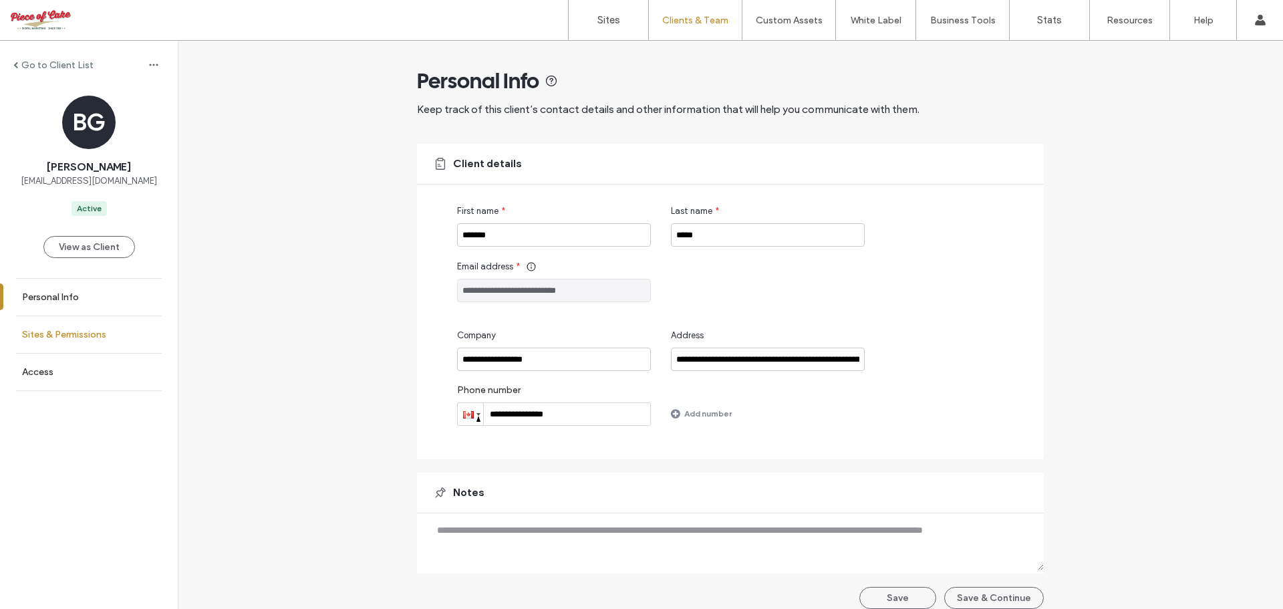
click at [57, 333] on label "Sites & Permissions" at bounding box center [64, 334] width 84 height 11
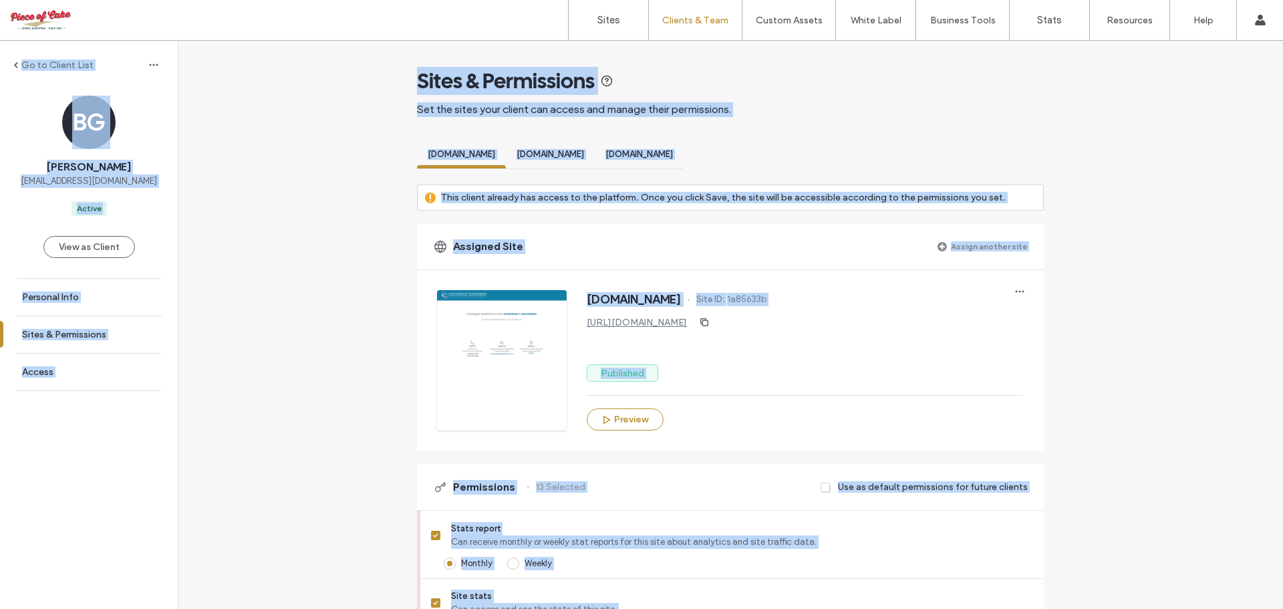
click at [979, 245] on label "Assign another site" at bounding box center [989, 246] width 77 height 23
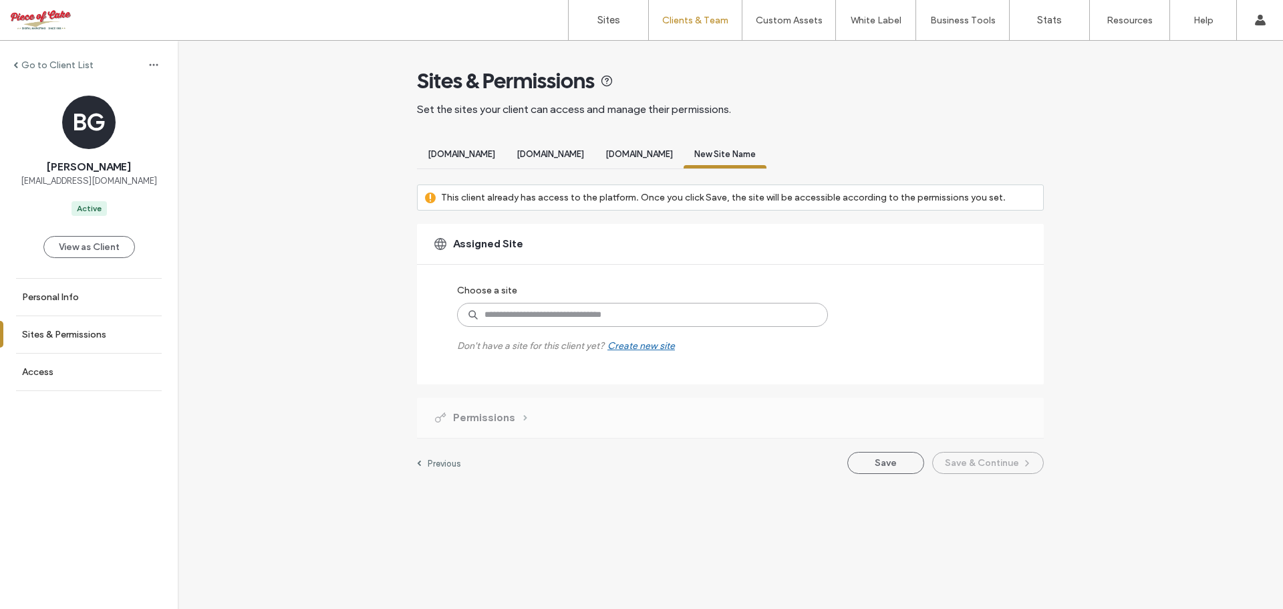
click at [655, 313] on input at bounding box center [642, 315] width 371 height 24
type input "*******"
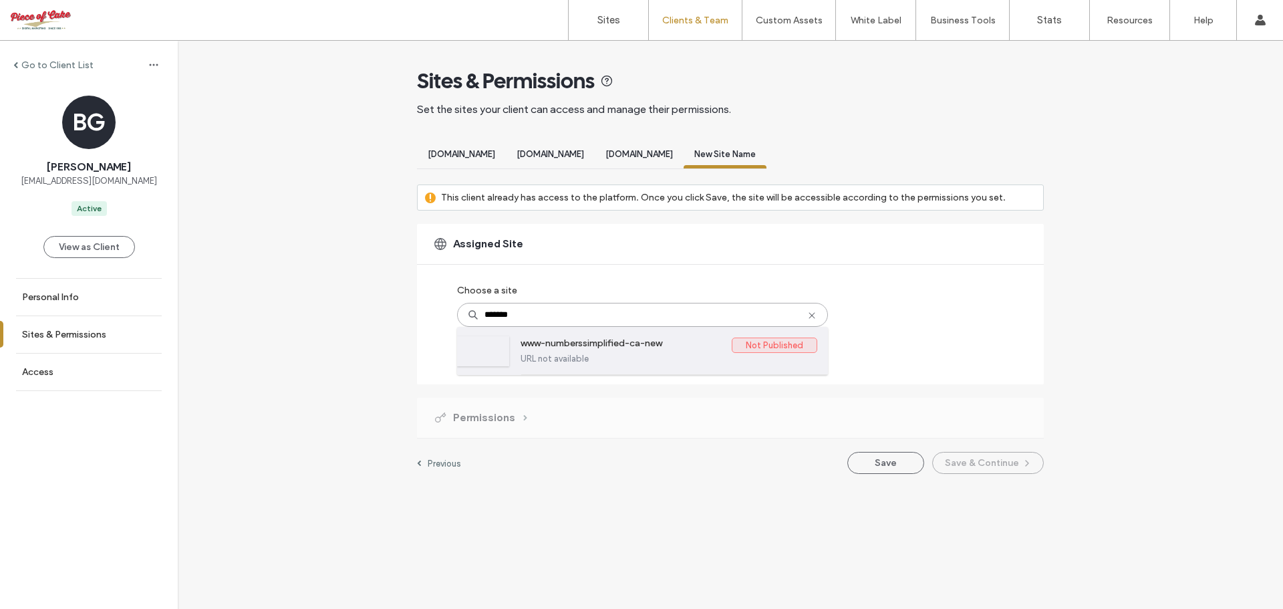
click at [622, 343] on label "www-numberssimplified-ca-new" at bounding box center [625, 345] width 211 height 16
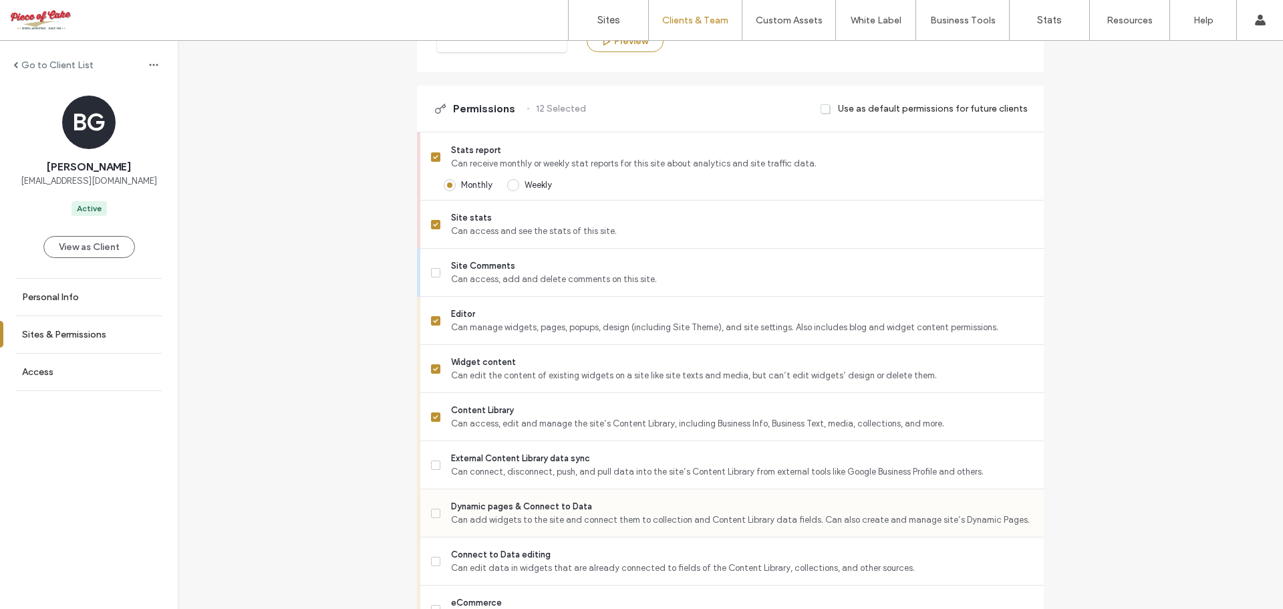
scroll to position [401, 0]
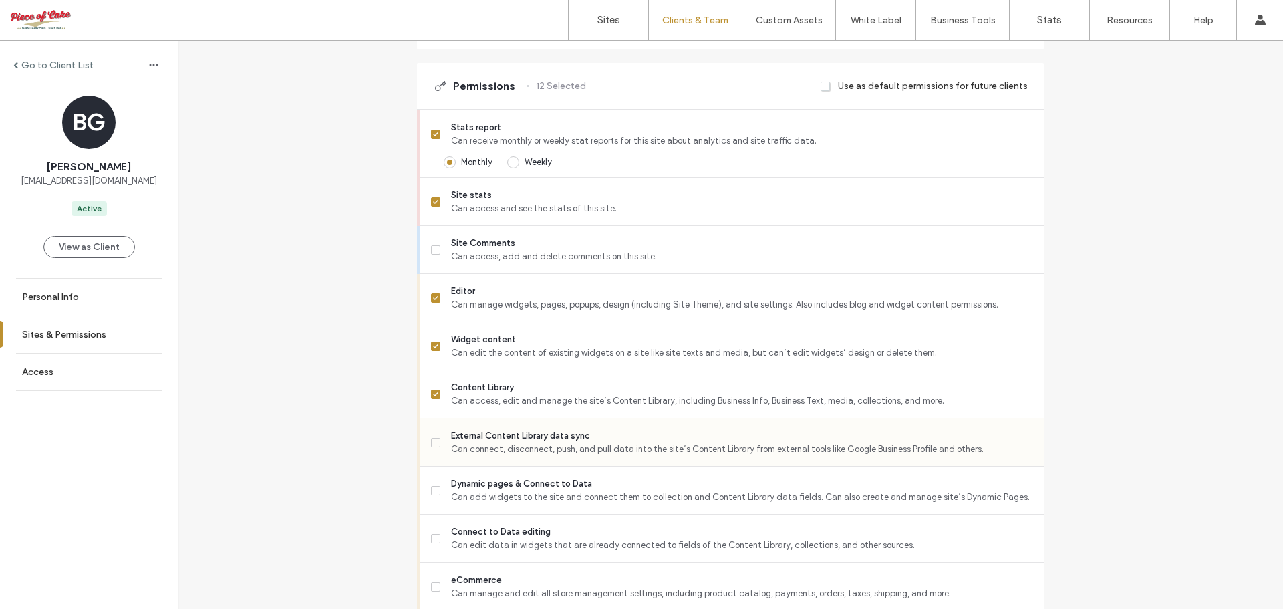
click at [431, 444] on span at bounding box center [435, 442] width 9 height 9
click at [431, 492] on span at bounding box center [435, 490] width 9 height 9
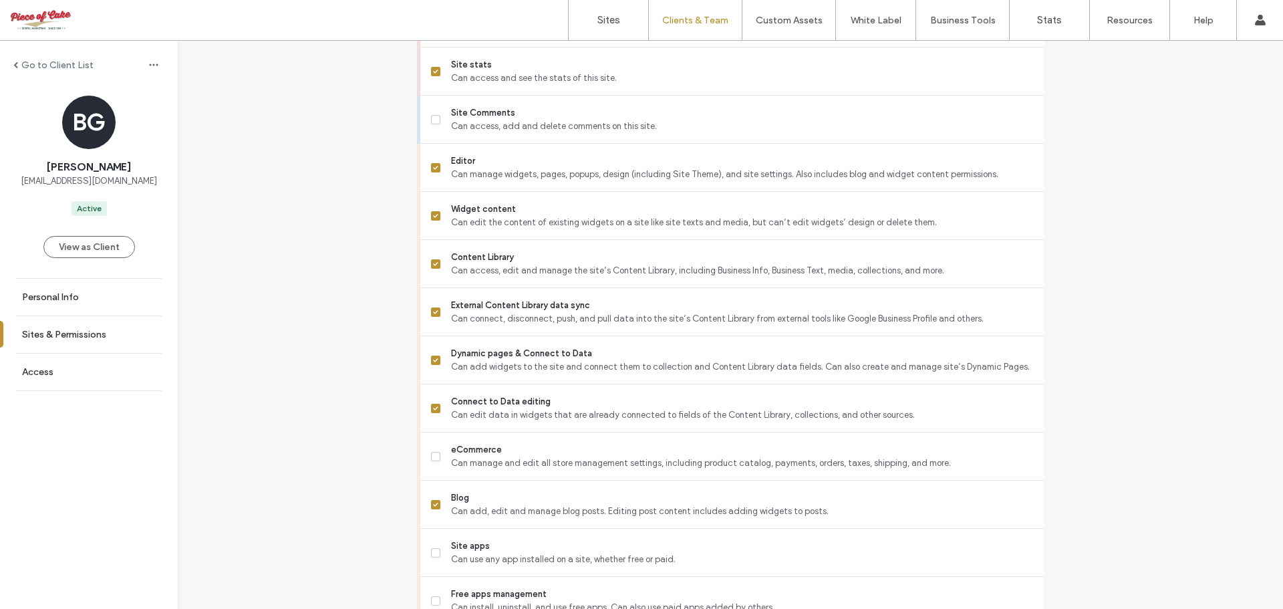
scroll to position [735, 0]
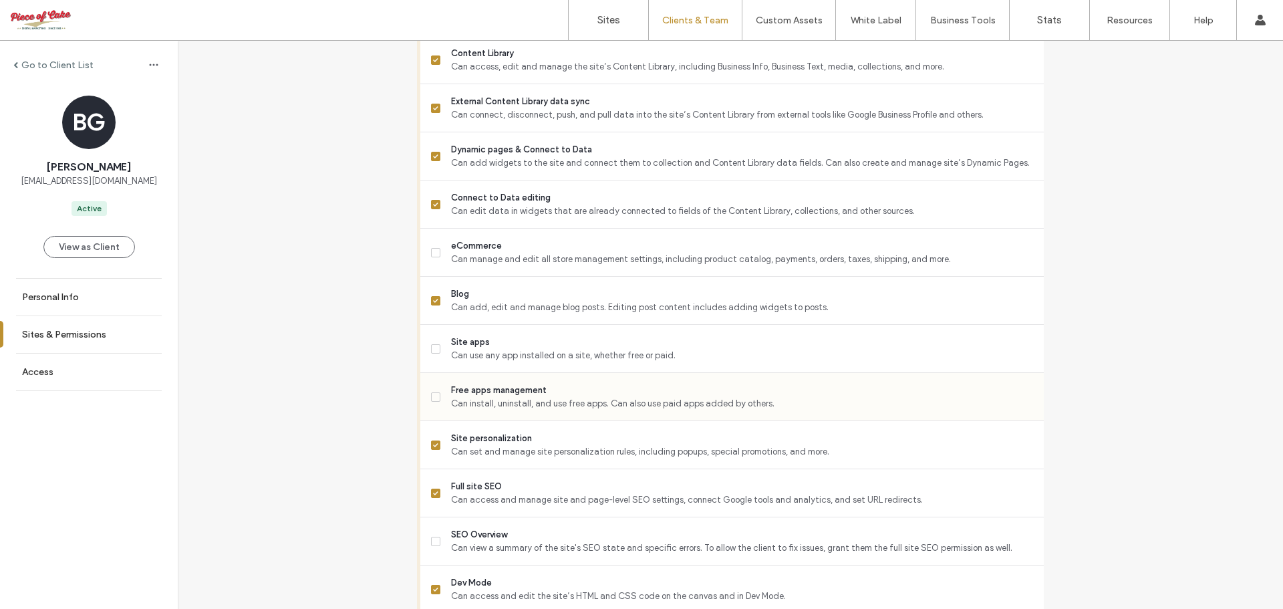
click at [433, 397] on icon at bounding box center [435, 397] width 5 height 4
click at [431, 543] on span at bounding box center [435, 540] width 9 height 9
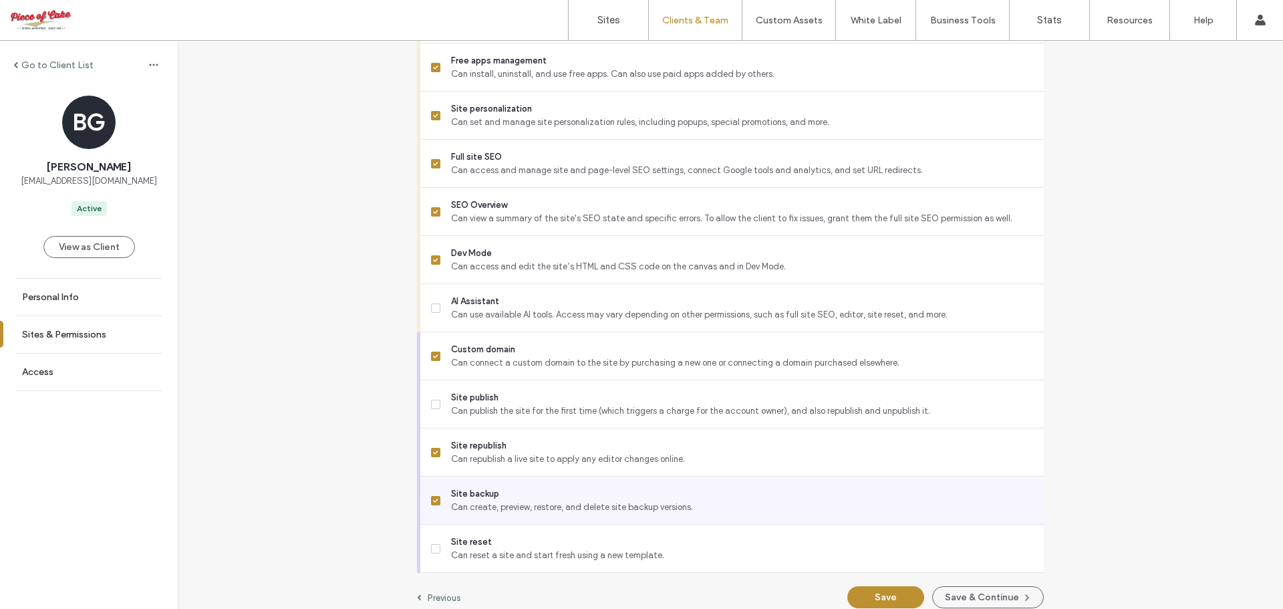
scroll to position [1069, 0]
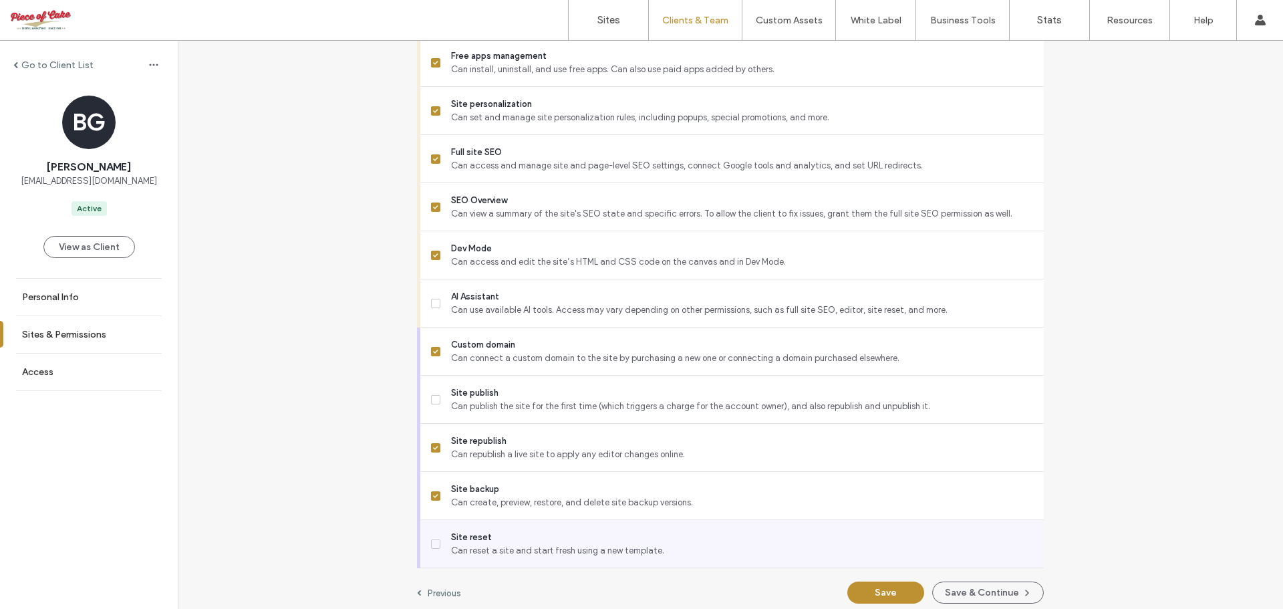
click at [433, 544] on icon at bounding box center [435, 544] width 5 height 4
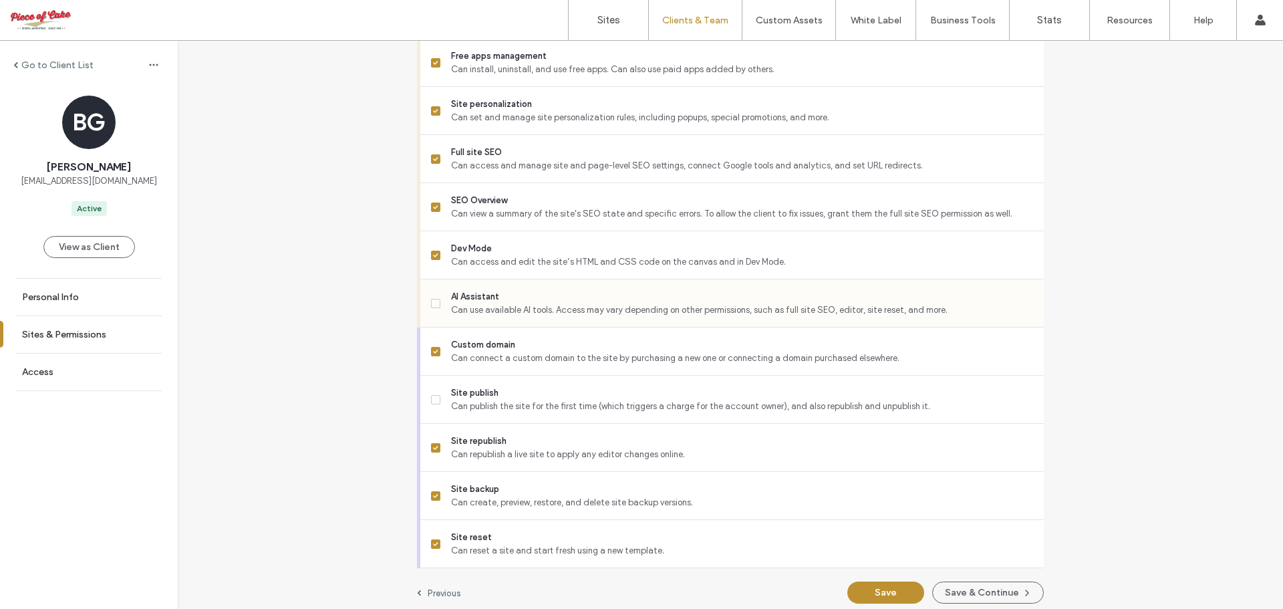
click at [433, 304] on icon at bounding box center [435, 303] width 5 height 4
click at [433, 305] on icon at bounding box center [435, 303] width 5 height 4
click at [897, 586] on button "Save" at bounding box center [885, 592] width 77 height 22
click at [603, 17] on label "Sites" at bounding box center [608, 20] width 23 height 12
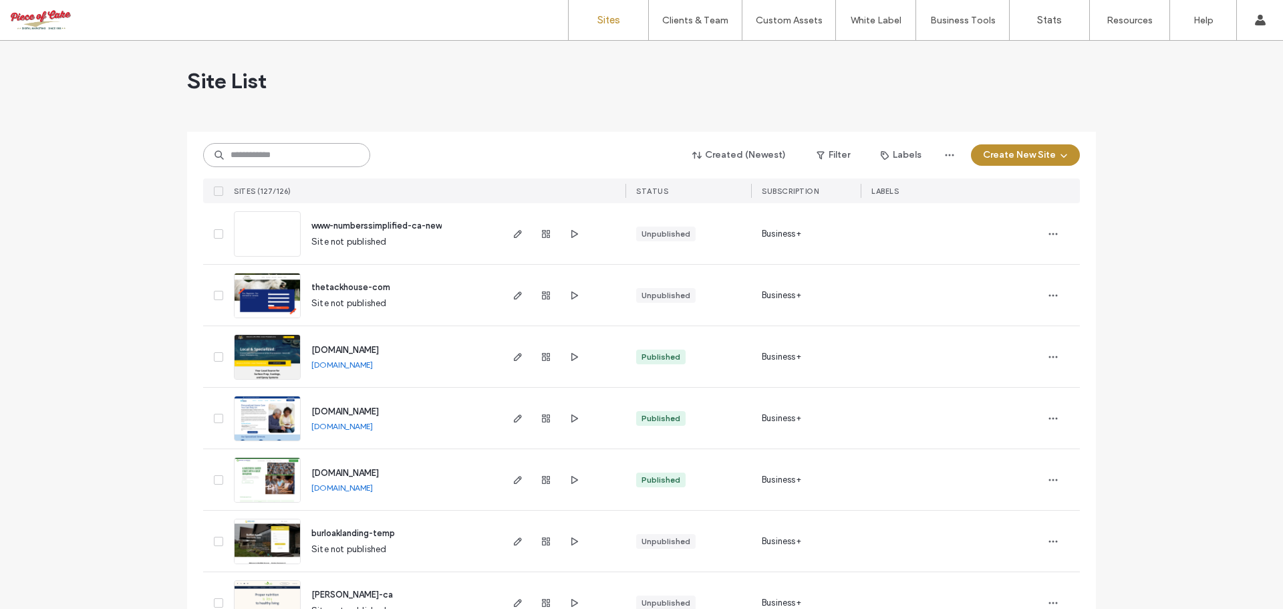
click at [279, 154] on input at bounding box center [286, 155] width 167 height 24
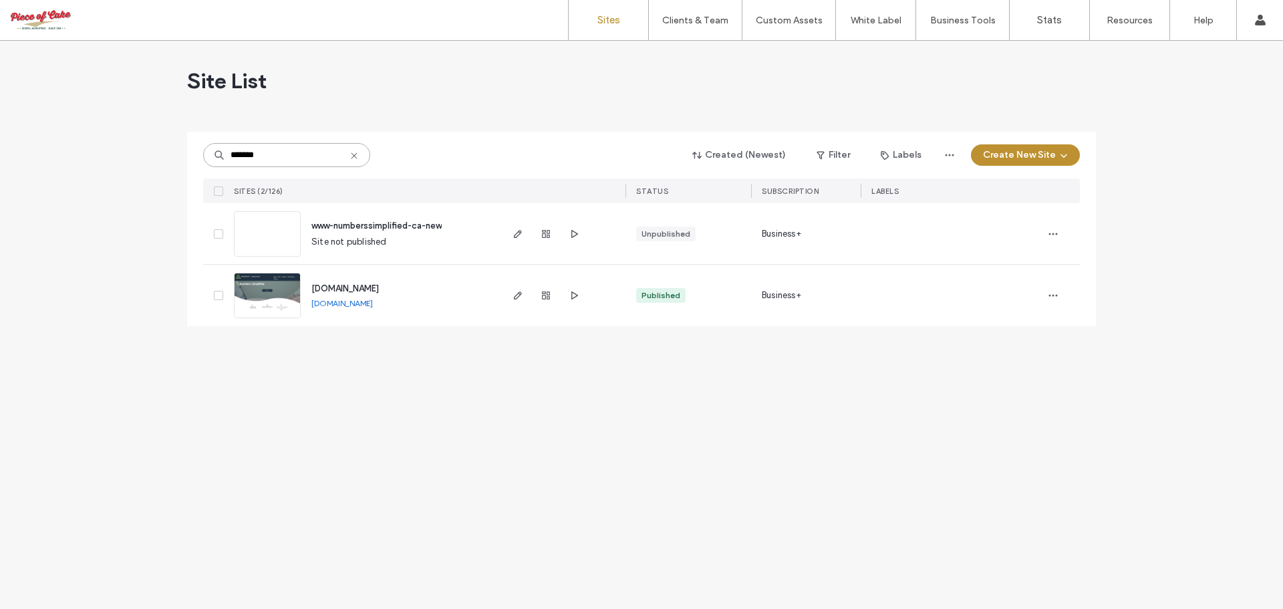
type input "*******"
click at [367, 290] on span "www.numberssimplified.ca" at bounding box center [344, 288] width 67 height 10
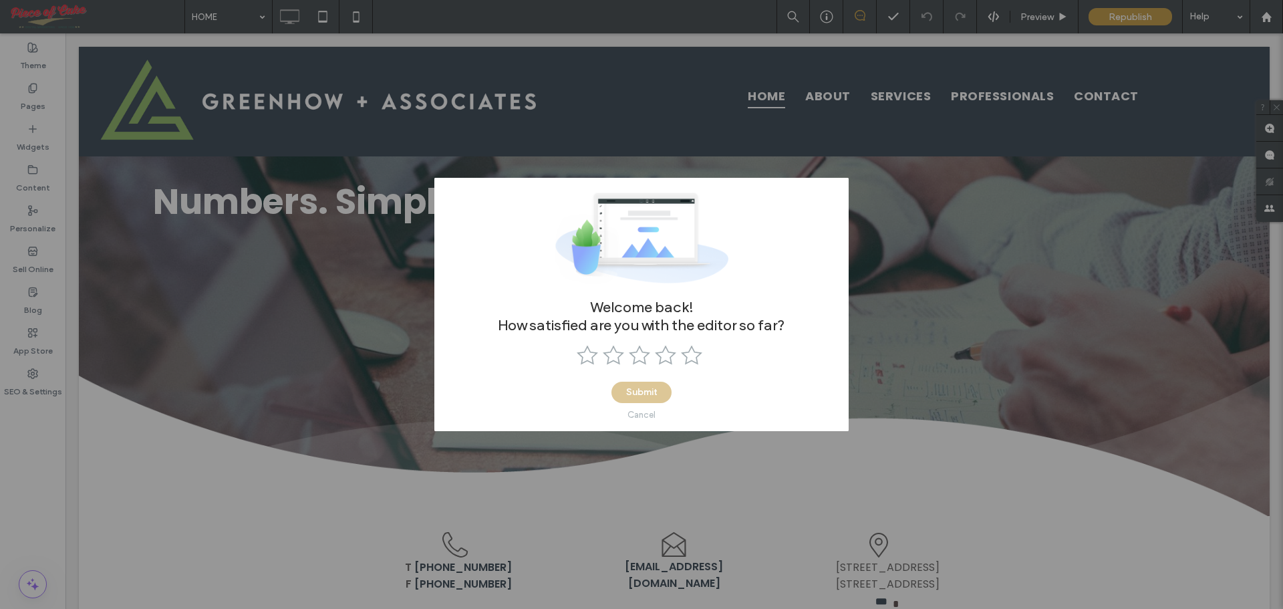
click at [639, 416] on div "Cancel" at bounding box center [641, 415] width 28 height 10
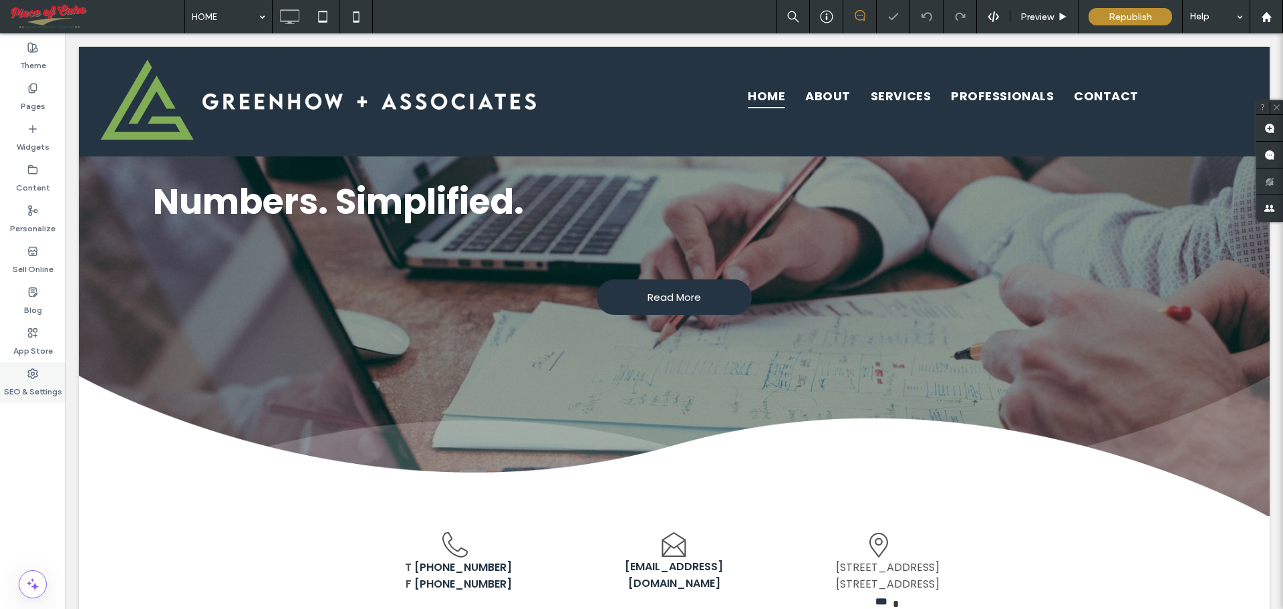
click at [25, 374] on div "SEO & Settings" at bounding box center [32, 382] width 65 height 41
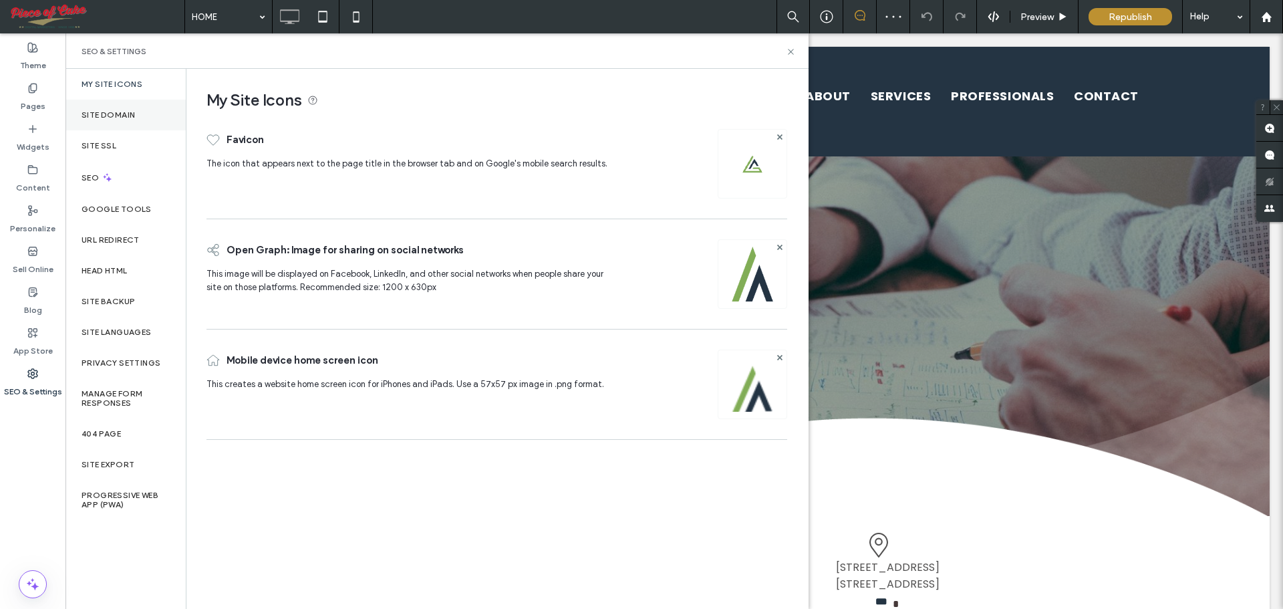
click at [114, 120] on div "Site Domain" at bounding box center [125, 115] width 120 height 31
